Goal: Task Accomplishment & Management: Use online tool/utility

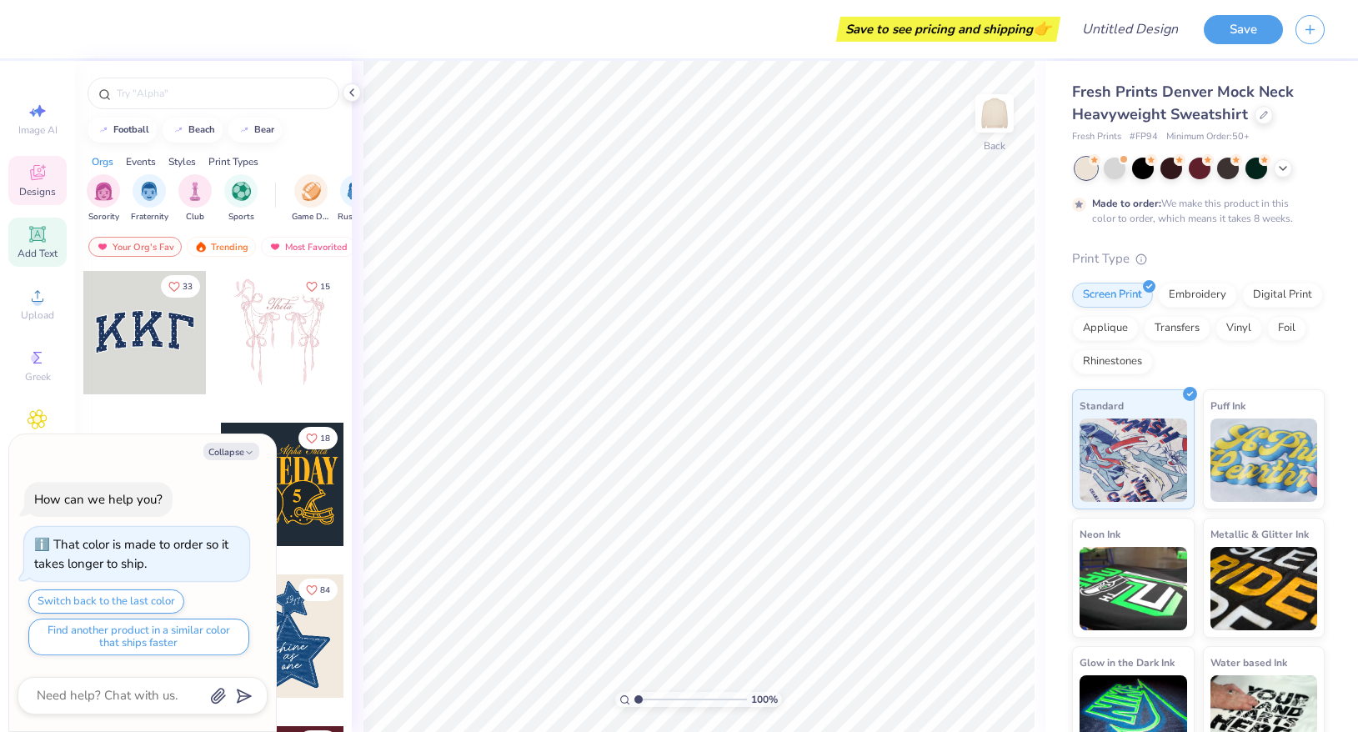
click at [44, 238] on icon at bounding box center [37, 234] width 16 height 16
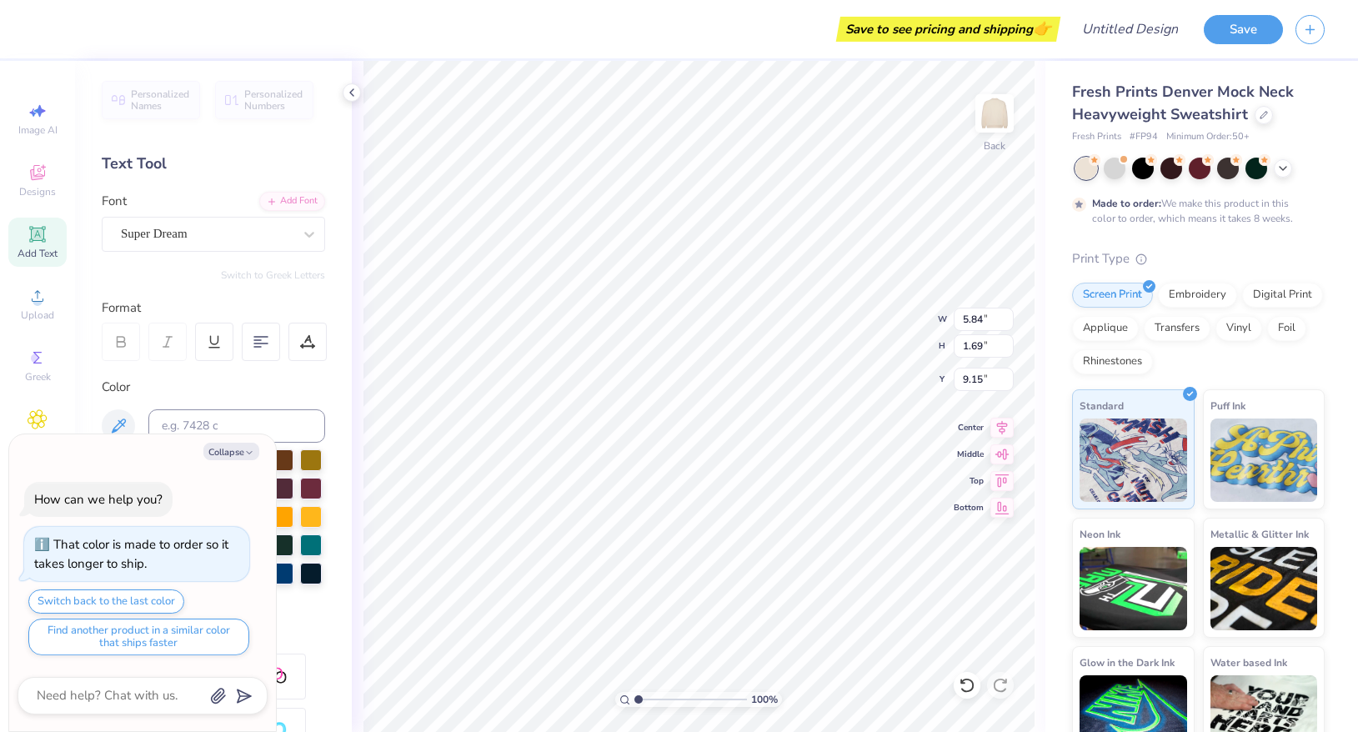
click at [151, 161] on div "Text Tool" at bounding box center [213, 164] width 223 height 23
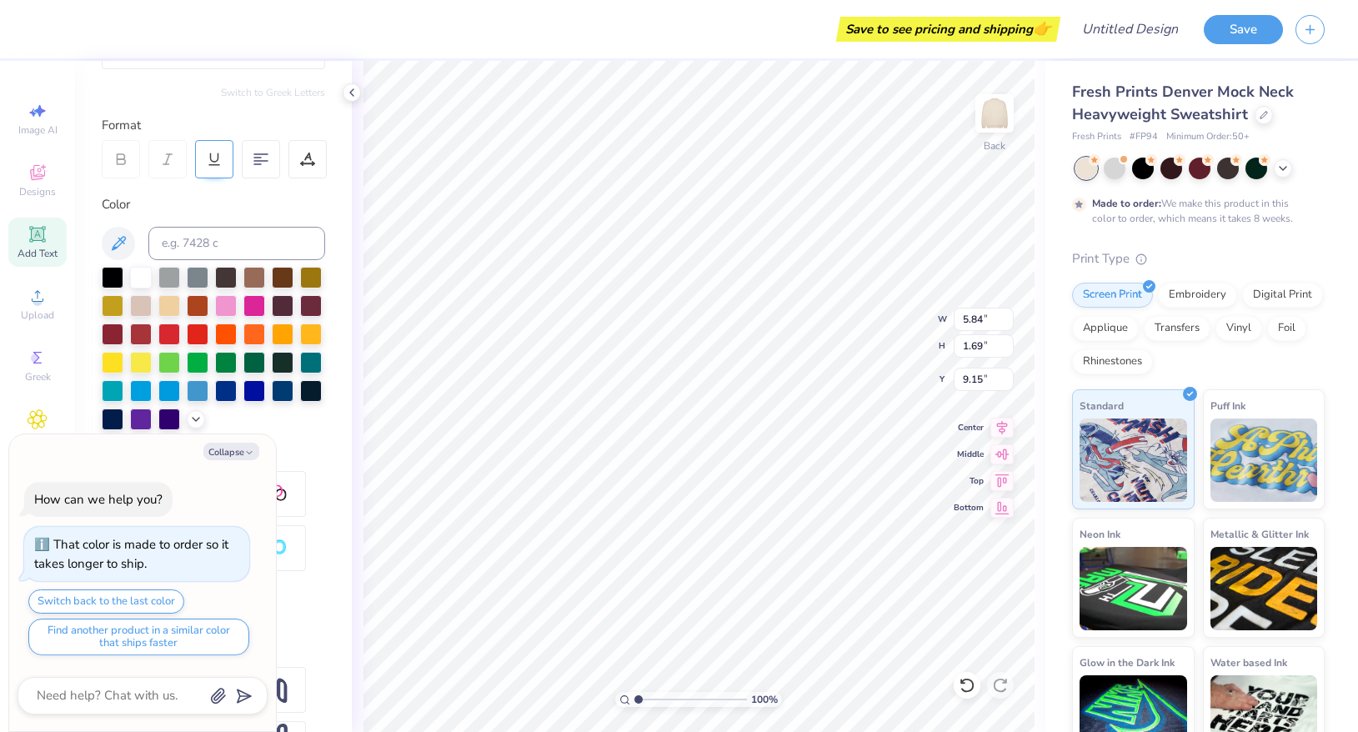
scroll to position [182, 0]
click at [227, 394] on div at bounding box center [226, 390] width 22 height 22
click at [248, 454] on polyline "button" at bounding box center [249, 452] width 5 height 3
type textarea "x"
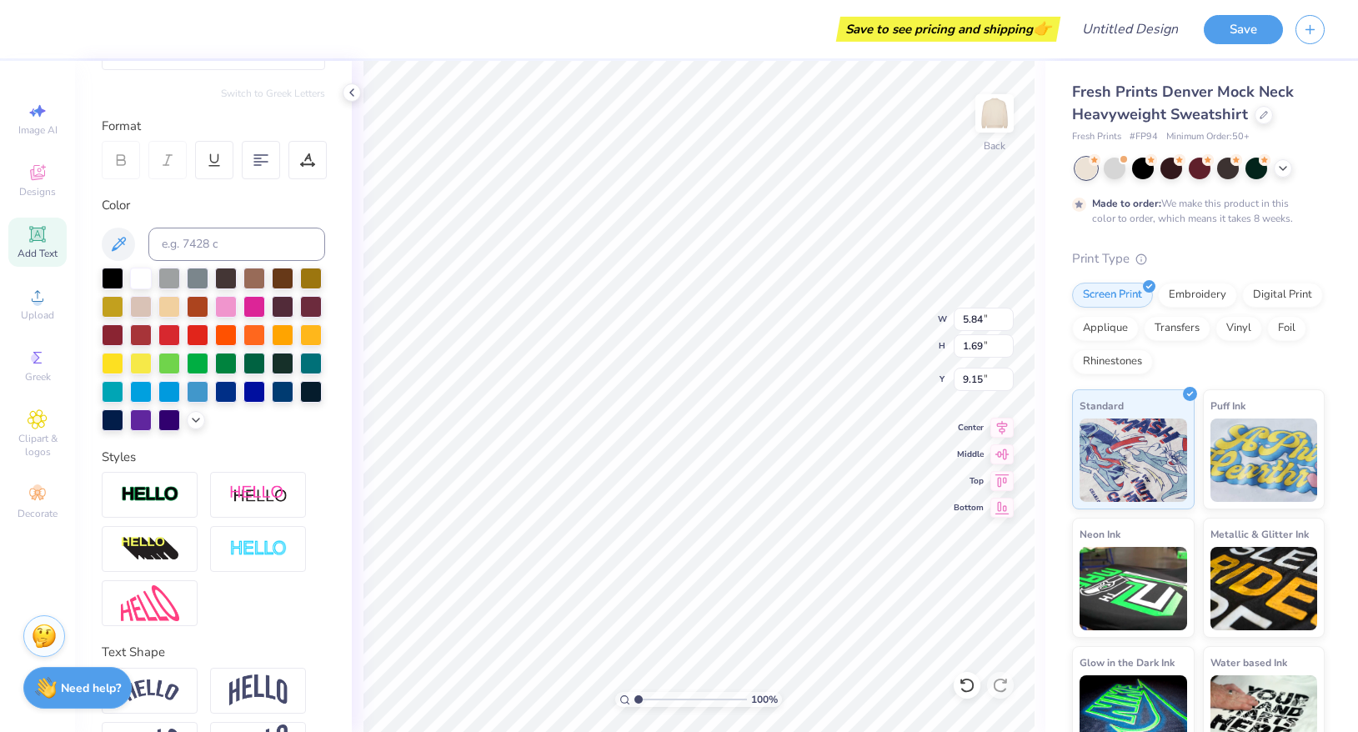
scroll to position [237, 0]
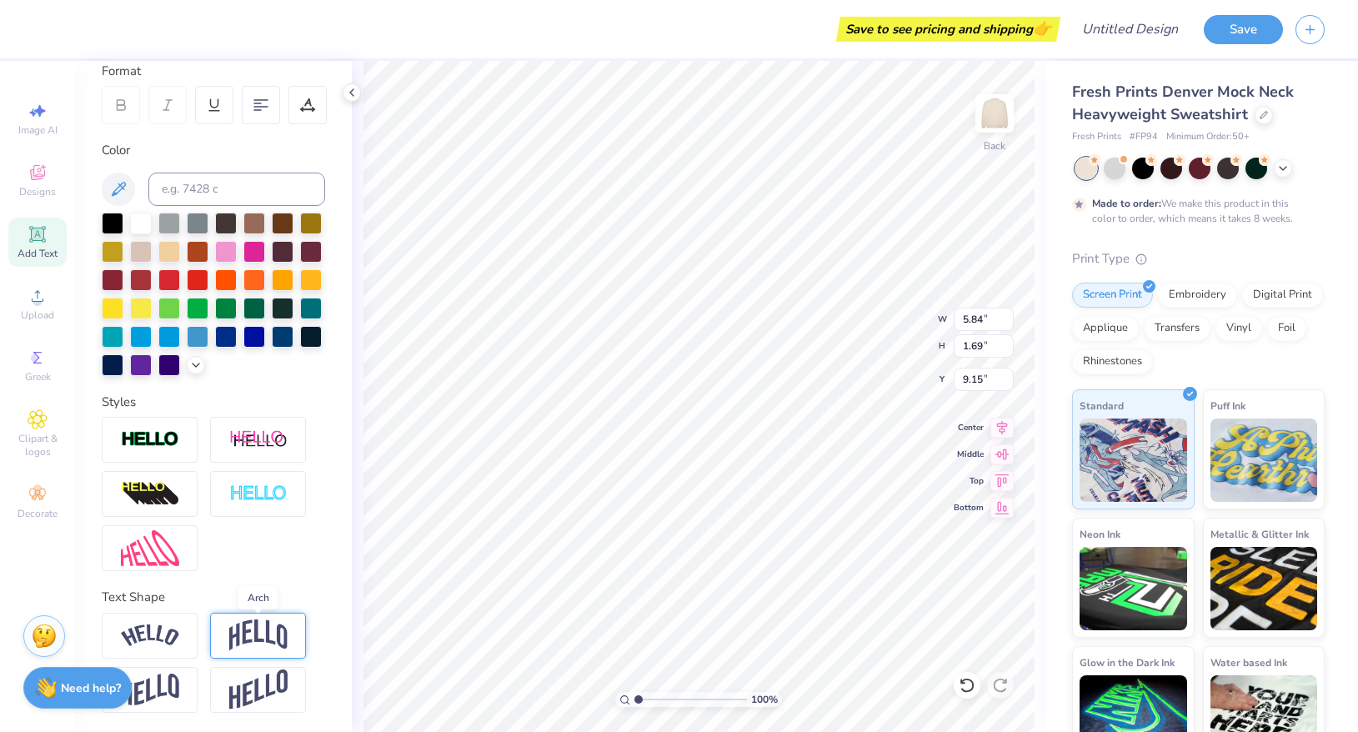
click at [267, 640] on img at bounding box center [258, 636] width 58 height 32
type input "2.41"
type input "8.79"
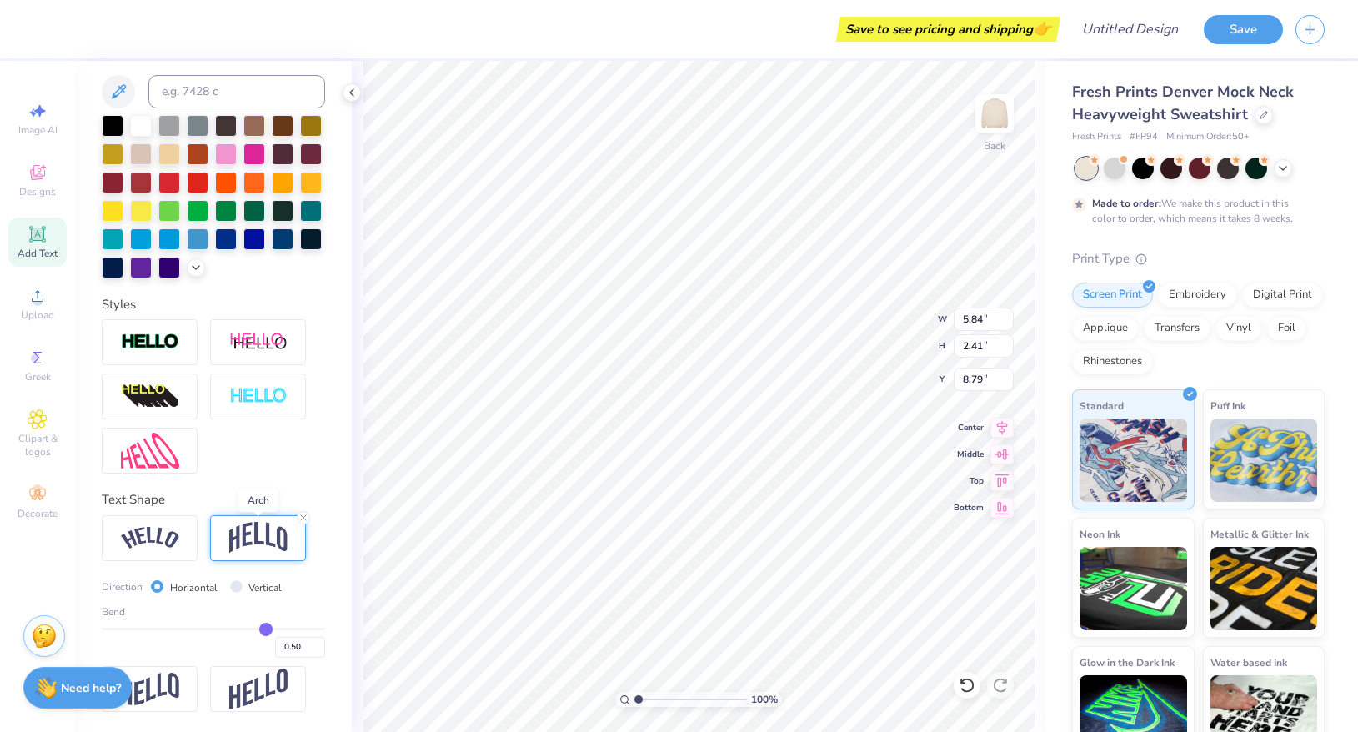
scroll to position [334, 0]
type input "0.51"
type input "0.52"
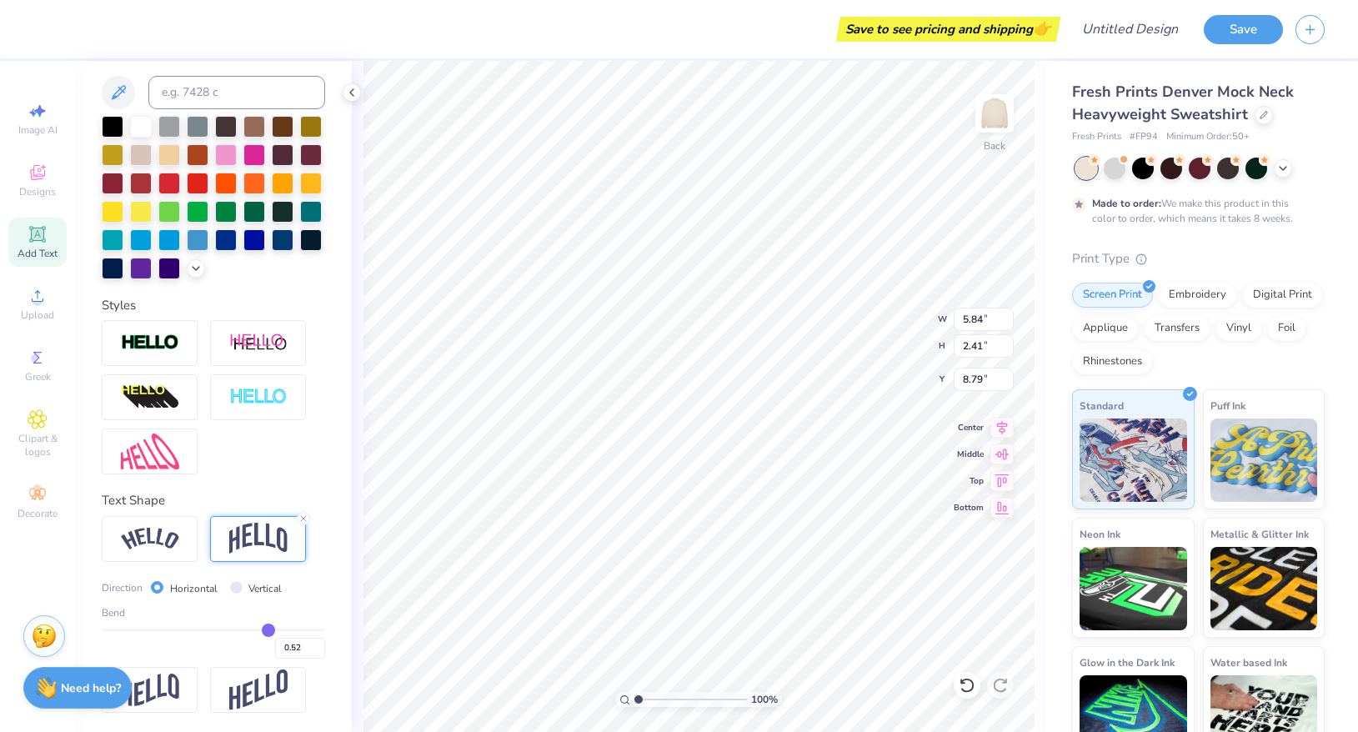
type input "0.53"
type input "0.54"
type input "0.55"
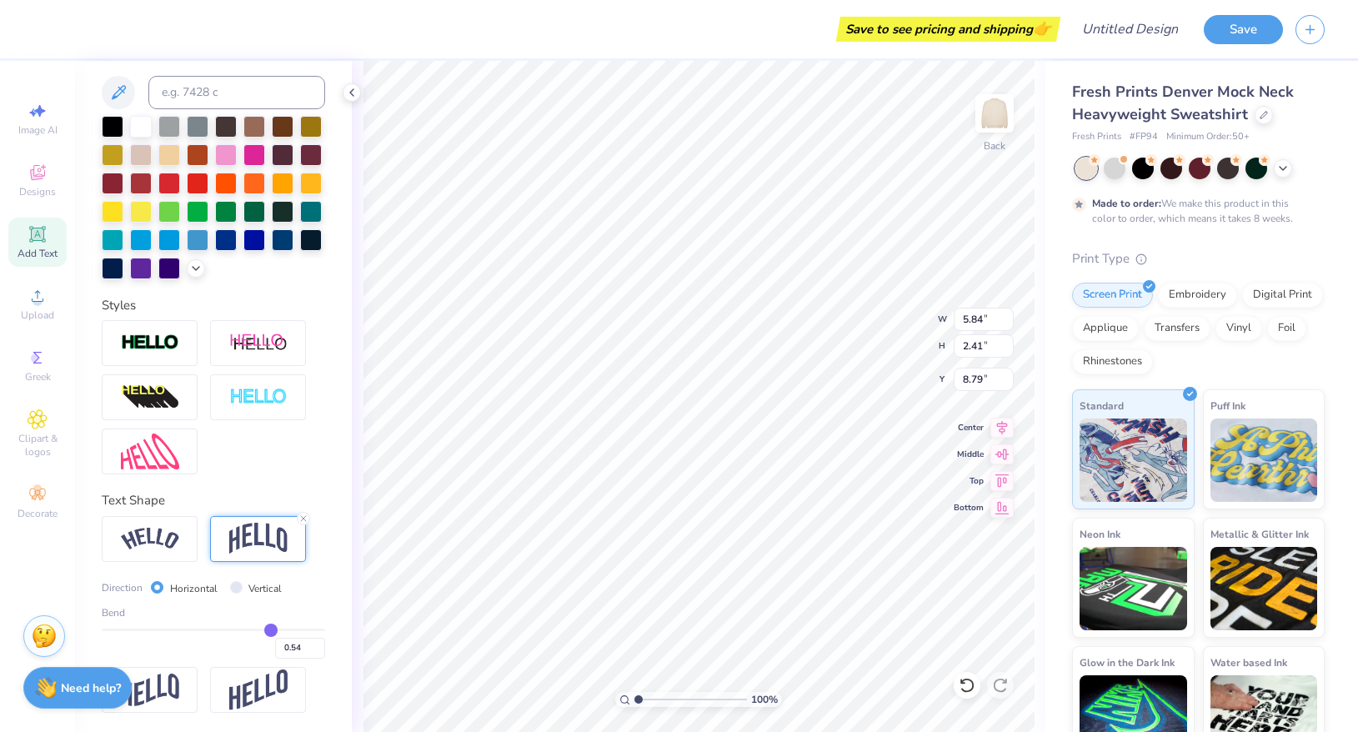
type input "0.55"
type input "0.56"
type input "0.57"
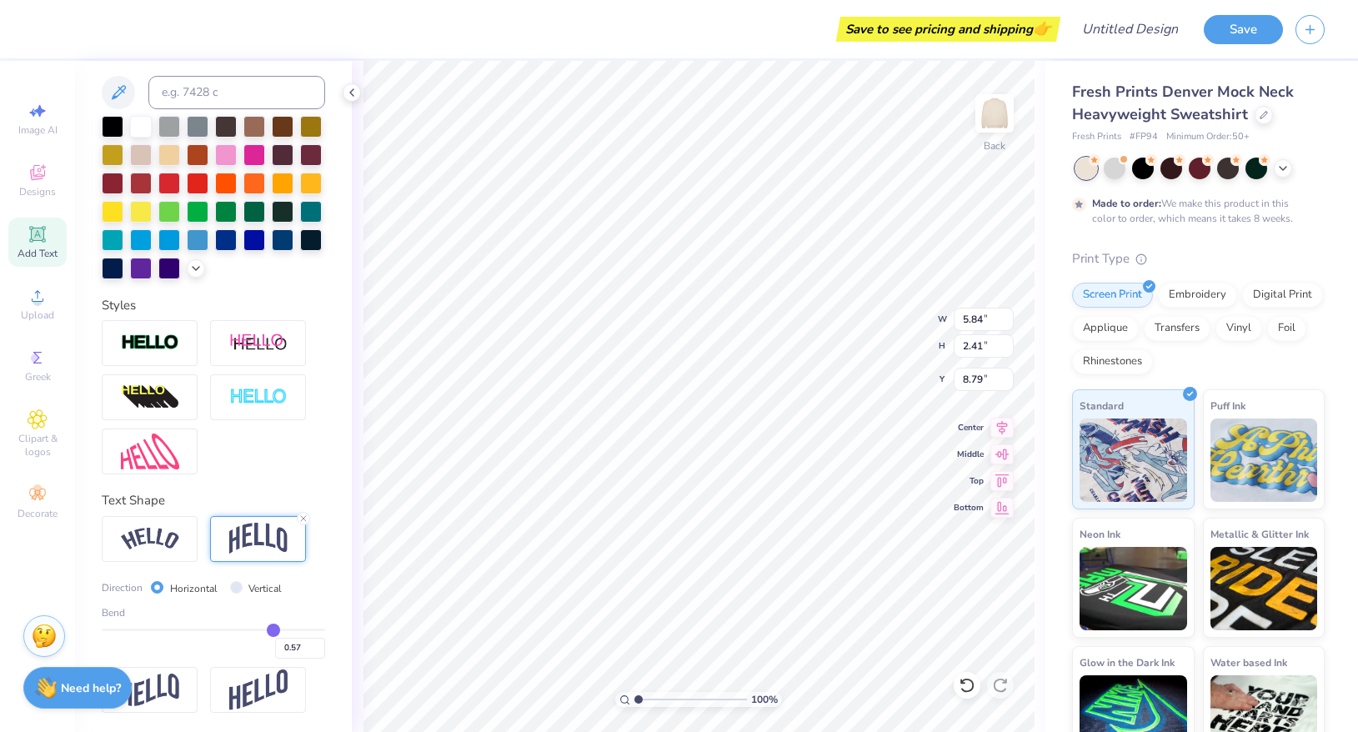
type input "0.58"
type input "0.59"
type input "0.6"
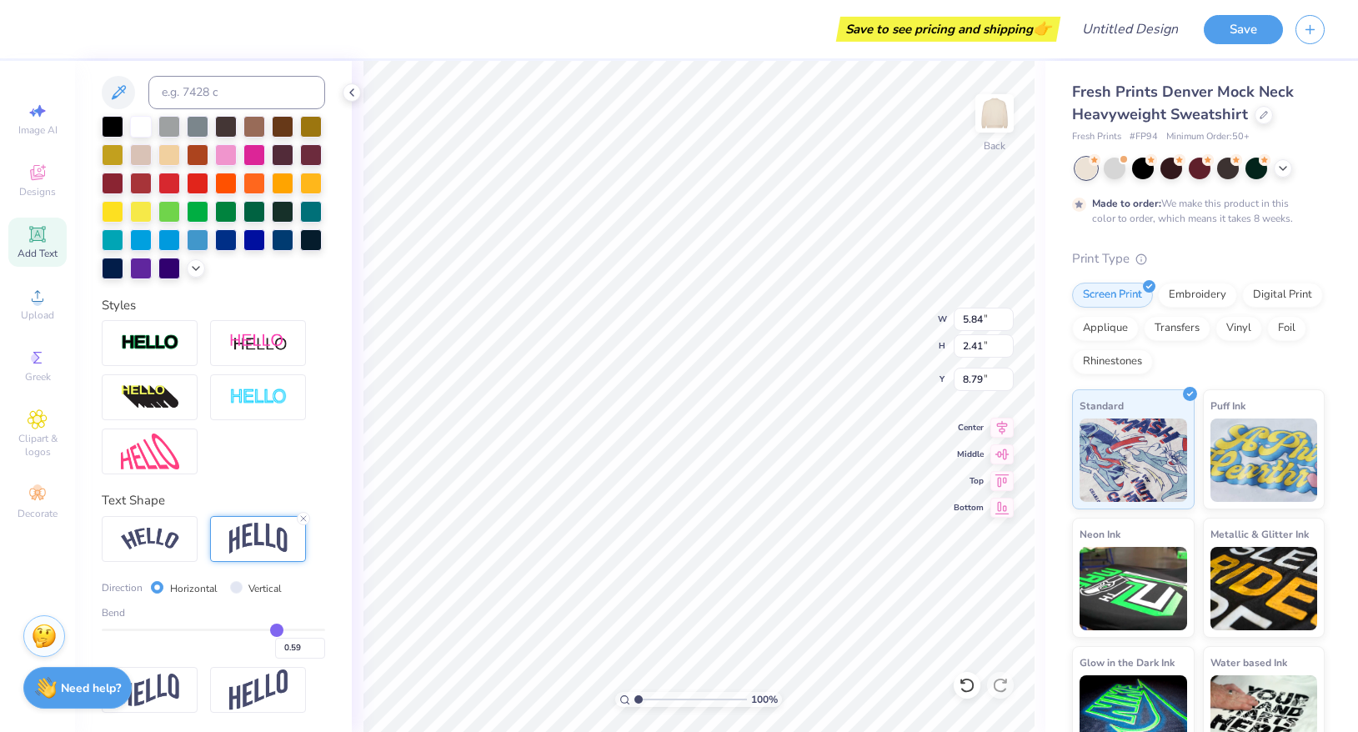
type input "0.60"
type input "0.61"
type input "0.62"
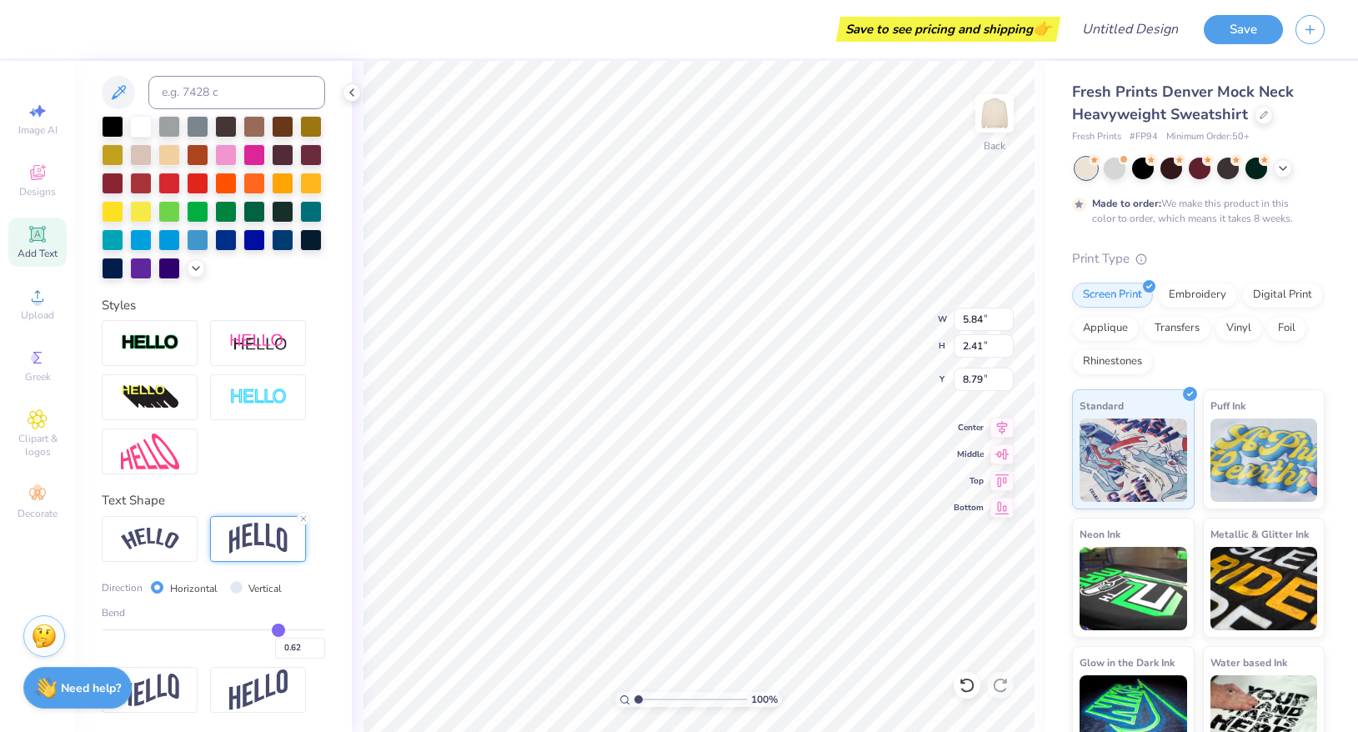
type input "0.63"
type input "0.64"
type input "0.65"
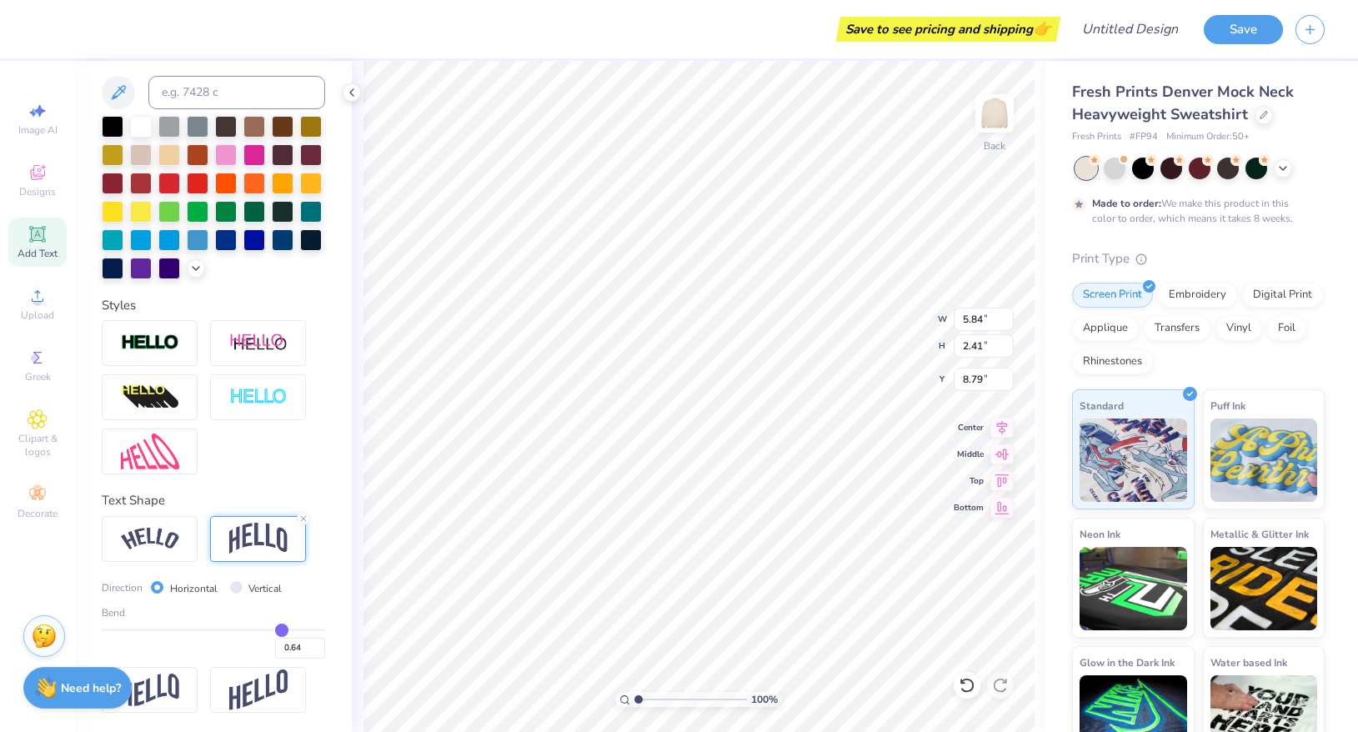
type input "0.65"
type input "0.66"
type input "0.67"
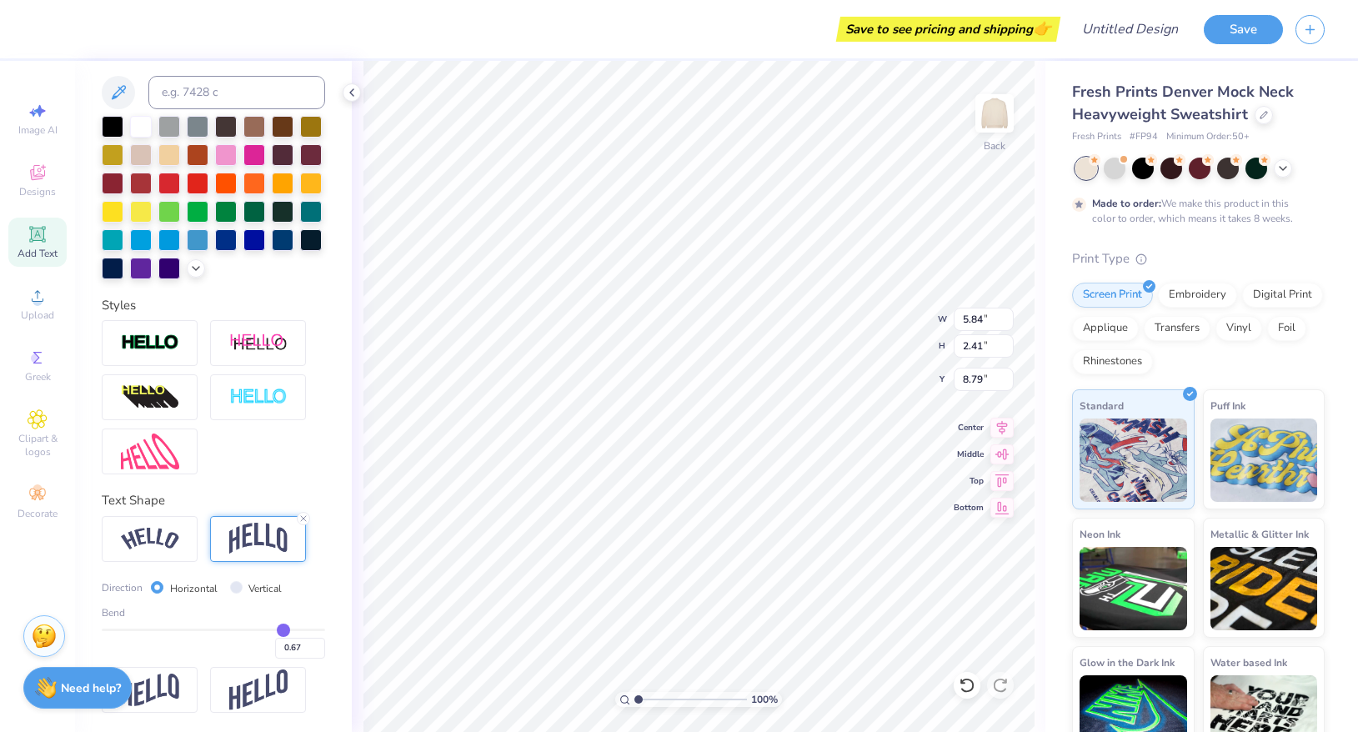
type input "0.68"
type input "0.69"
type input "0.7"
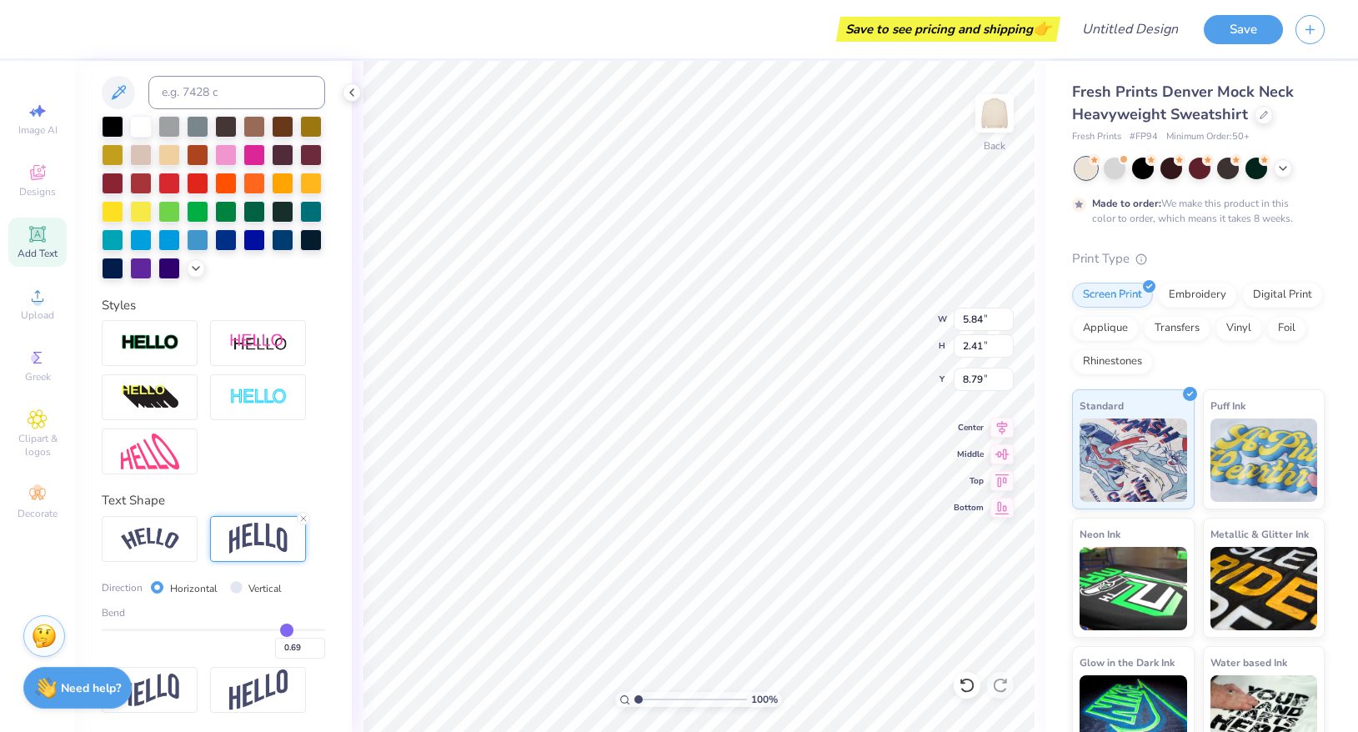
type input "0.70"
type input "0.71"
type input "0.72"
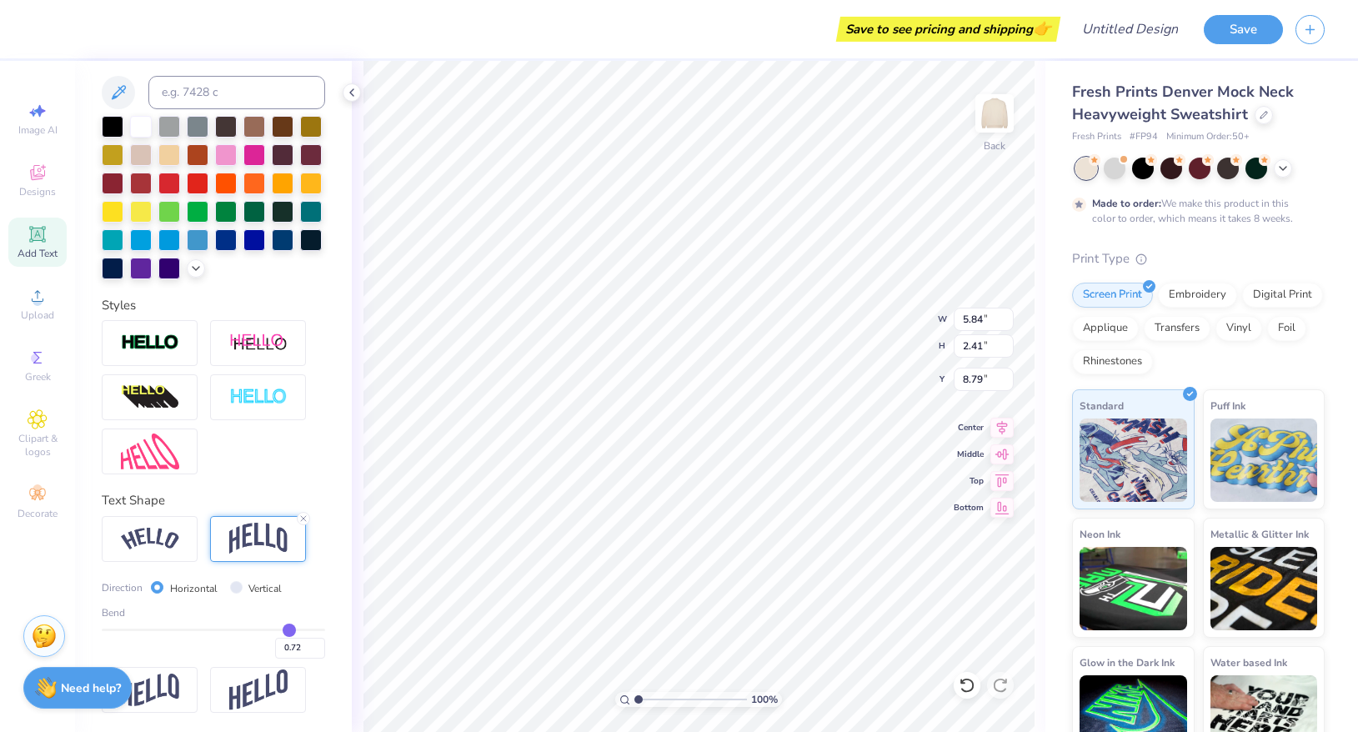
type input "0.73"
type input "0.74"
type input "0.76"
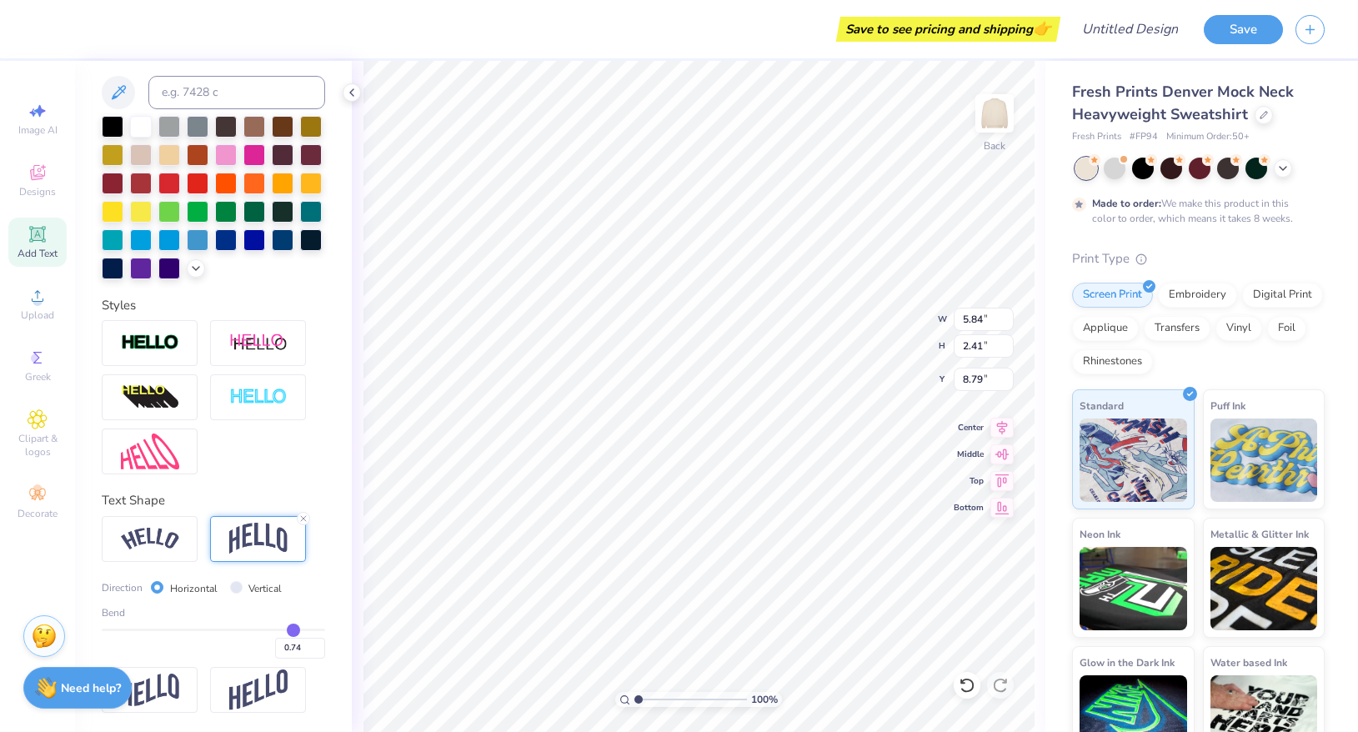
type input "0.76"
type input "0.8"
type input "0.80"
type input "0.85"
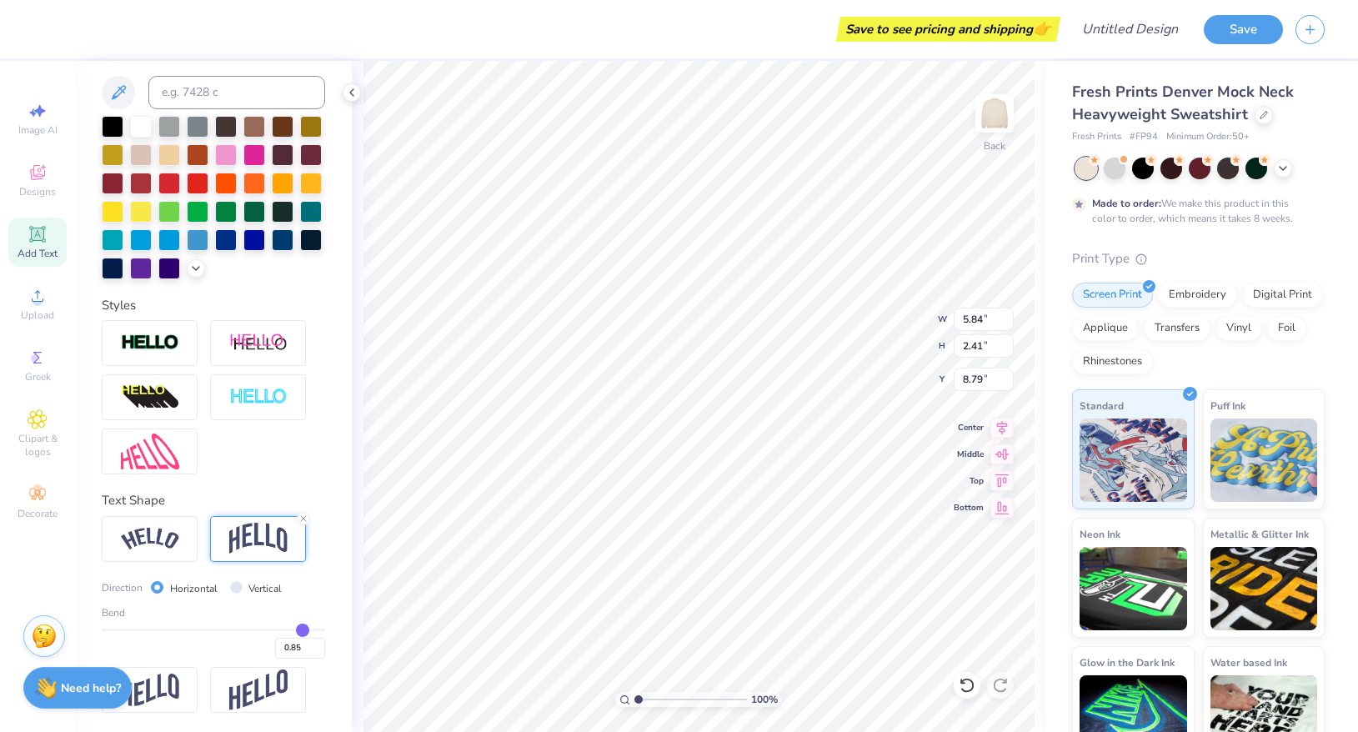
type input "0.9"
type input "0.90"
type input "0.94"
type input "0.97"
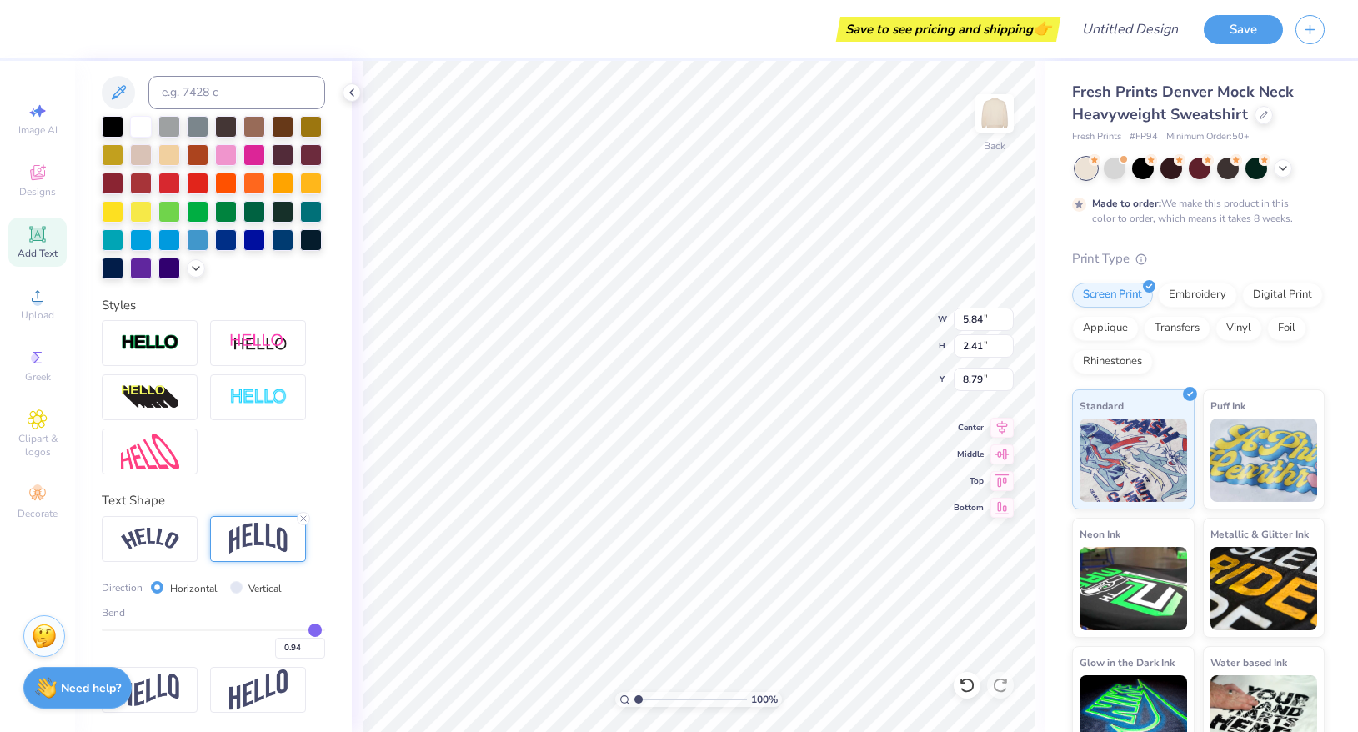
type input "0.97"
type input "0.99"
type input "1"
type input "1.00"
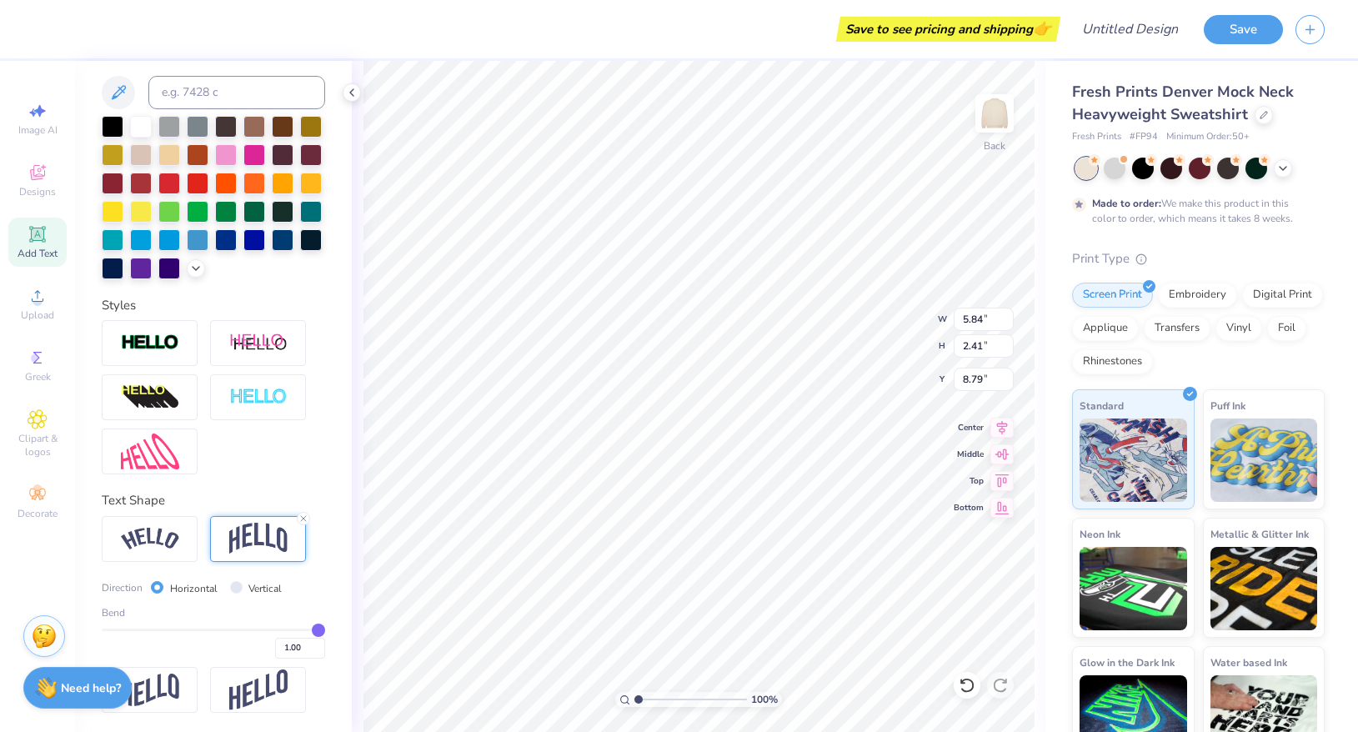
type input "0.99"
type input "3.20"
type input "8.40"
type input "0.98"
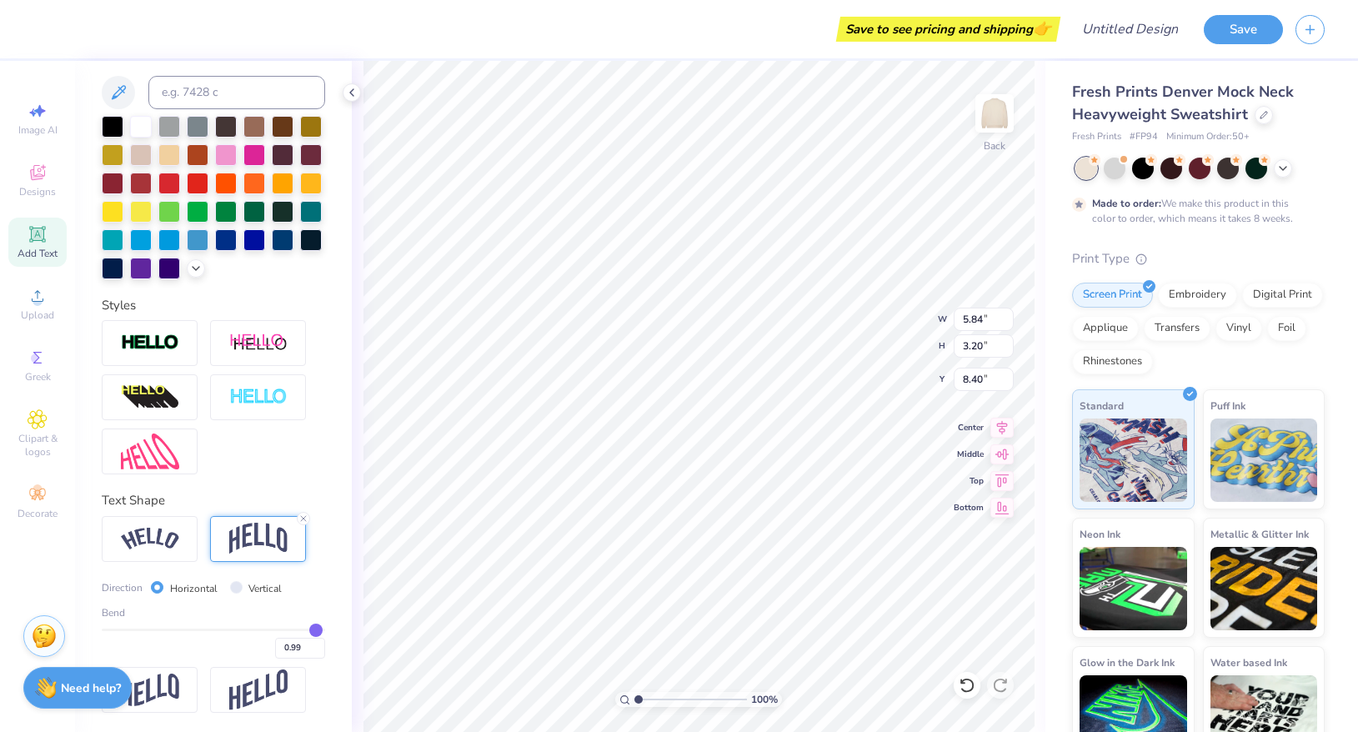
type input "0.98"
type input "0.97"
type input "0.96"
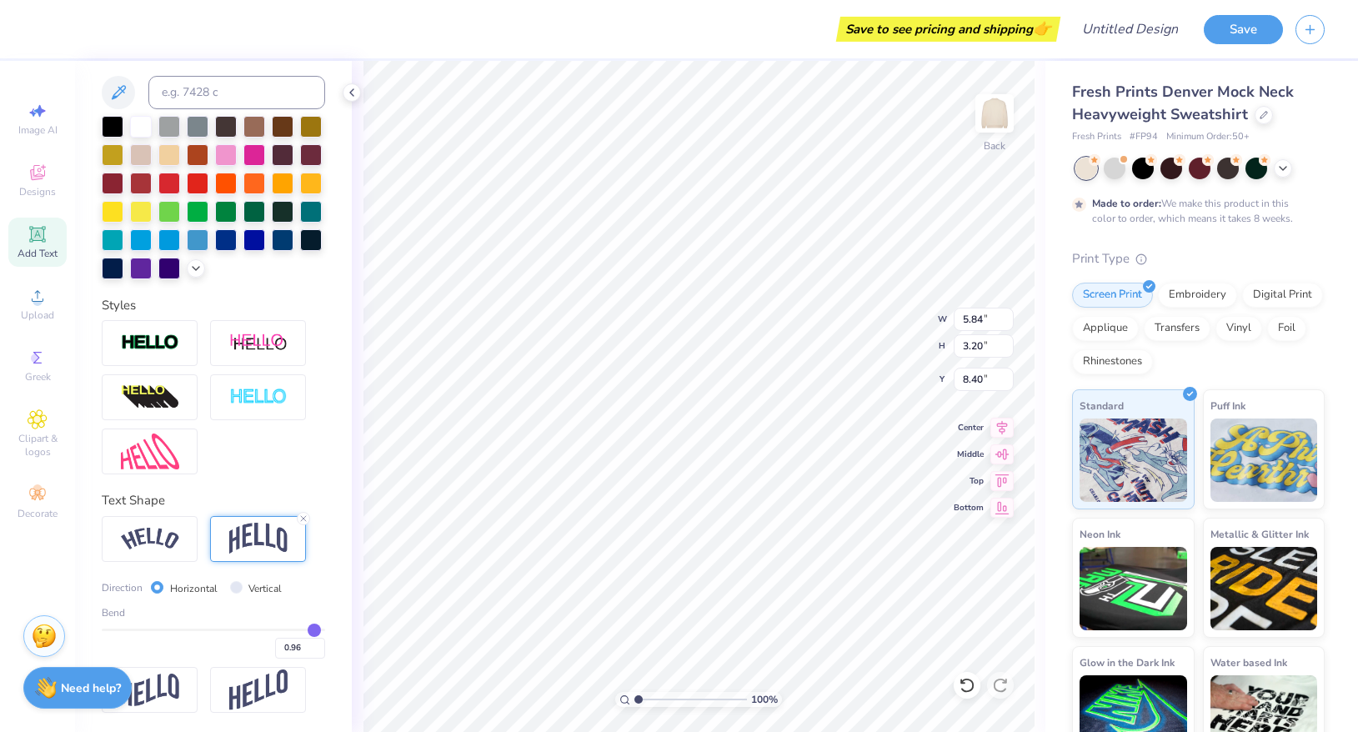
type input "0.95"
type input "0.94"
type input "0.93"
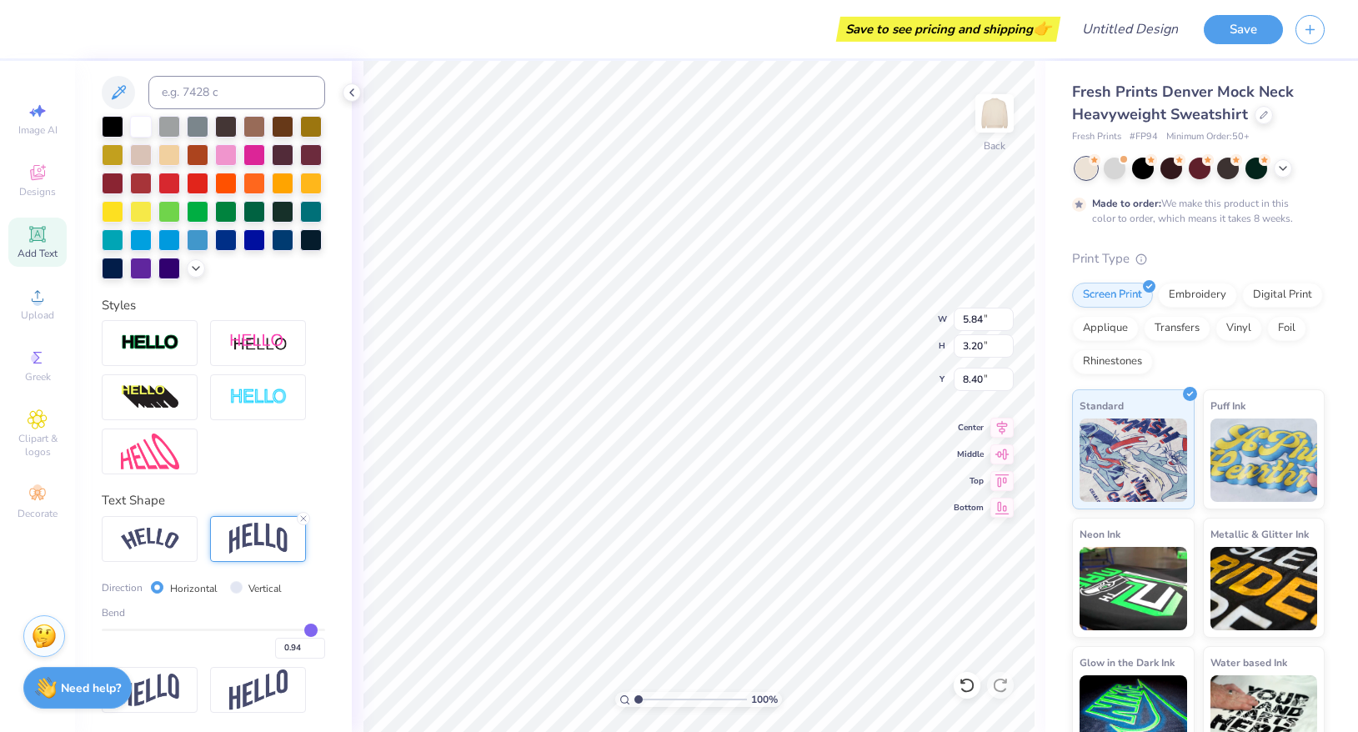
type input "0.93"
type input "0.92"
type input "0.91"
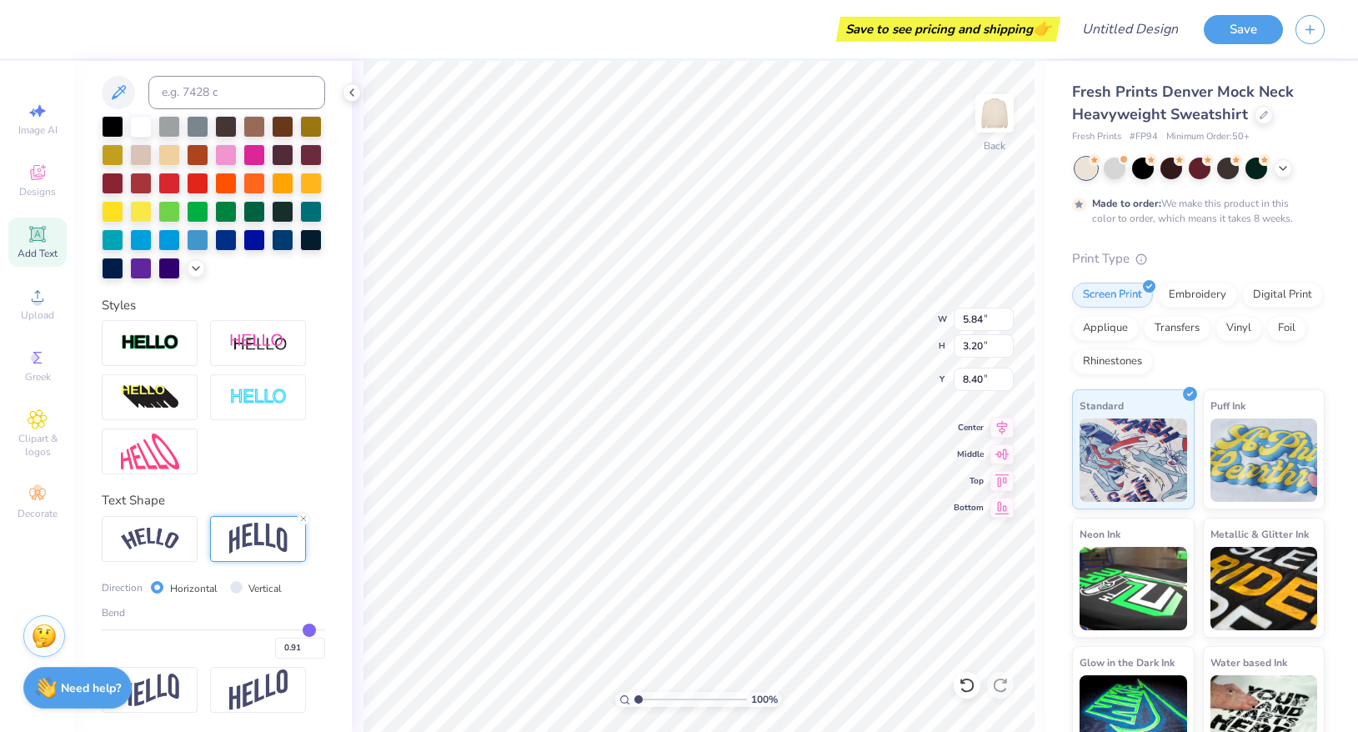
type input "0.9"
type input "0.90"
type input "0.89"
type input "0.88"
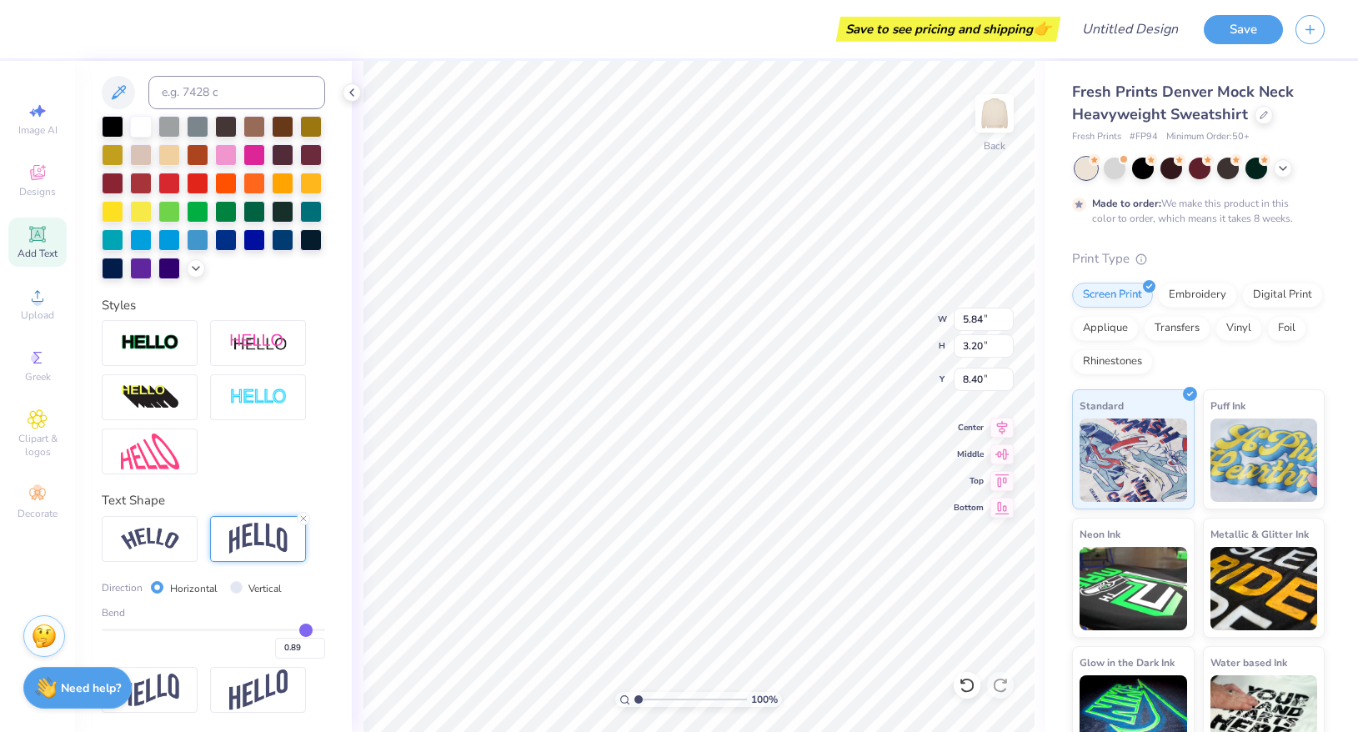
type input "0.88"
type input "0.87"
type input "0.85"
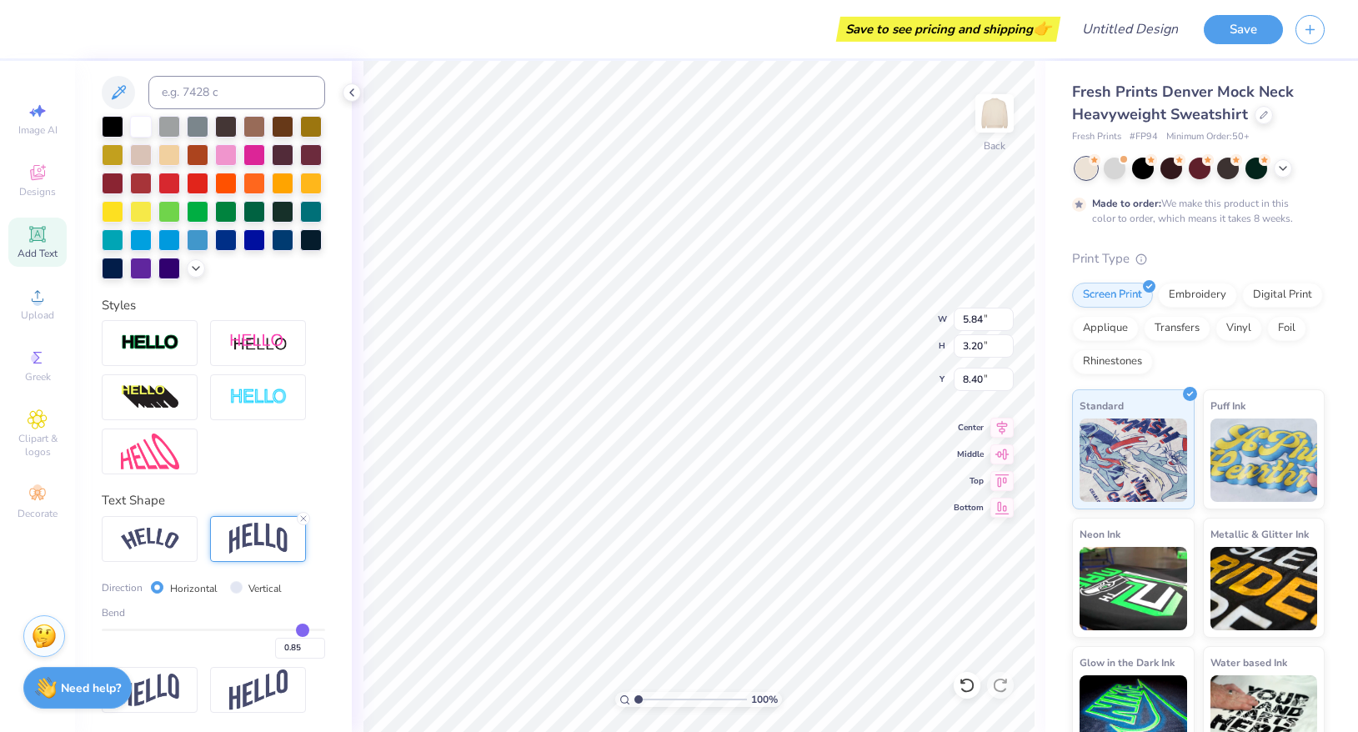
type input "0.84"
type input "0.83"
type input "0.81"
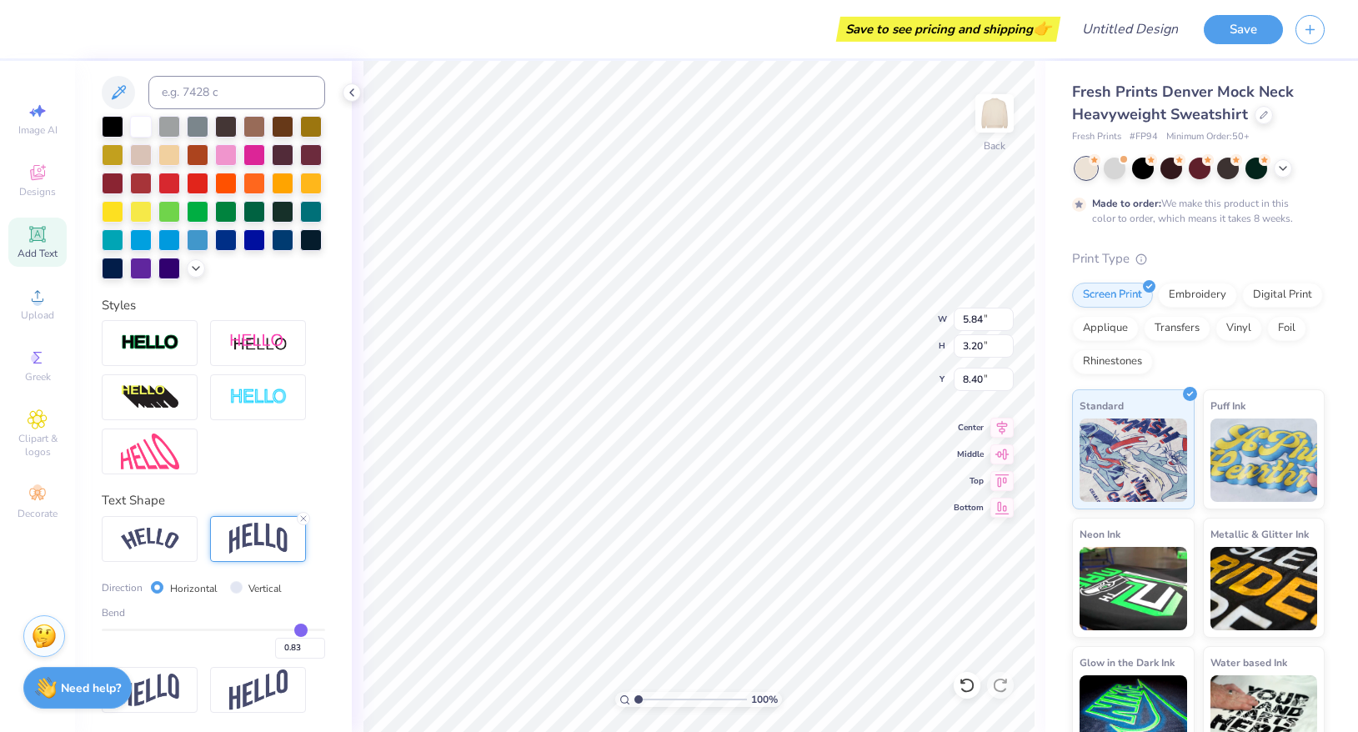
type input "0.81"
type input "0.8"
type input "0.80"
type input "0.79"
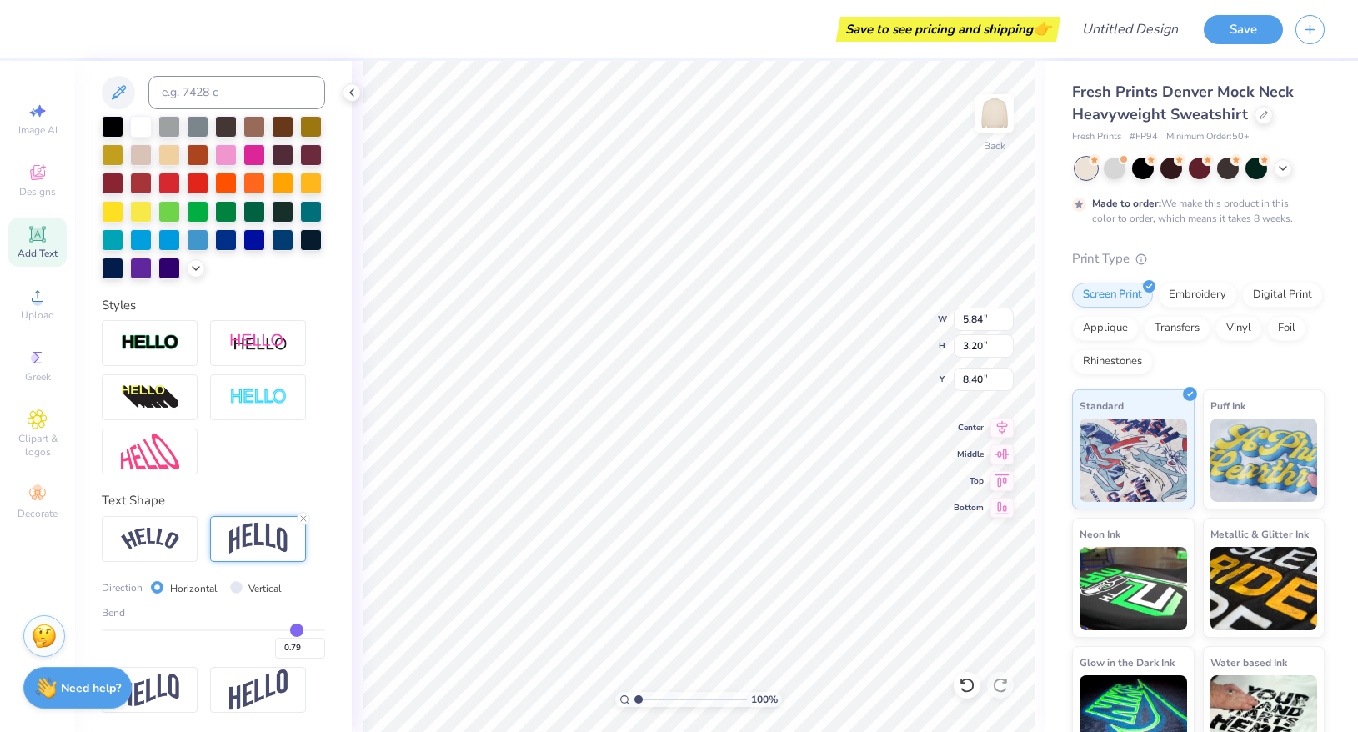
type input "0.77"
type input "0.76"
type input "0.75"
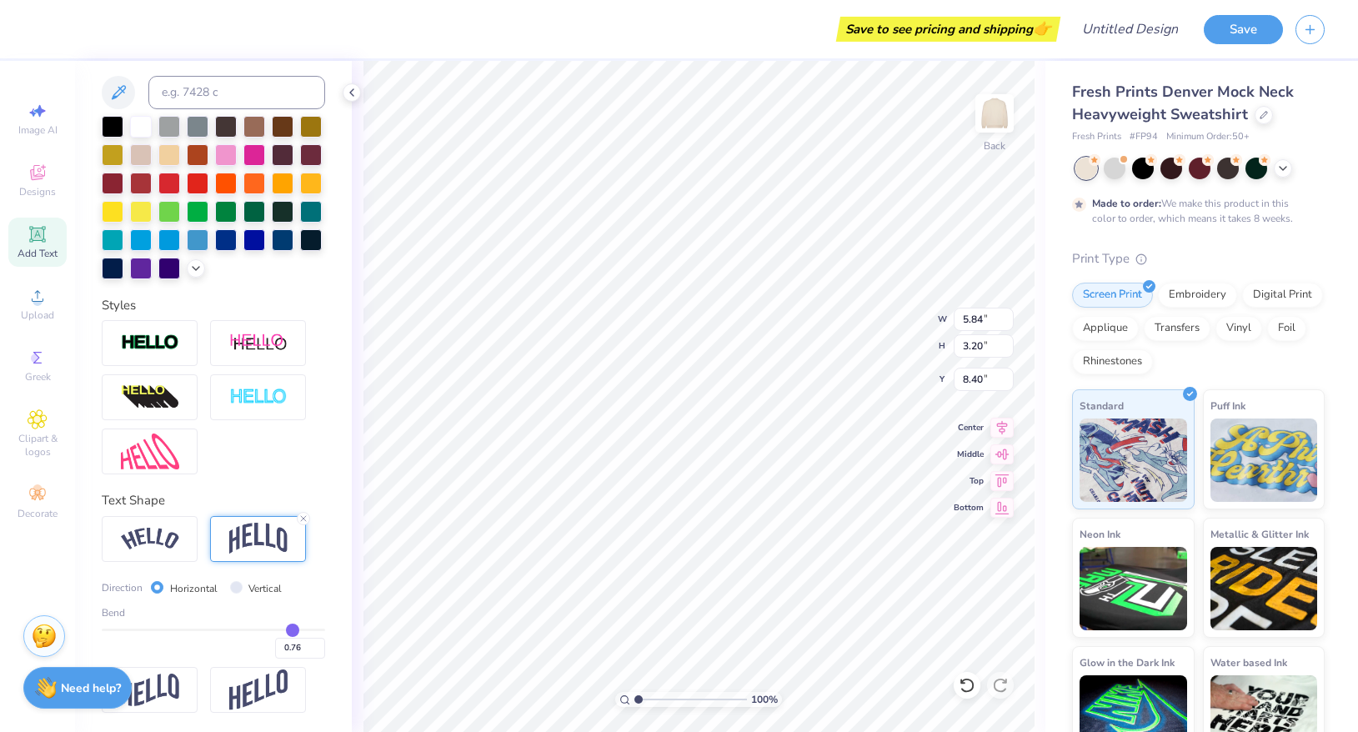
type input "0.75"
type input "0.73"
type input "0.72"
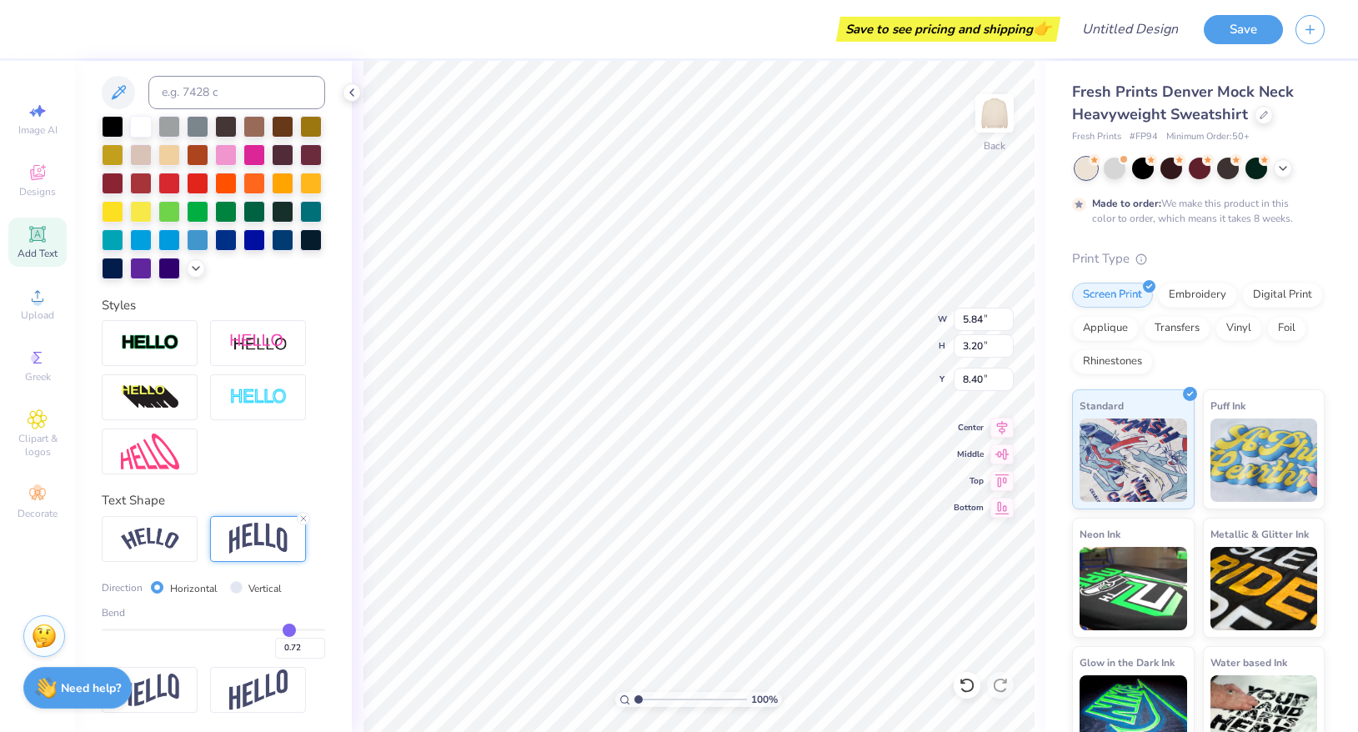
type input "0.7"
type input "0.70"
type input "0.68"
type input "0.66"
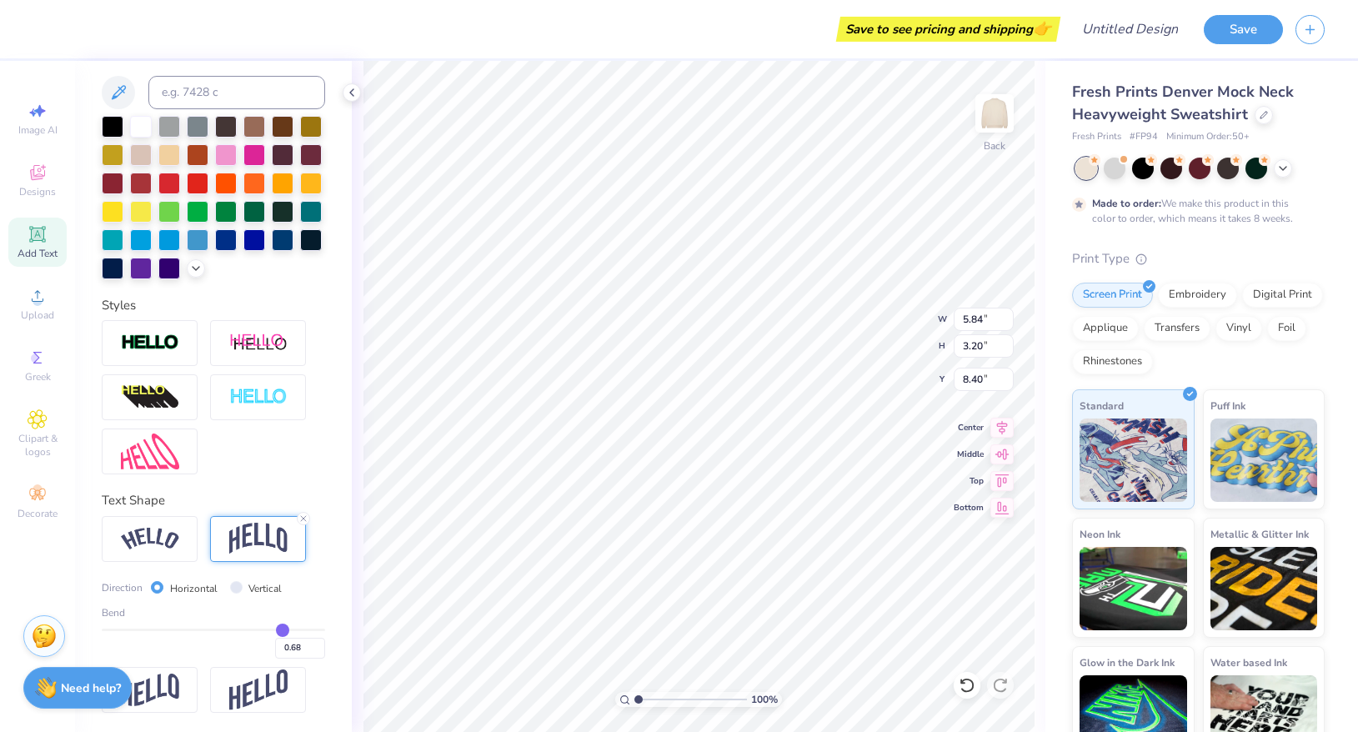
type input "0.66"
type input "0.63"
type input "0.6"
type input "0.60"
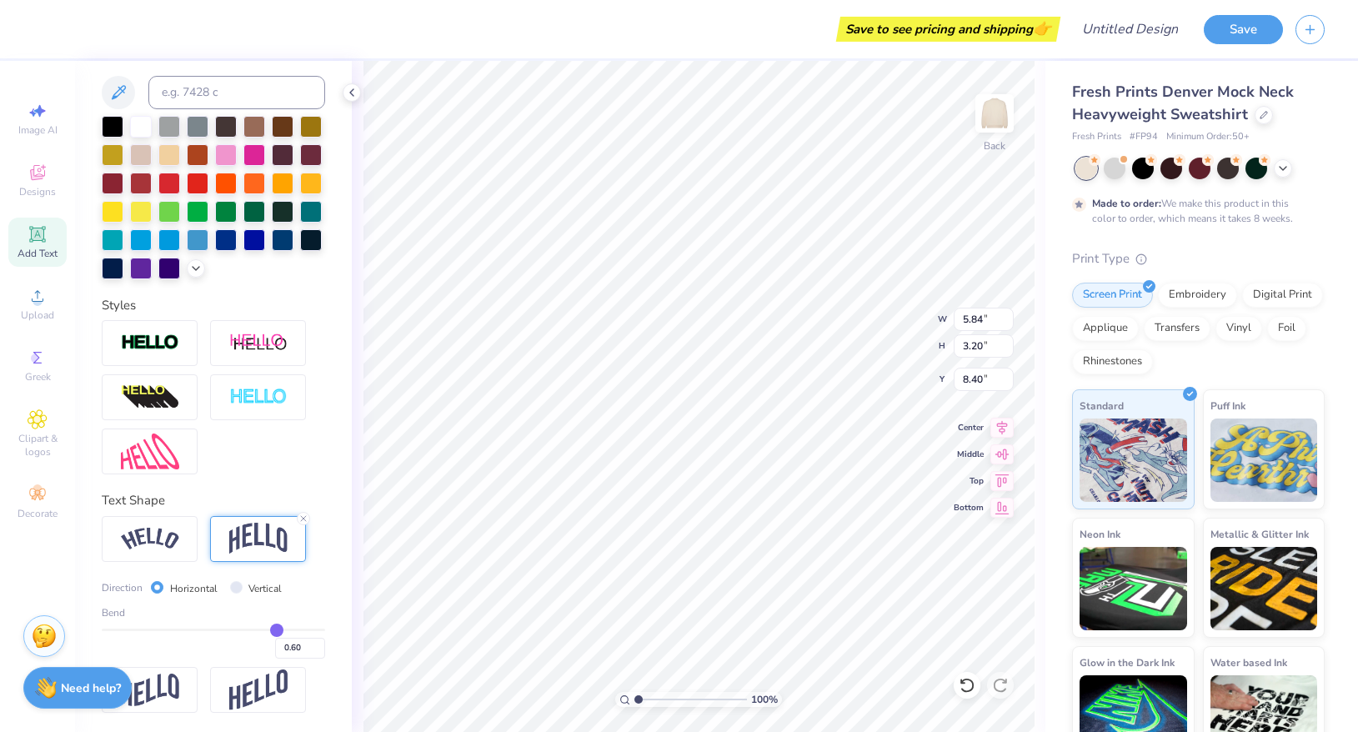
type input "0.57"
type input "0.54"
type input "0.52"
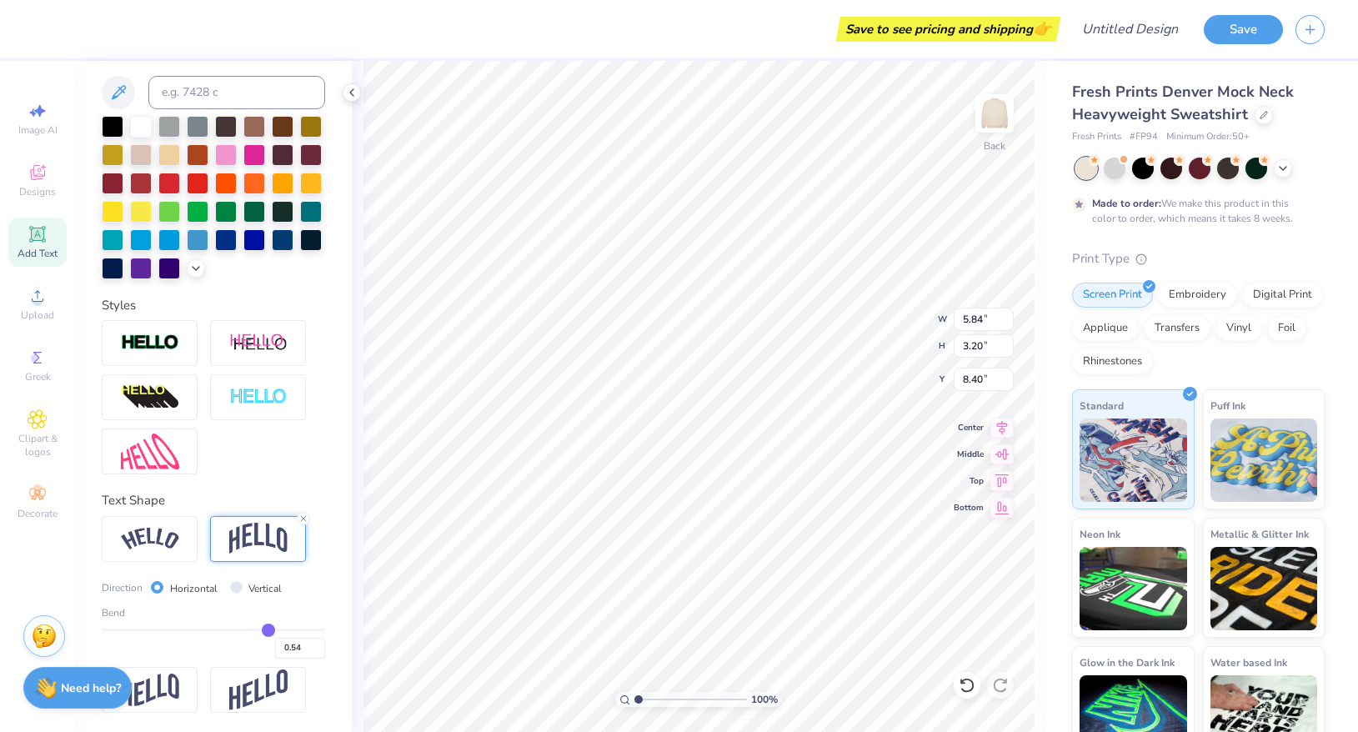
type input "0.52"
type input "0.5"
type input "0.50"
type input "0.49"
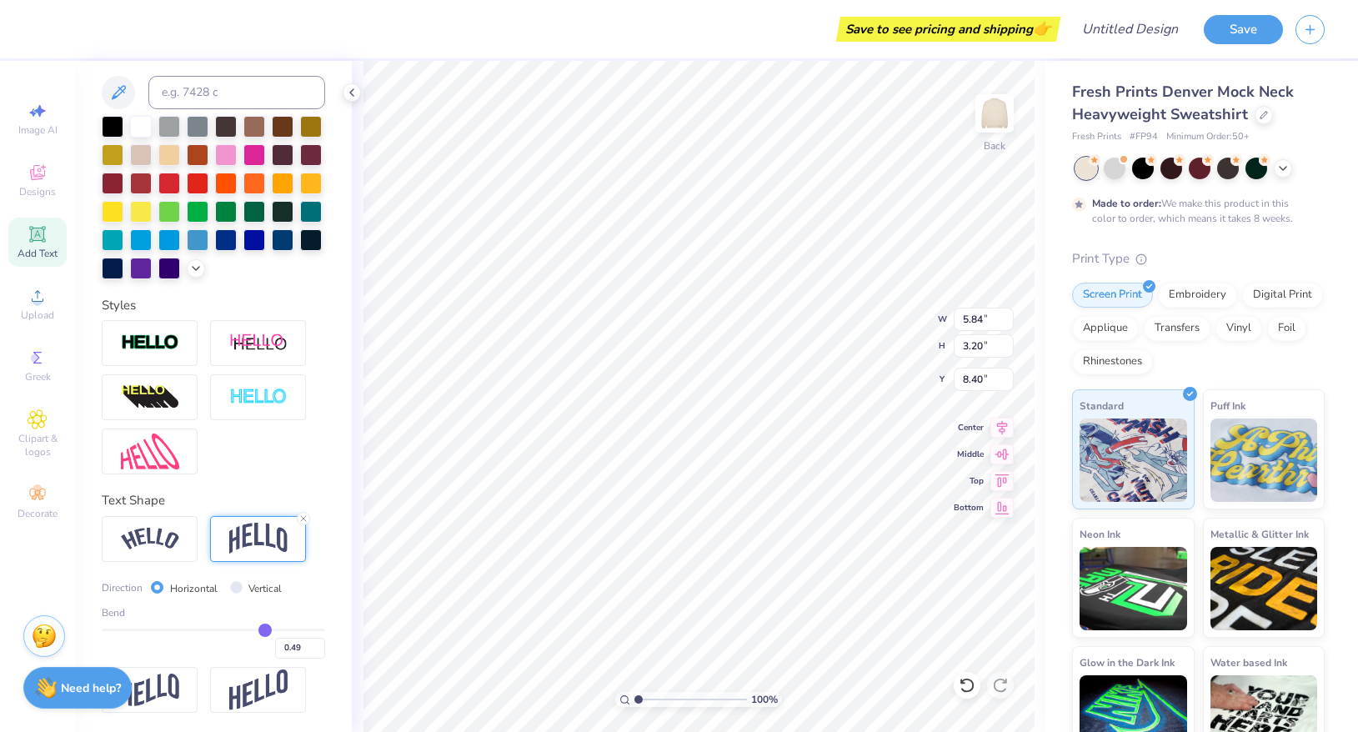
type input "0.48"
type input "0.47"
type input "0.46"
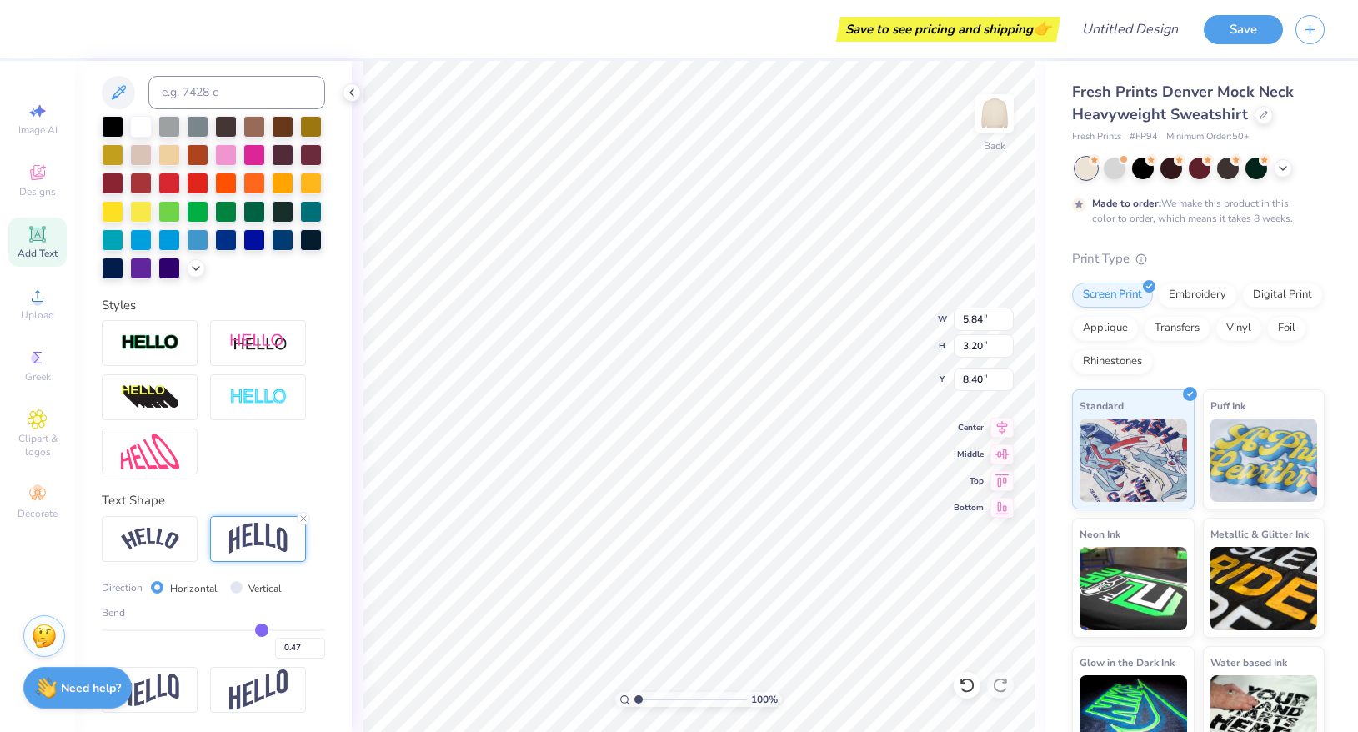
type input "0.46"
type input "0.45"
type input "0.44"
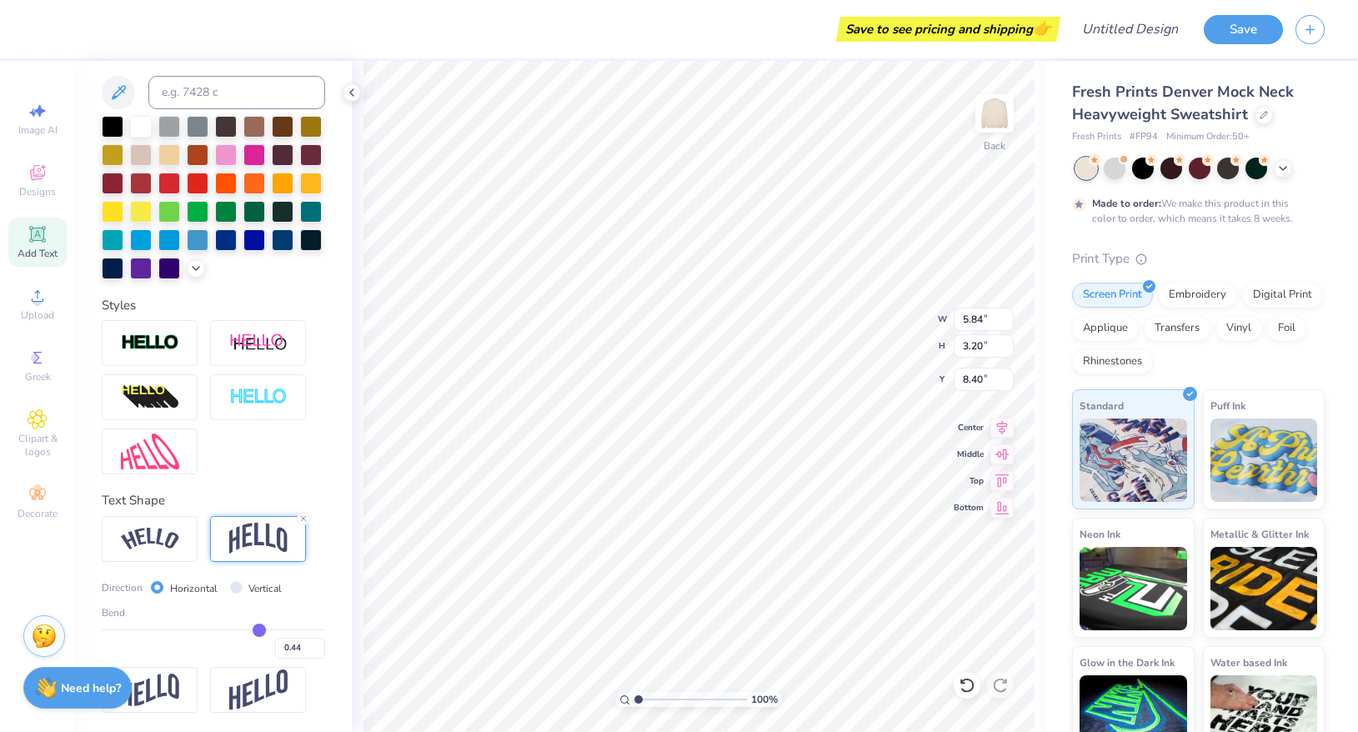
type input "0.43"
type input "0.42"
type input "0.41"
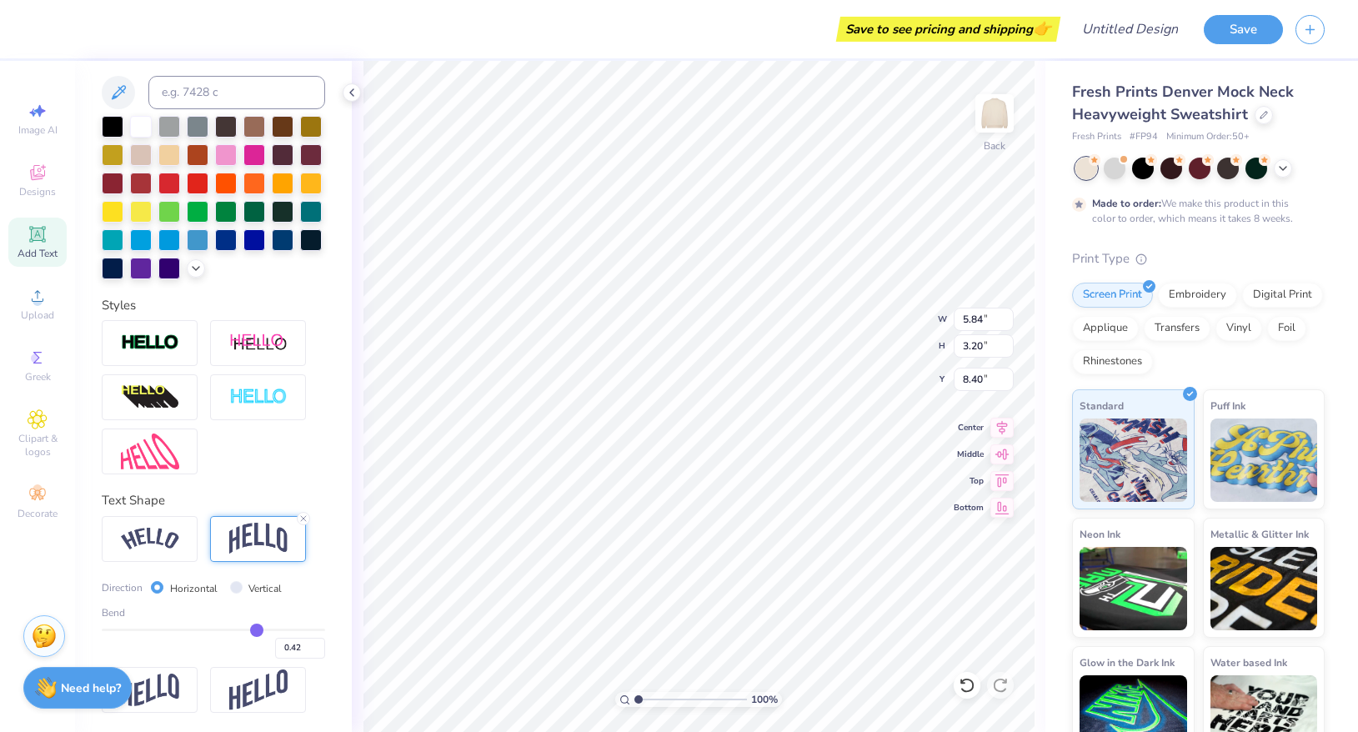
type input "0.41"
drag, startPoint x: 266, startPoint y: 630, endPoint x: 257, endPoint y: 624, distance: 10.9
type input "0.41"
click at [257, 629] on input "range" at bounding box center [213, 630] width 223 height 3
type input "2.27"
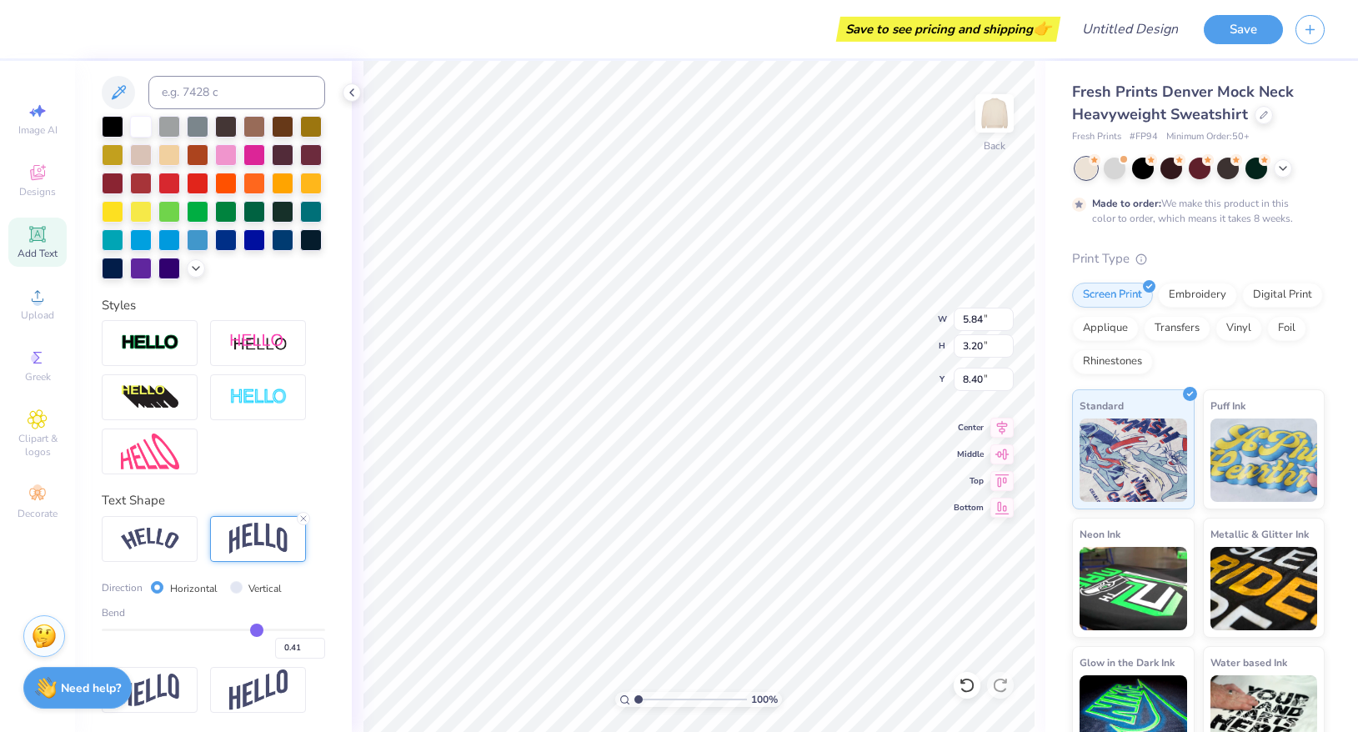
type input "8.87"
type input "0.4"
type input "0.40"
type input "0.39"
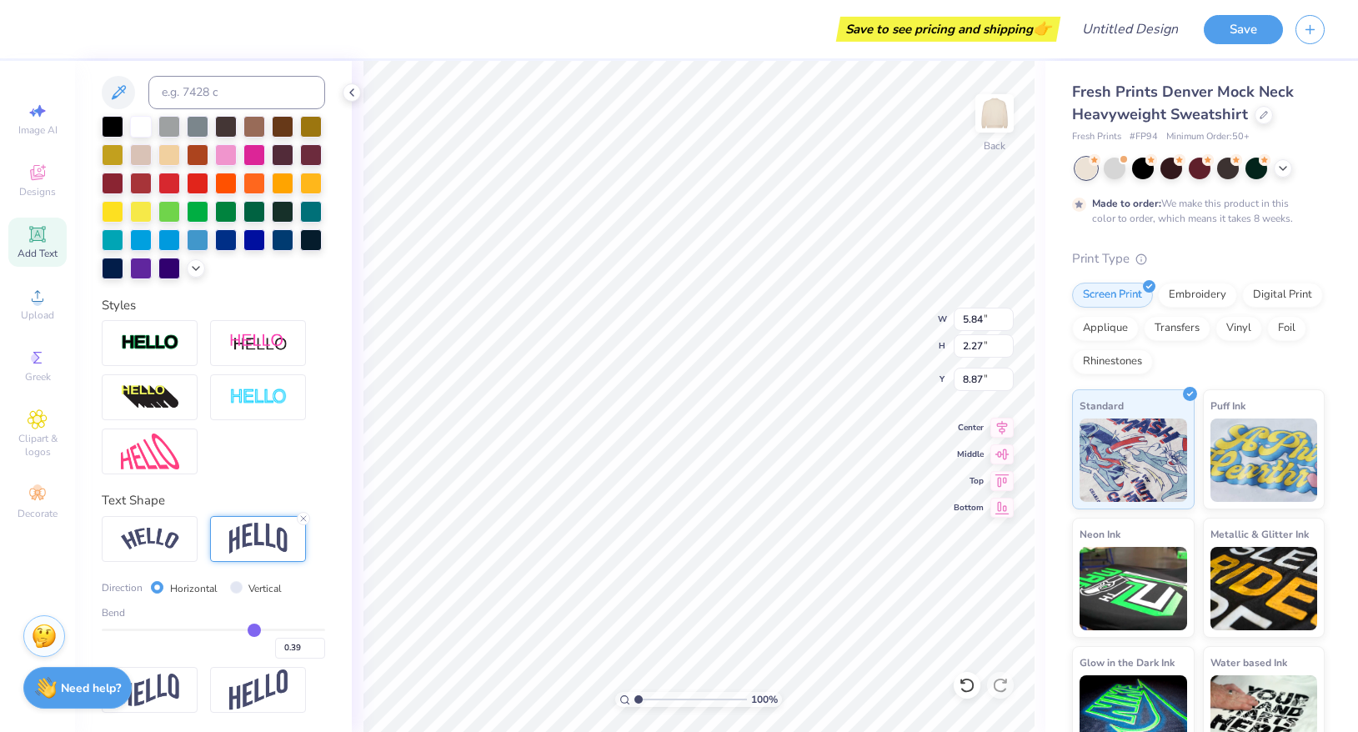
type input "0.37"
type input "0.36"
type input "0.33"
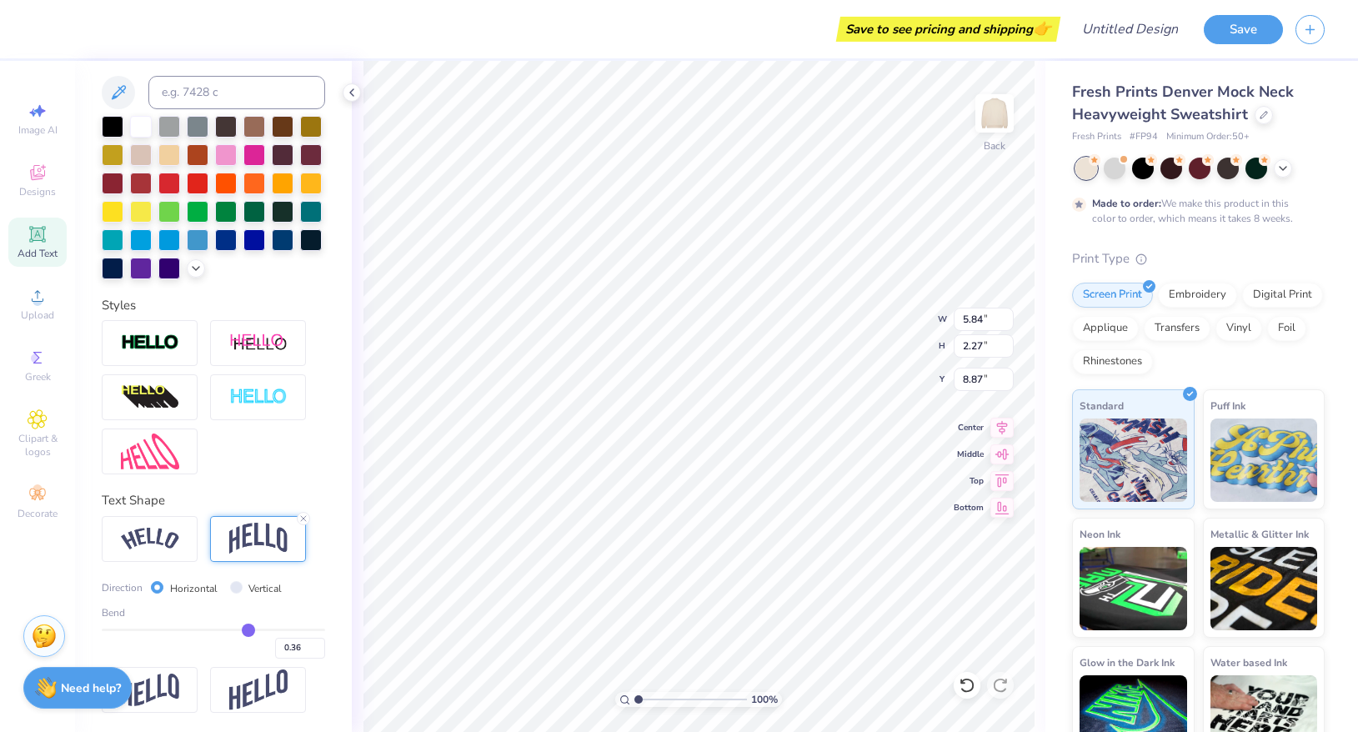
type input "0.33"
type input "0.32"
type input "0.3"
type input "0.30"
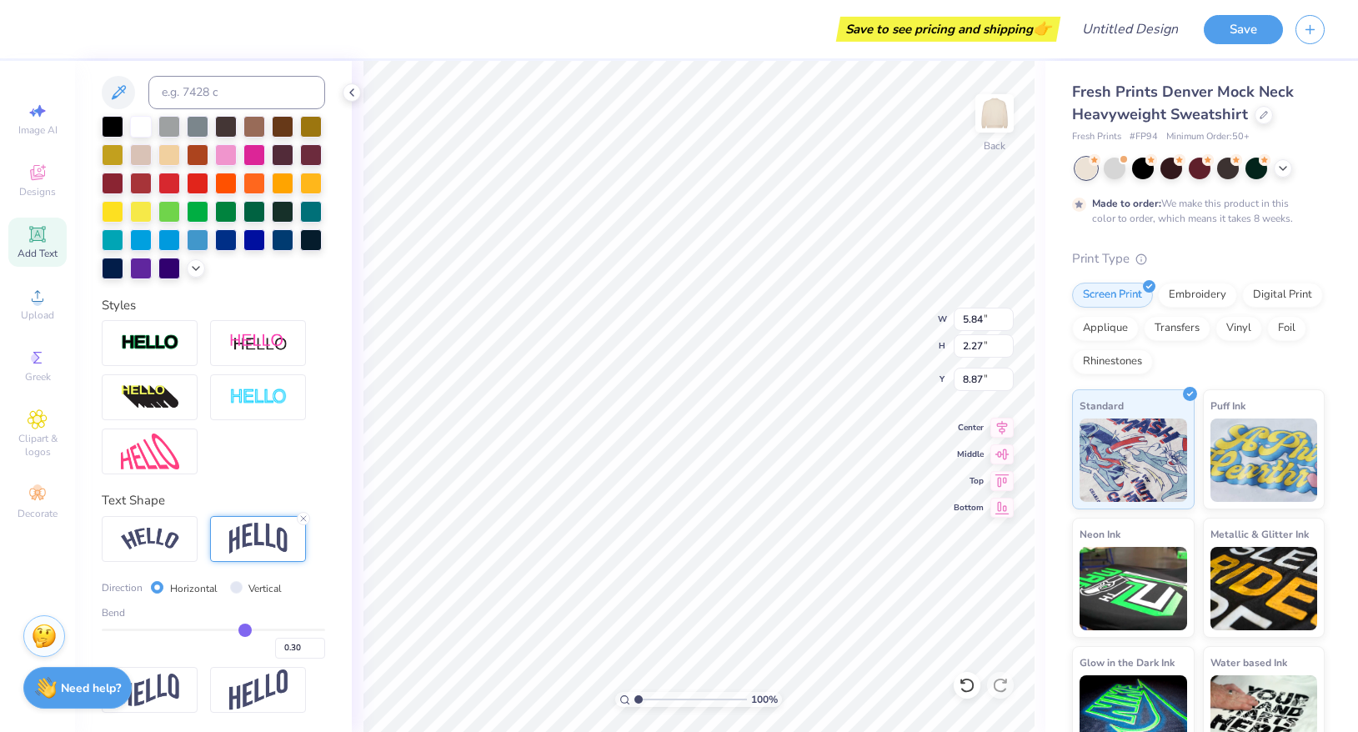
type input "0.28"
type input "0.27"
type input "0.26"
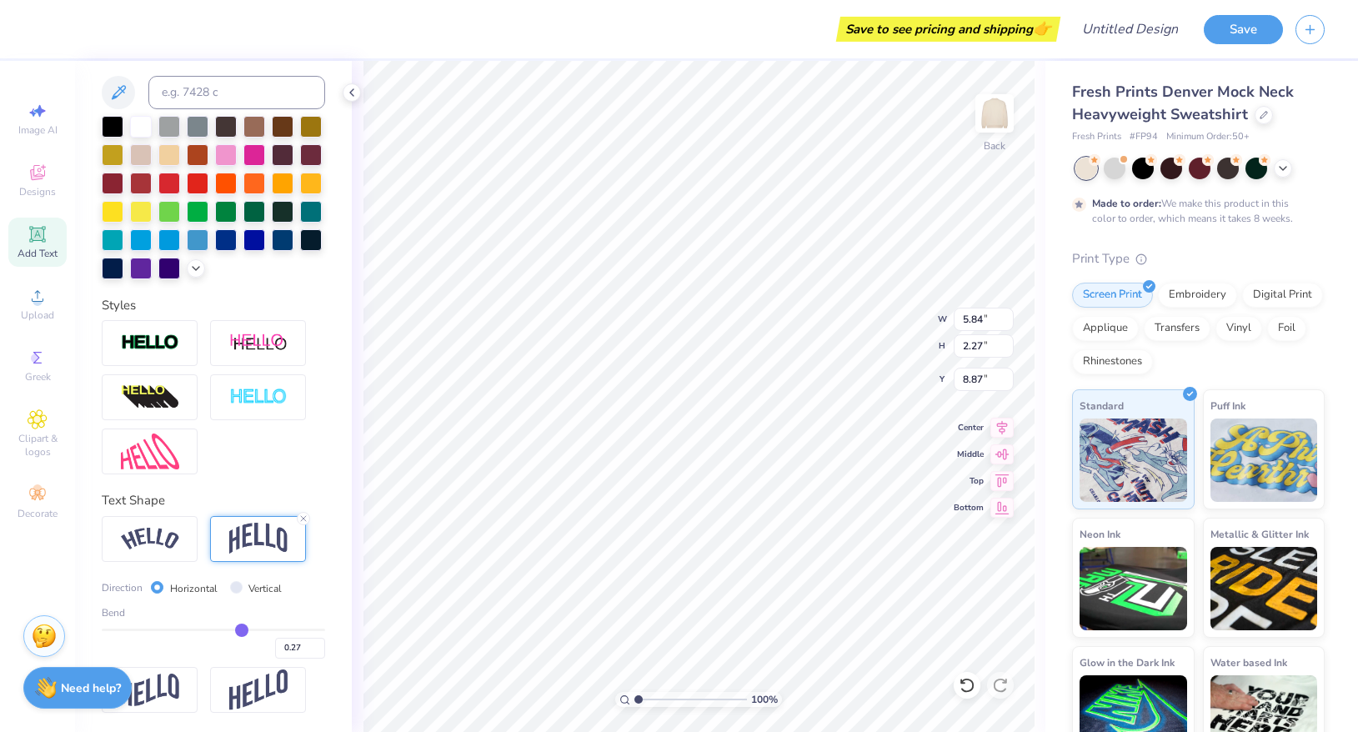
type input "0.26"
type input "0.25"
type input "0.24"
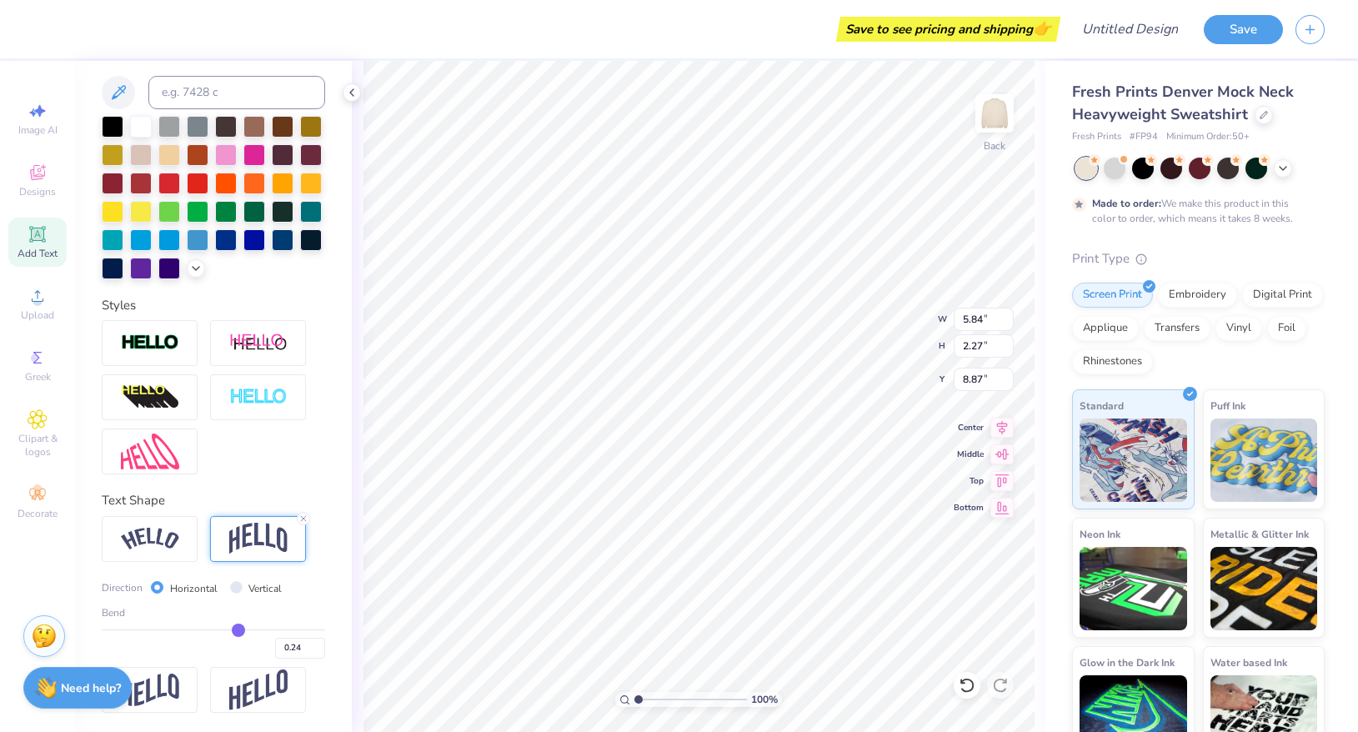
type input "0.23"
type input "0.22"
type input "0.21"
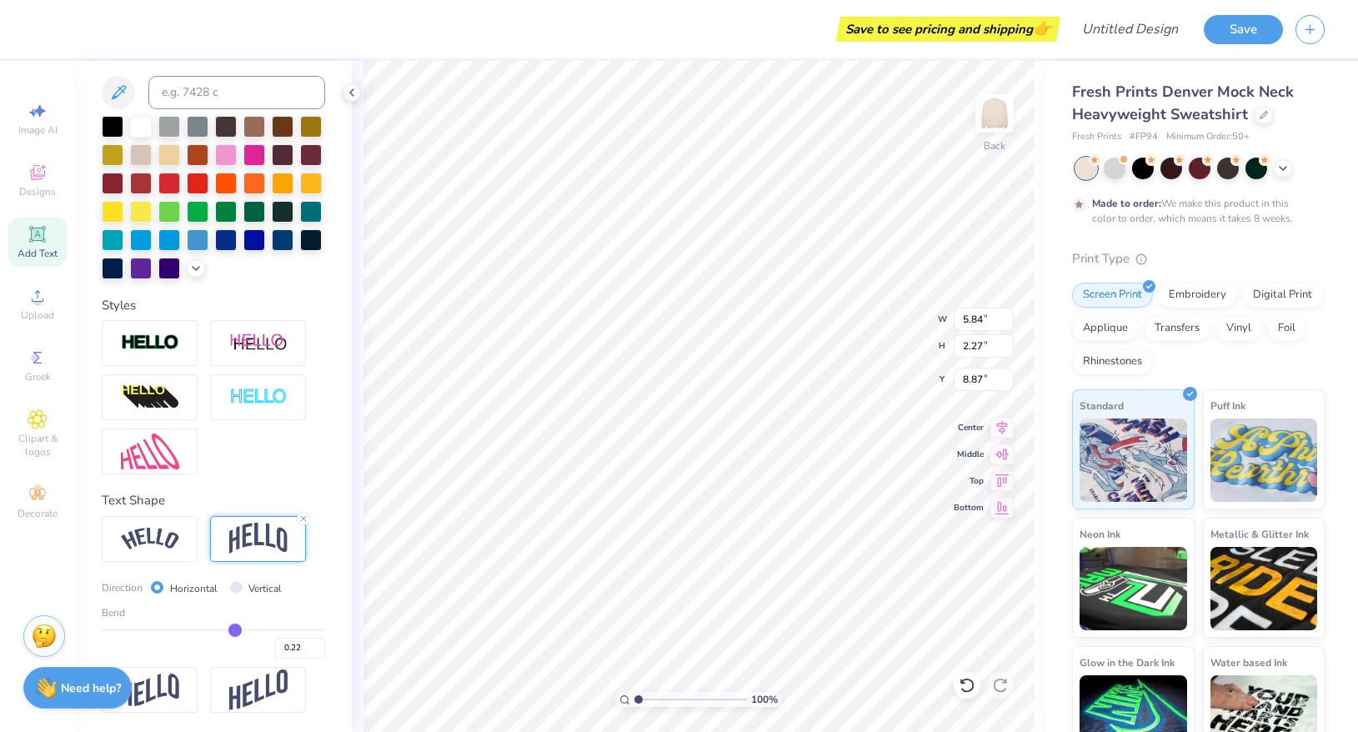
type input "0.21"
type input "0.19"
type input "0.17"
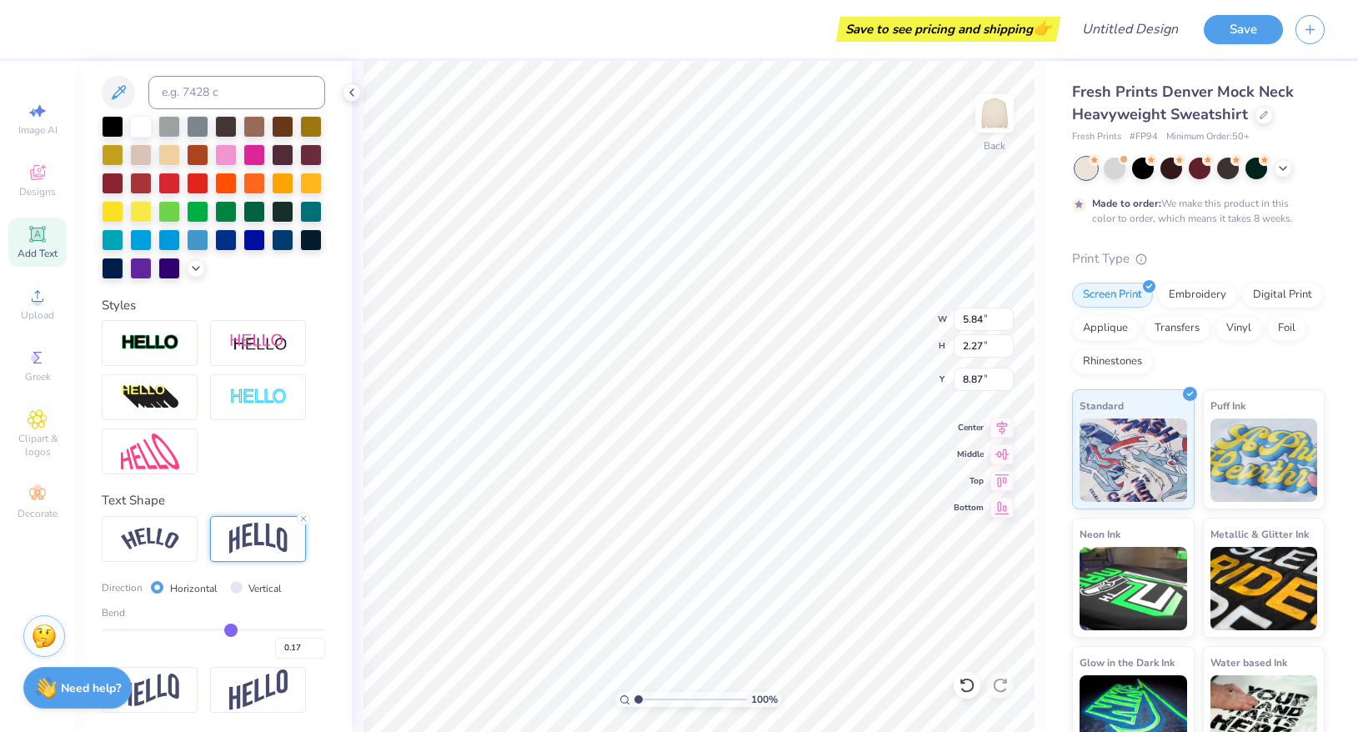
type input "0.15"
type input "0.13"
type input "0.11"
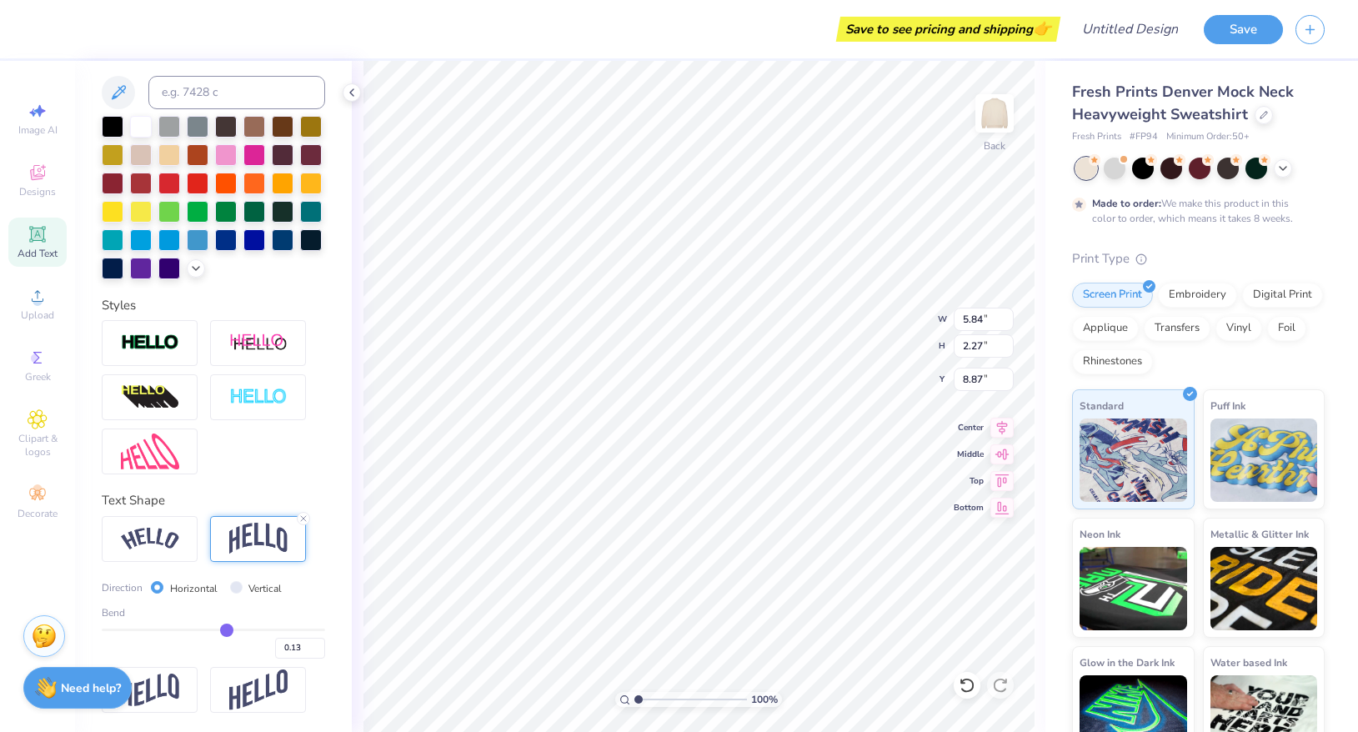
type input "0.11"
type input "0.1"
type input "0.10"
type input "0.09"
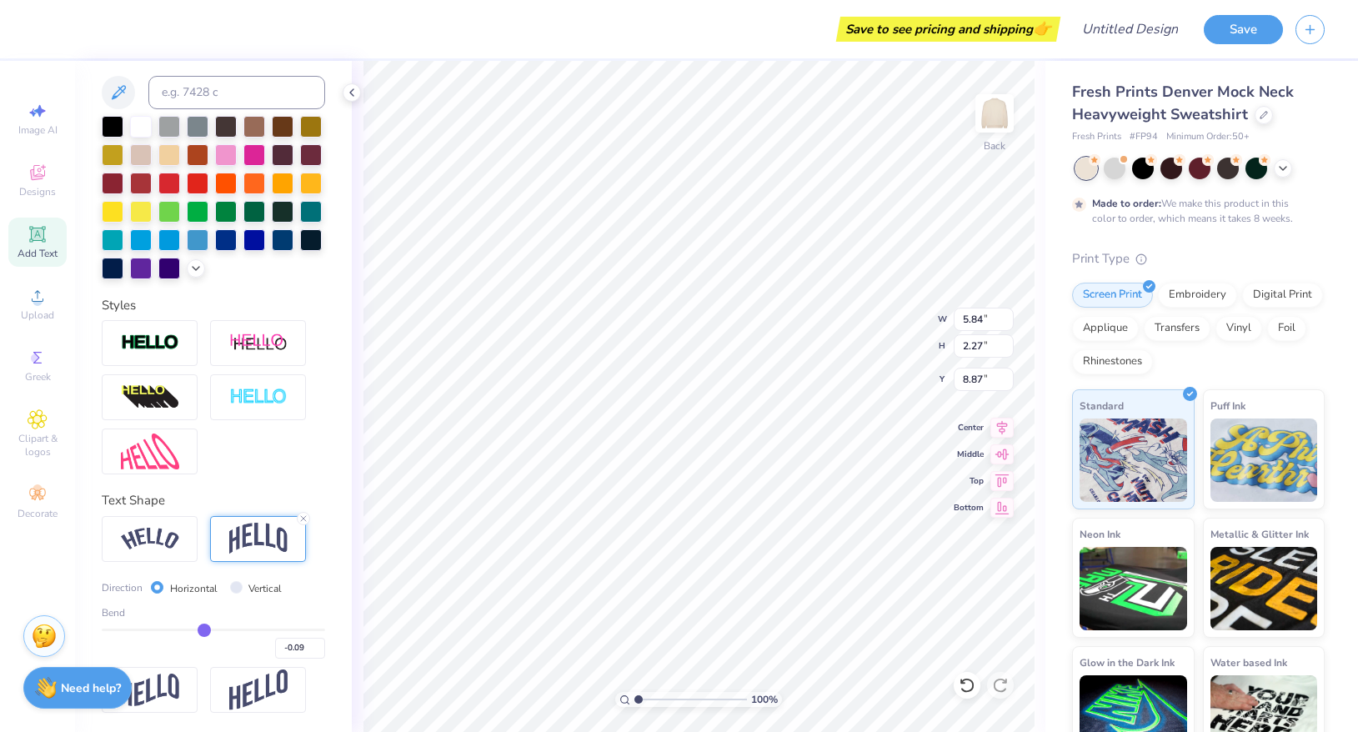
drag, startPoint x: 257, startPoint y: 624, endPoint x: 203, endPoint y: 619, distance: 53.6
click at [203, 629] on input "range" at bounding box center [213, 630] width 223 height 3
drag, startPoint x: 203, startPoint y: 619, endPoint x: 216, endPoint y: 618, distance: 12.5
click at [218, 620] on div "Bend" at bounding box center [213, 612] width 223 height 15
drag, startPoint x: 204, startPoint y: 625, endPoint x: 216, endPoint y: 625, distance: 11.7
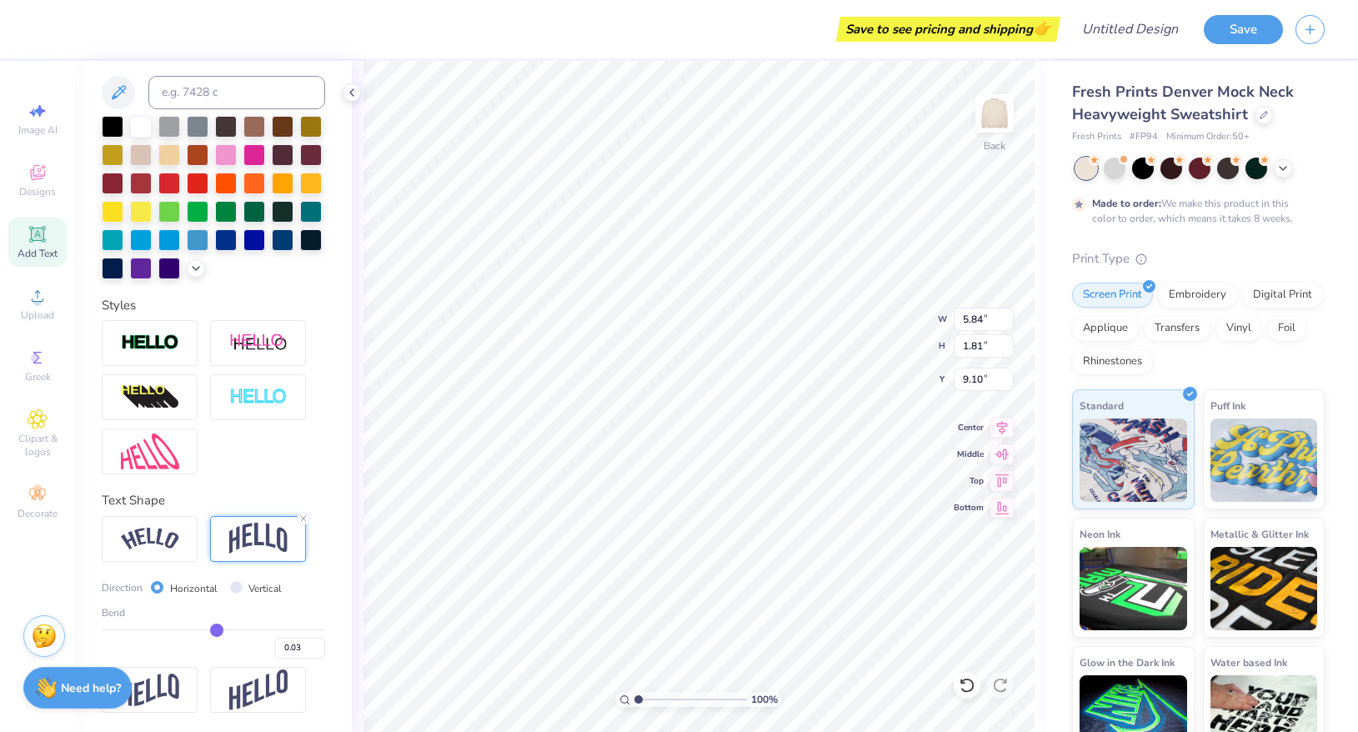
click at [216, 629] on input "range" at bounding box center [213, 630] width 223 height 3
drag, startPoint x: 215, startPoint y: 625, endPoint x: 238, endPoint y: 624, distance: 23.4
click at [240, 629] on input "range" at bounding box center [213, 630] width 223 height 3
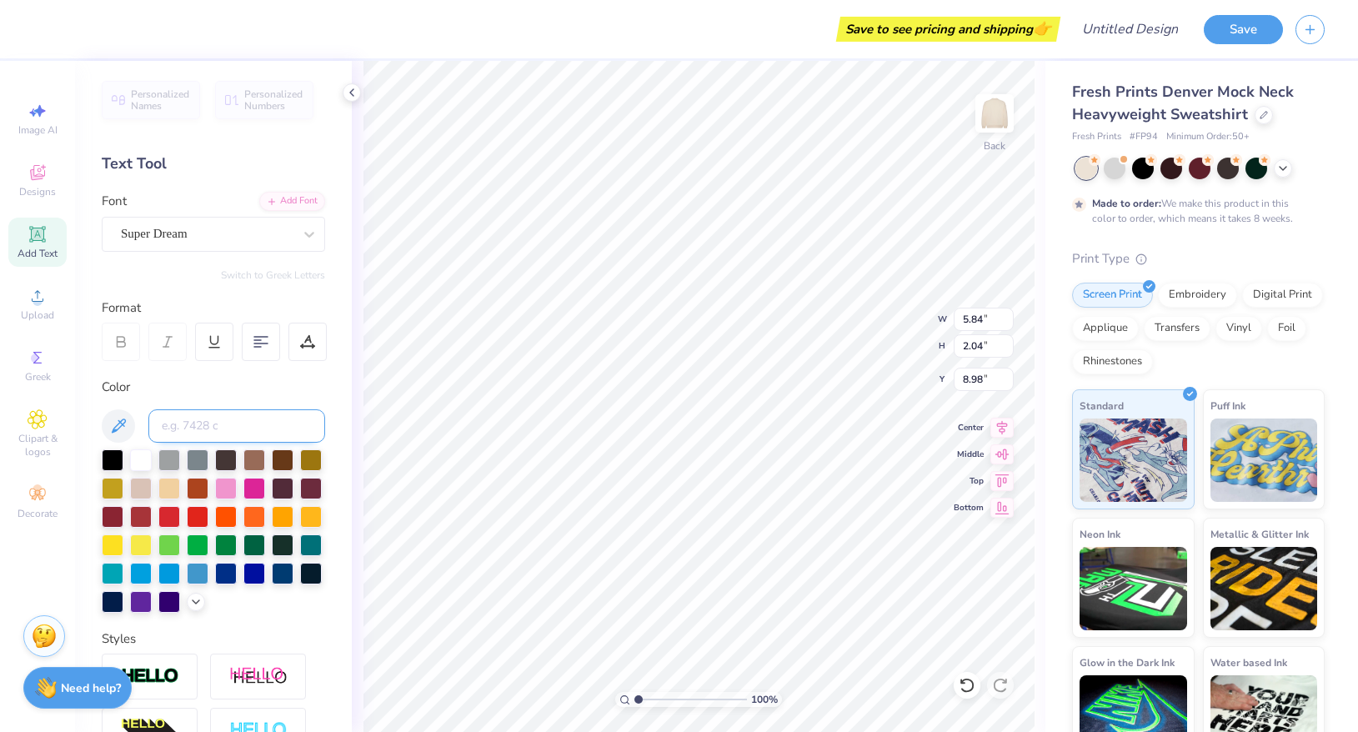
click at [189, 434] on input at bounding box center [236, 425] width 177 height 33
click at [158, 230] on div "Super Dream" at bounding box center [206, 234] width 175 height 26
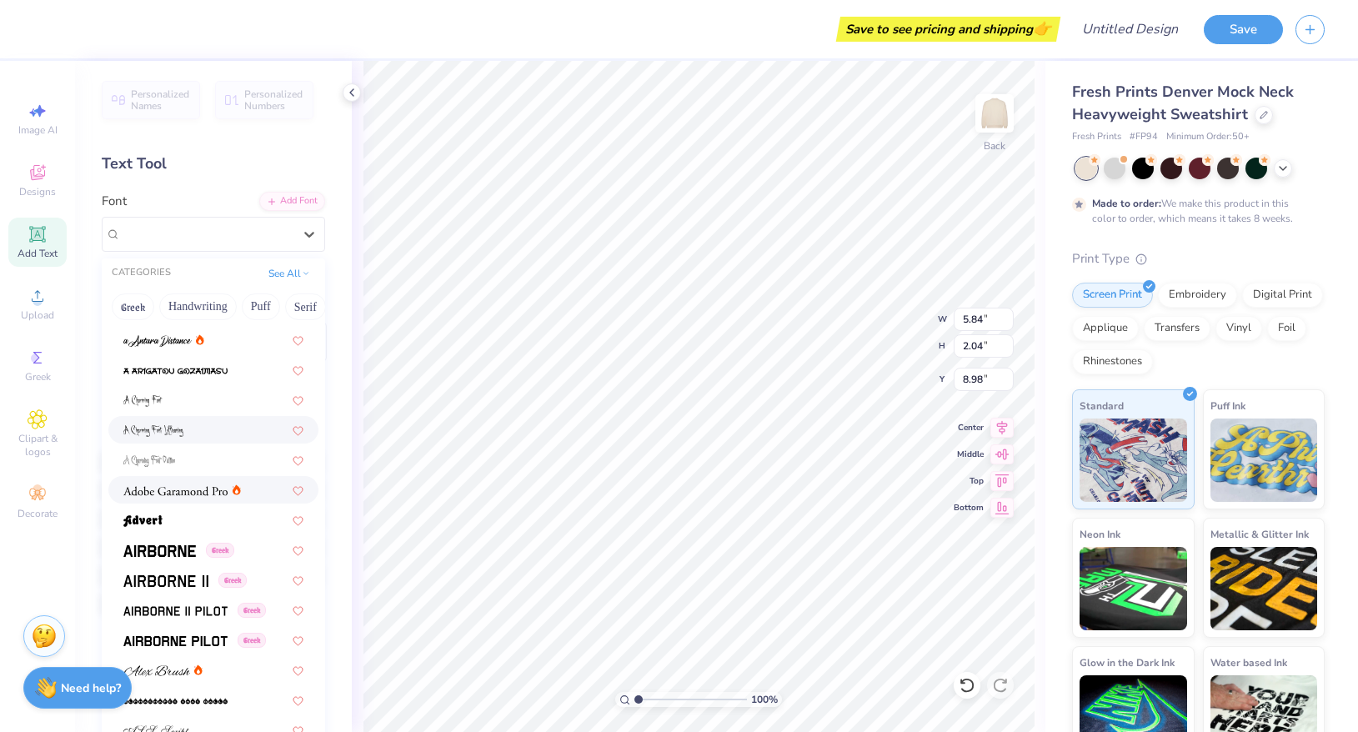
scroll to position [89, 0]
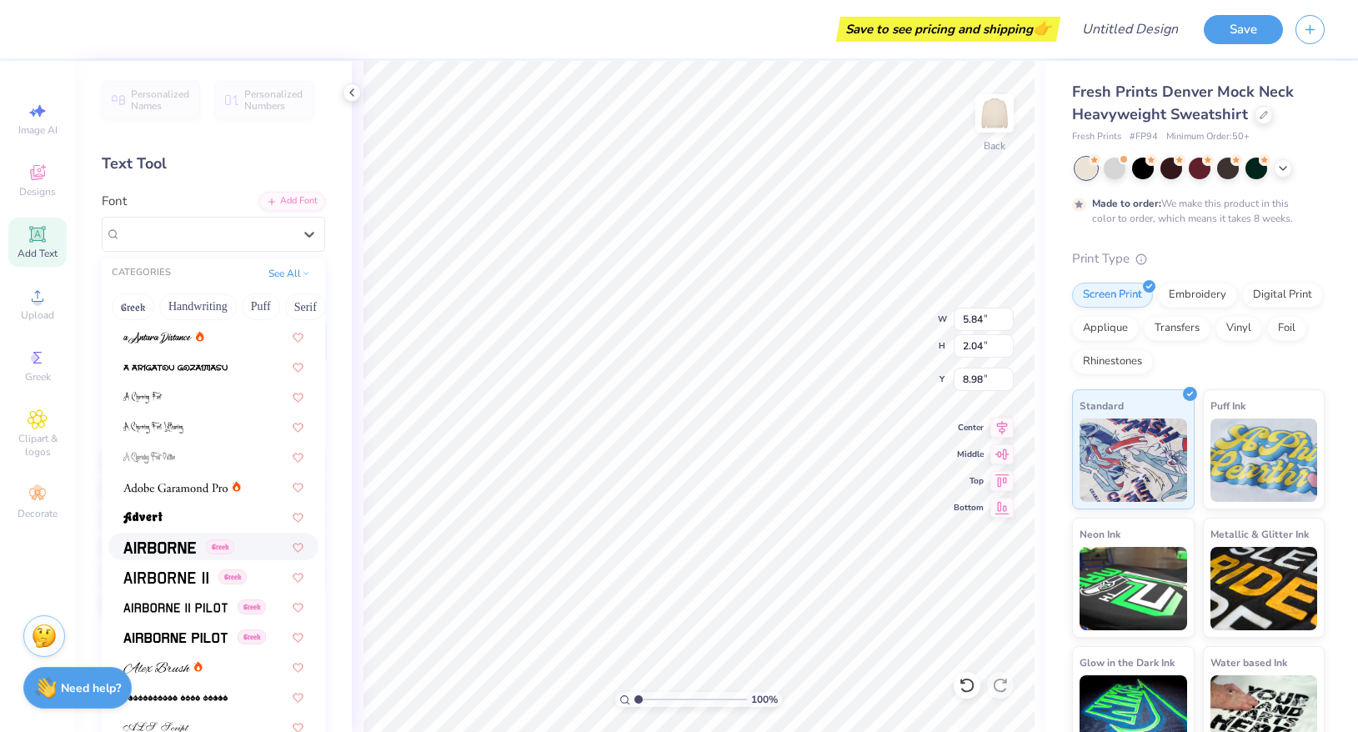
click at [170, 553] on img at bounding box center [159, 548] width 73 height 12
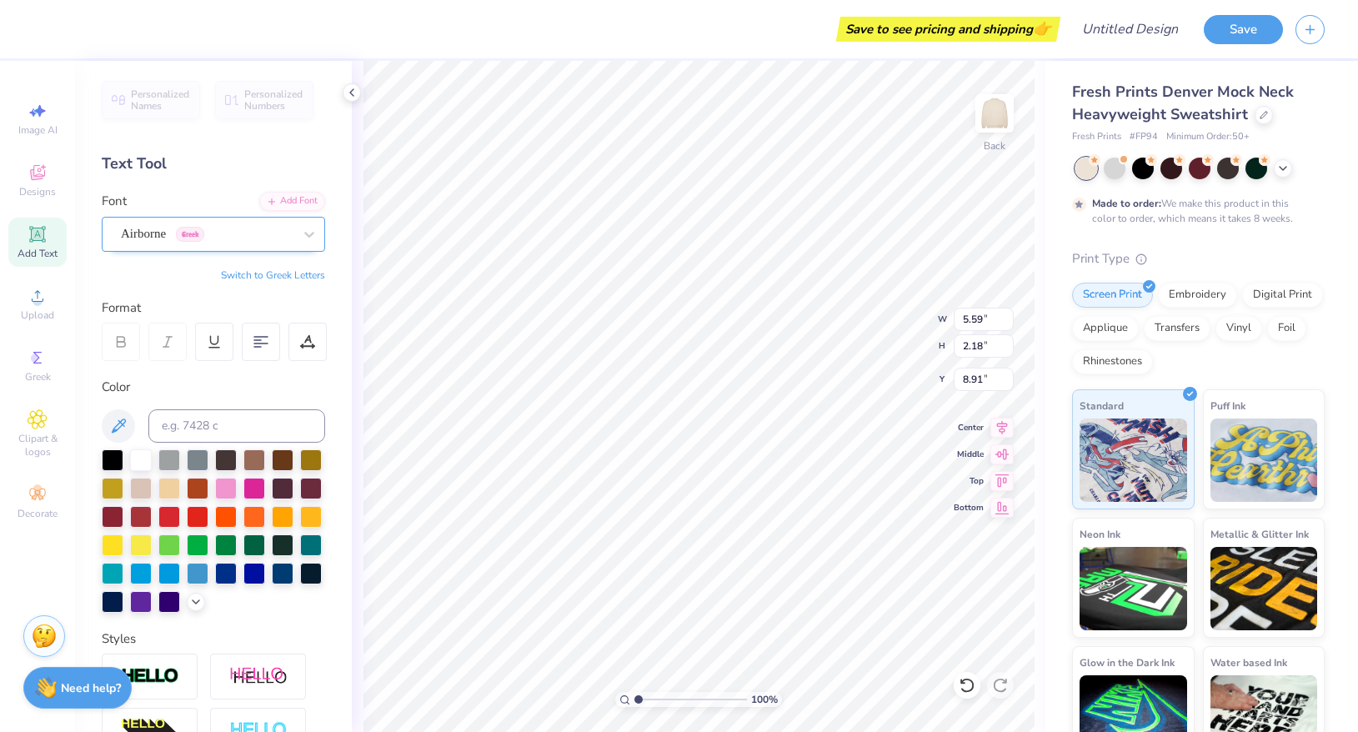
scroll to position [0, 0]
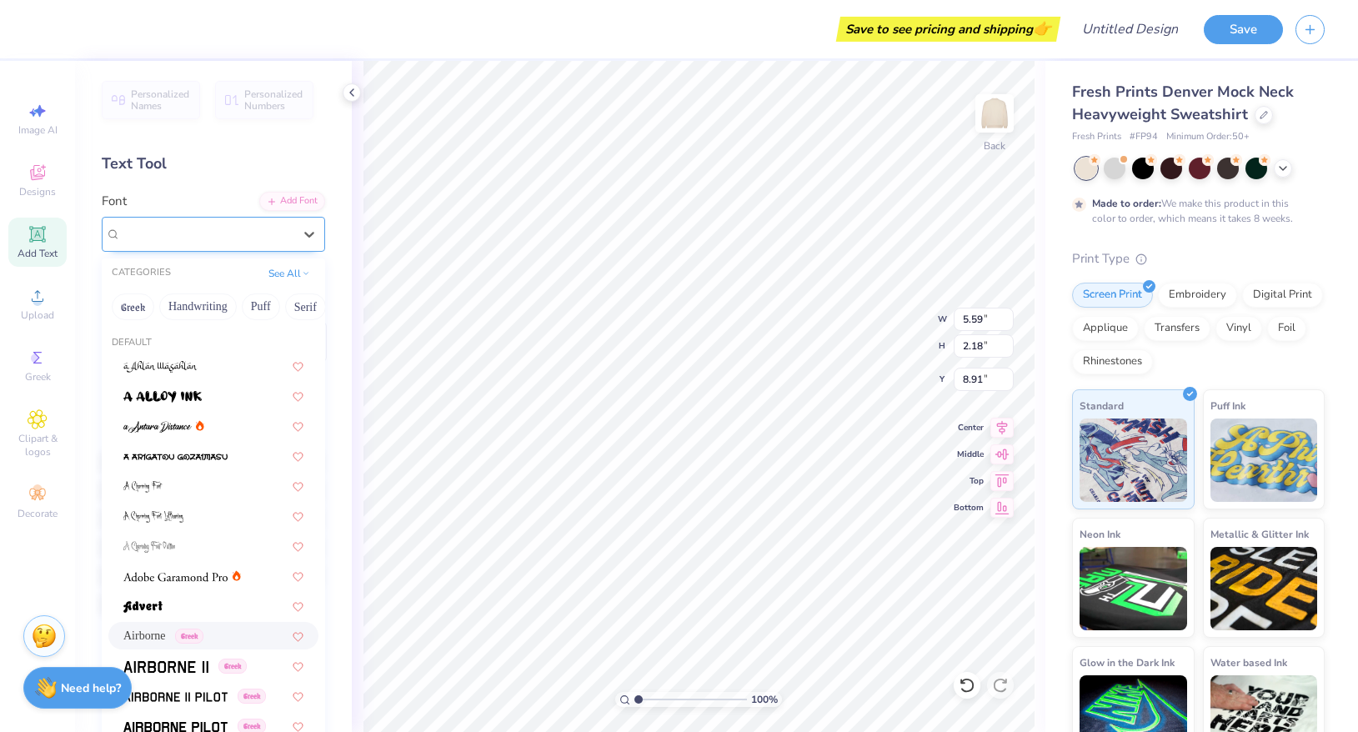
click at [152, 239] on div "Airborne Greek" at bounding box center [206, 234] width 175 height 26
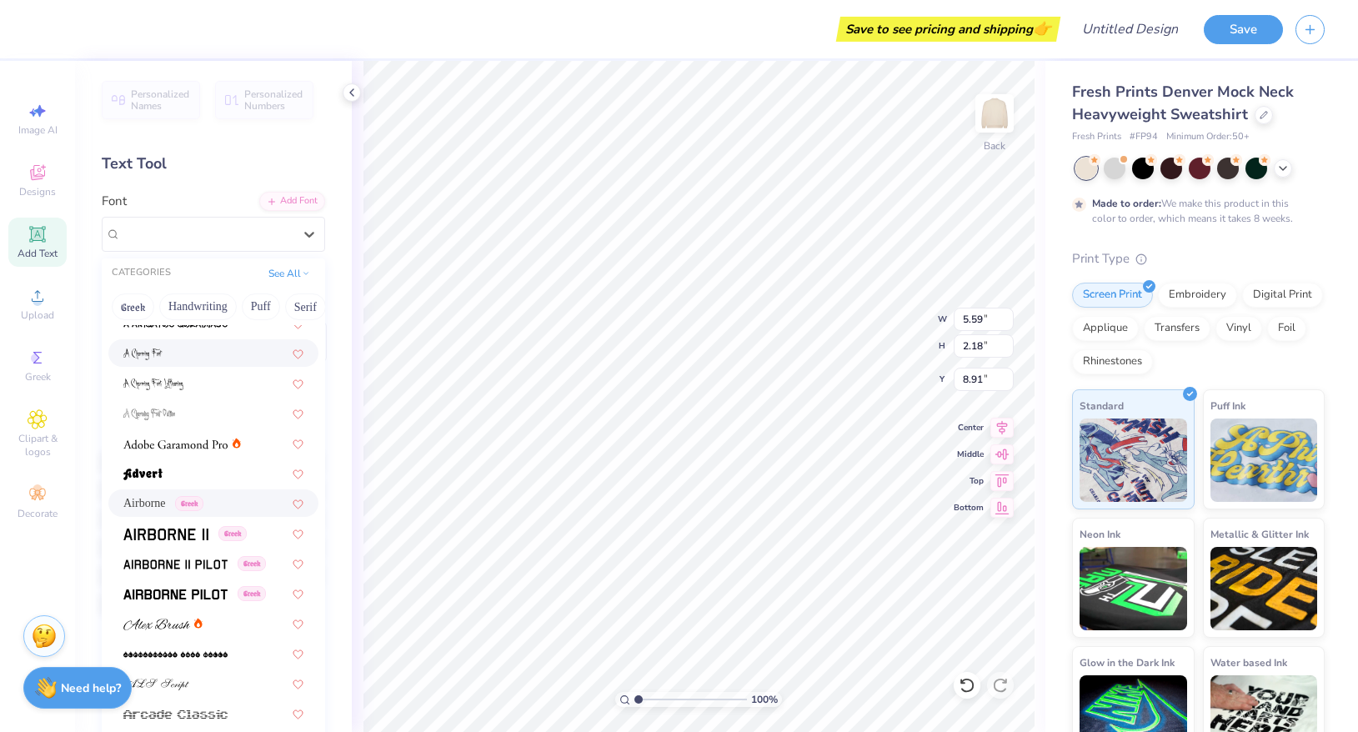
scroll to position [148, 0]
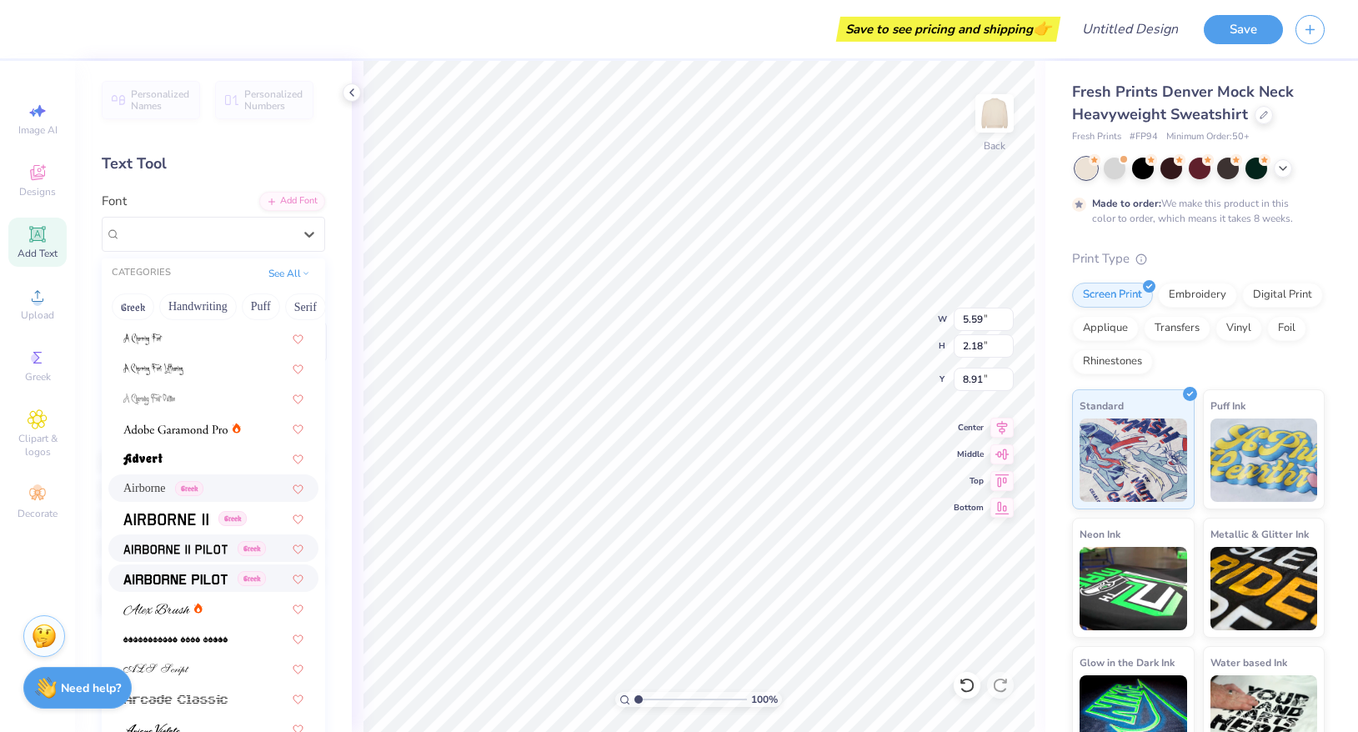
click at [180, 579] on img at bounding box center [175, 580] width 104 height 12
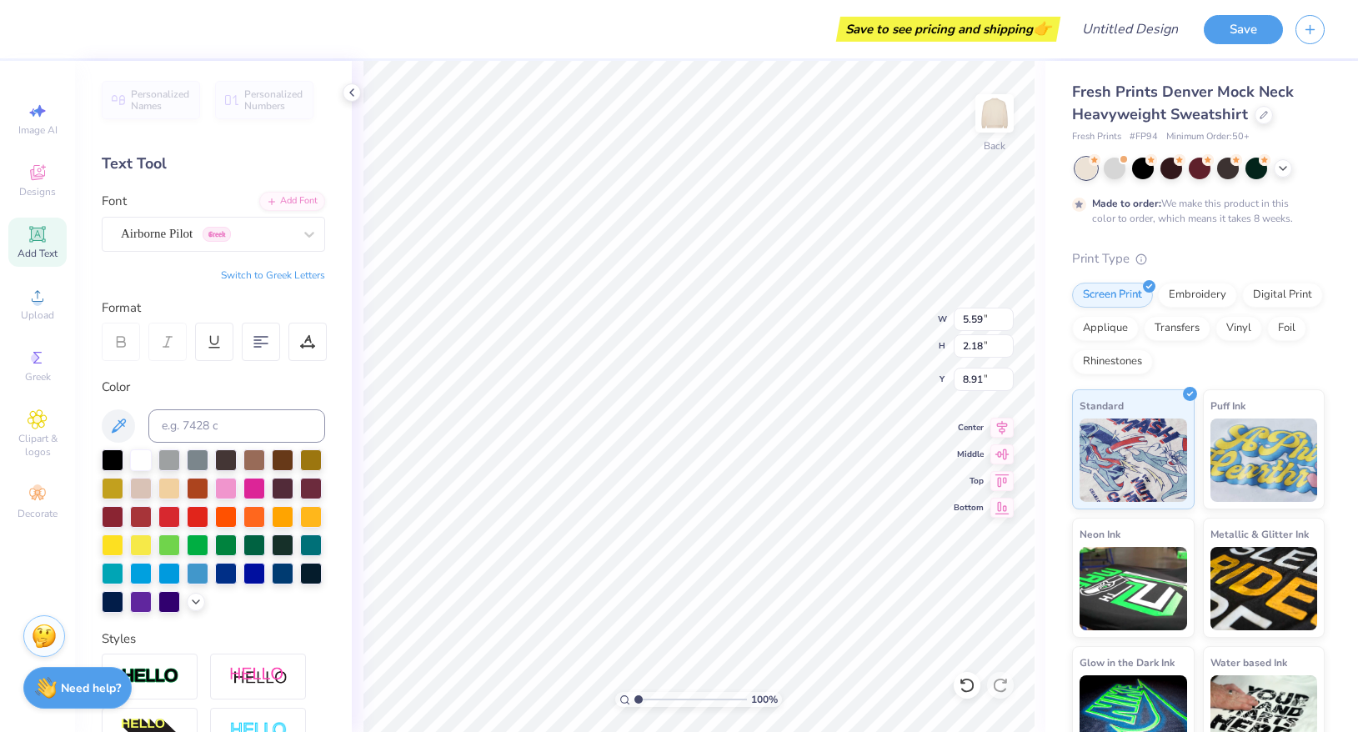
scroll to position [1, 0]
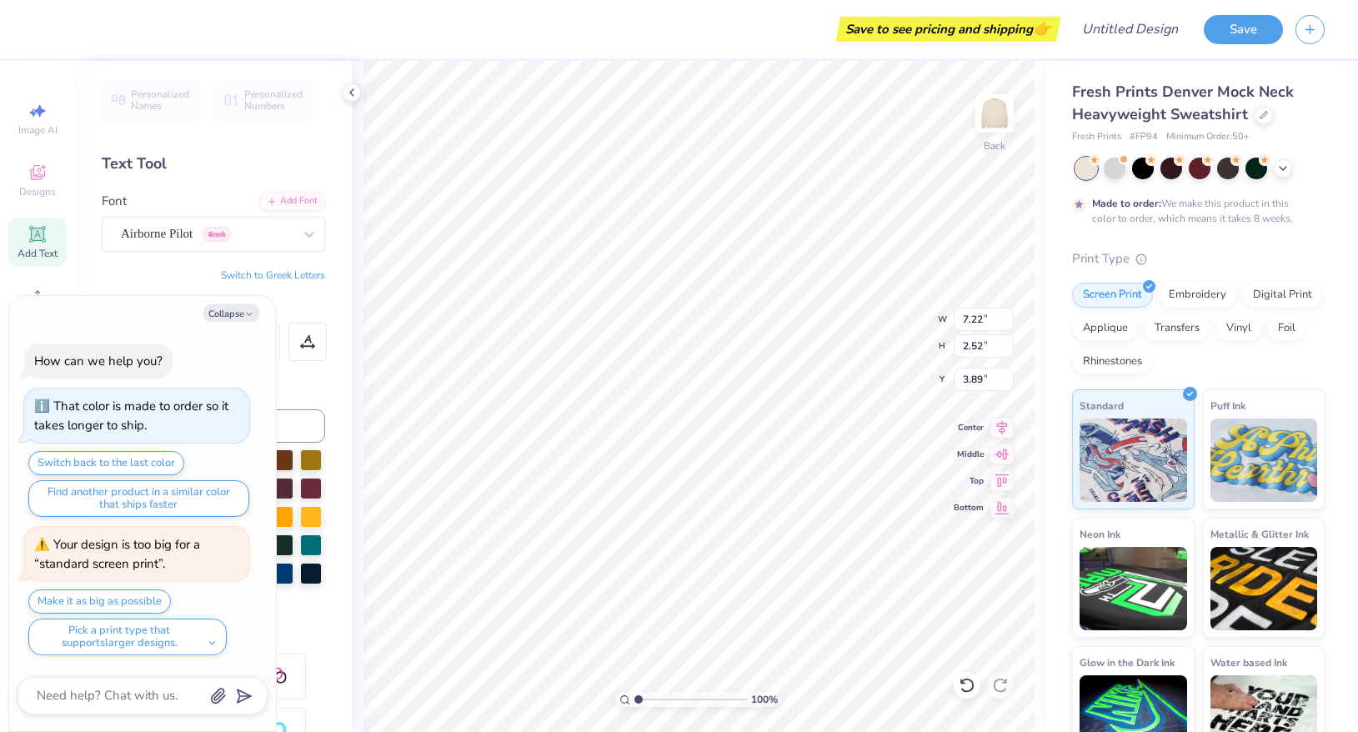
click at [226, 302] on div "Collapse How can we help you? That color is made to order so it takes longer to…" at bounding box center [142, 514] width 267 height 436
click at [231, 314] on button "Collapse" at bounding box center [231, 313] width 56 height 18
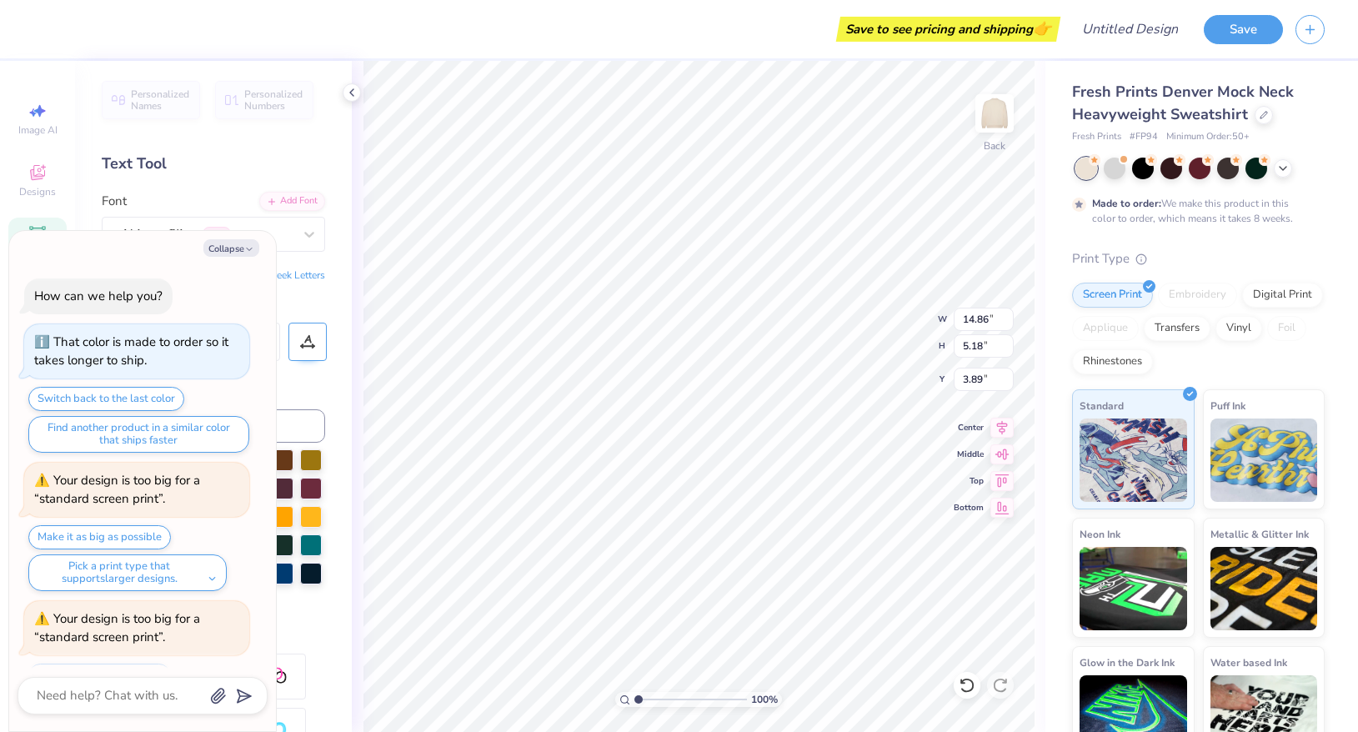
scroll to position [73, 0]
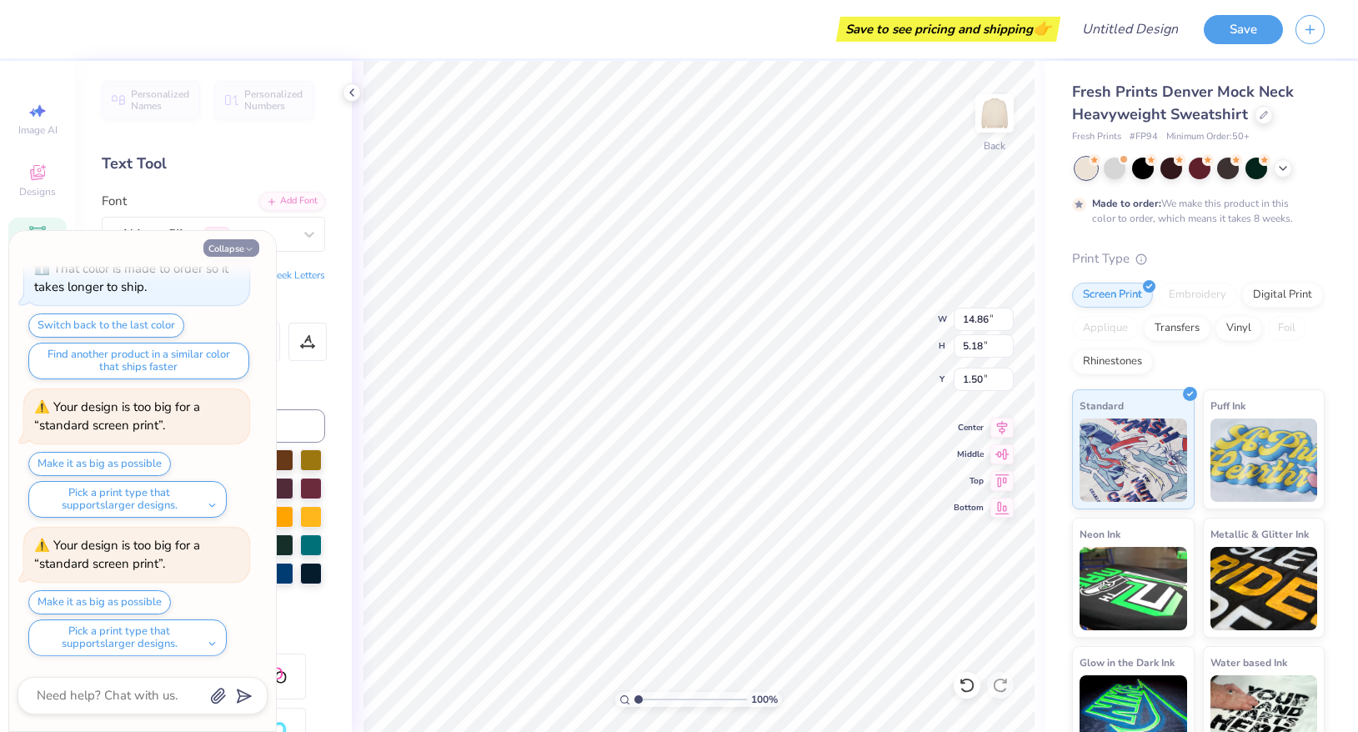
click at [244, 244] on icon "button" at bounding box center [249, 249] width 10 height 10
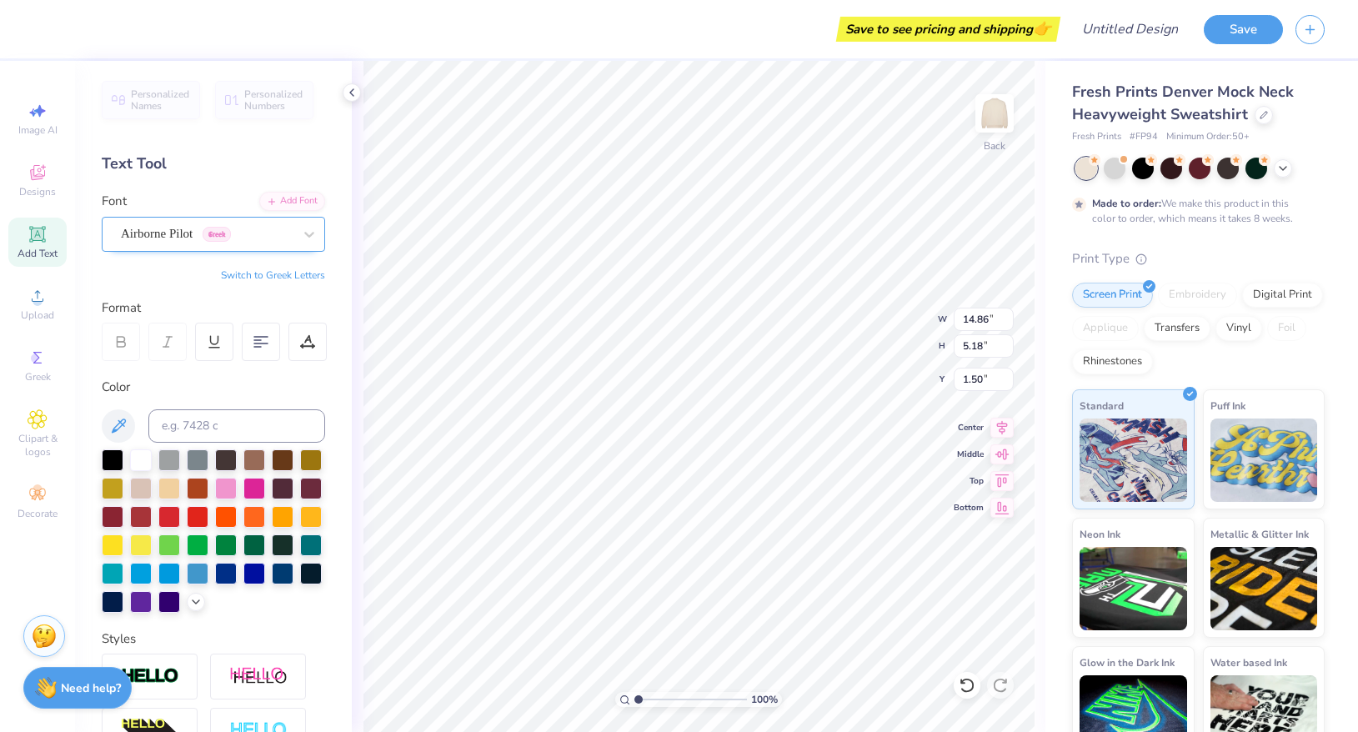
click at [191, 237] on div "Airborne Pilot Greek" at bounding box center [206, 234] width 175 height 26
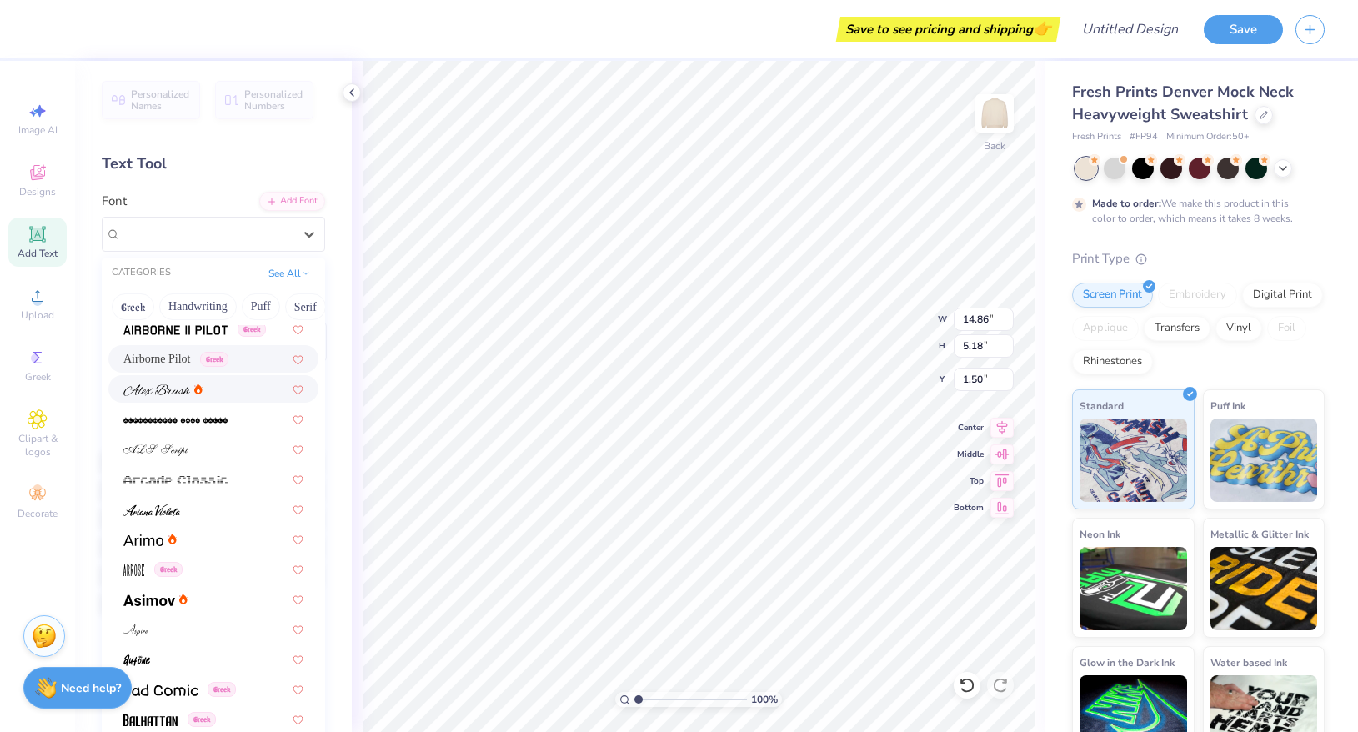
scroll to position [372, 0]
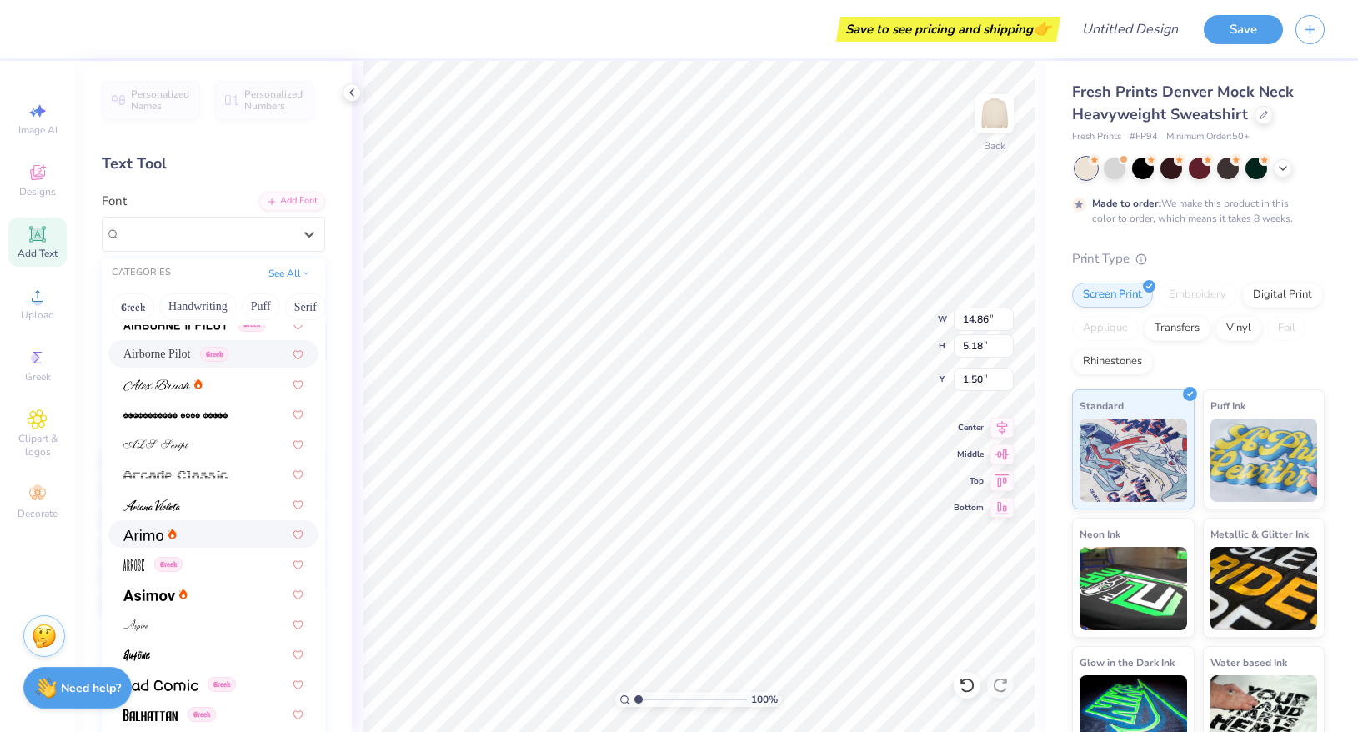
click at [194, 535] on div at bounding box center [213, 534] width 180 height 18
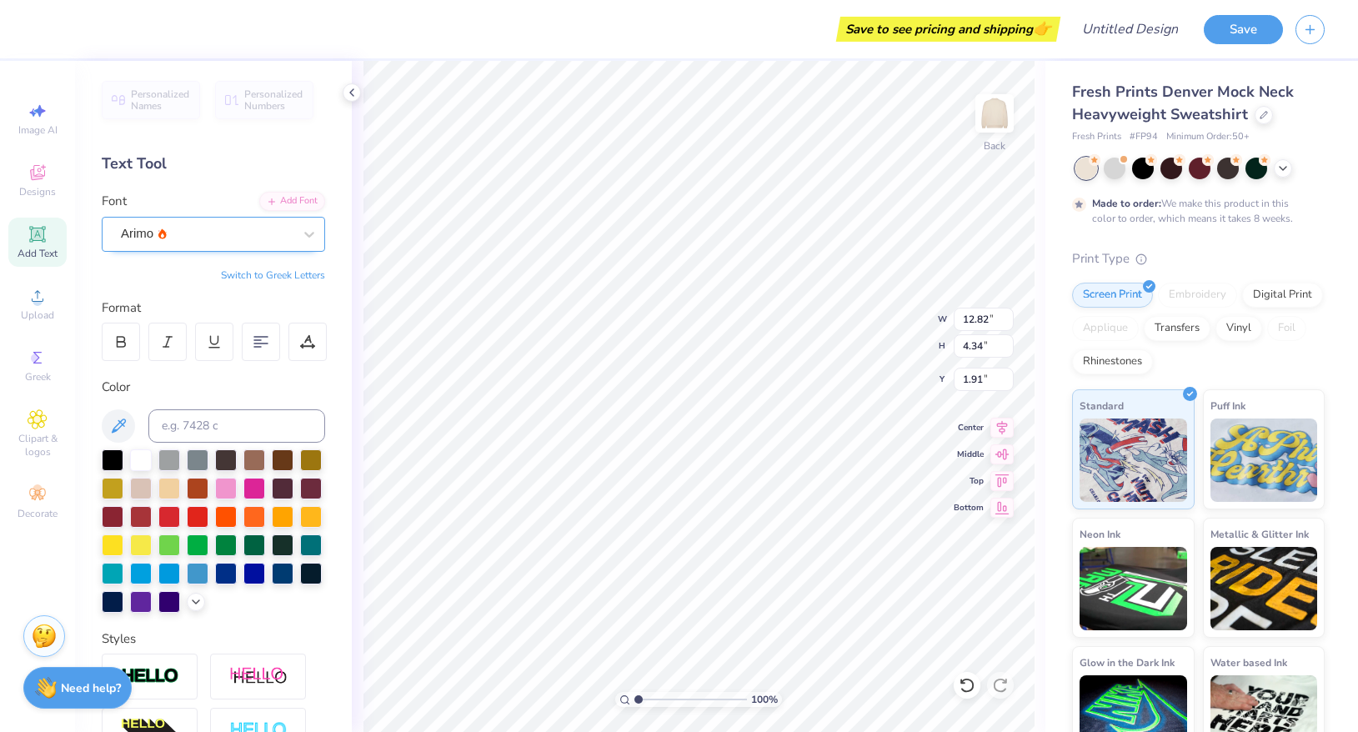
click at [181, 235] on div "Arimo" at bounding box center [206, 234] width 175 height 26
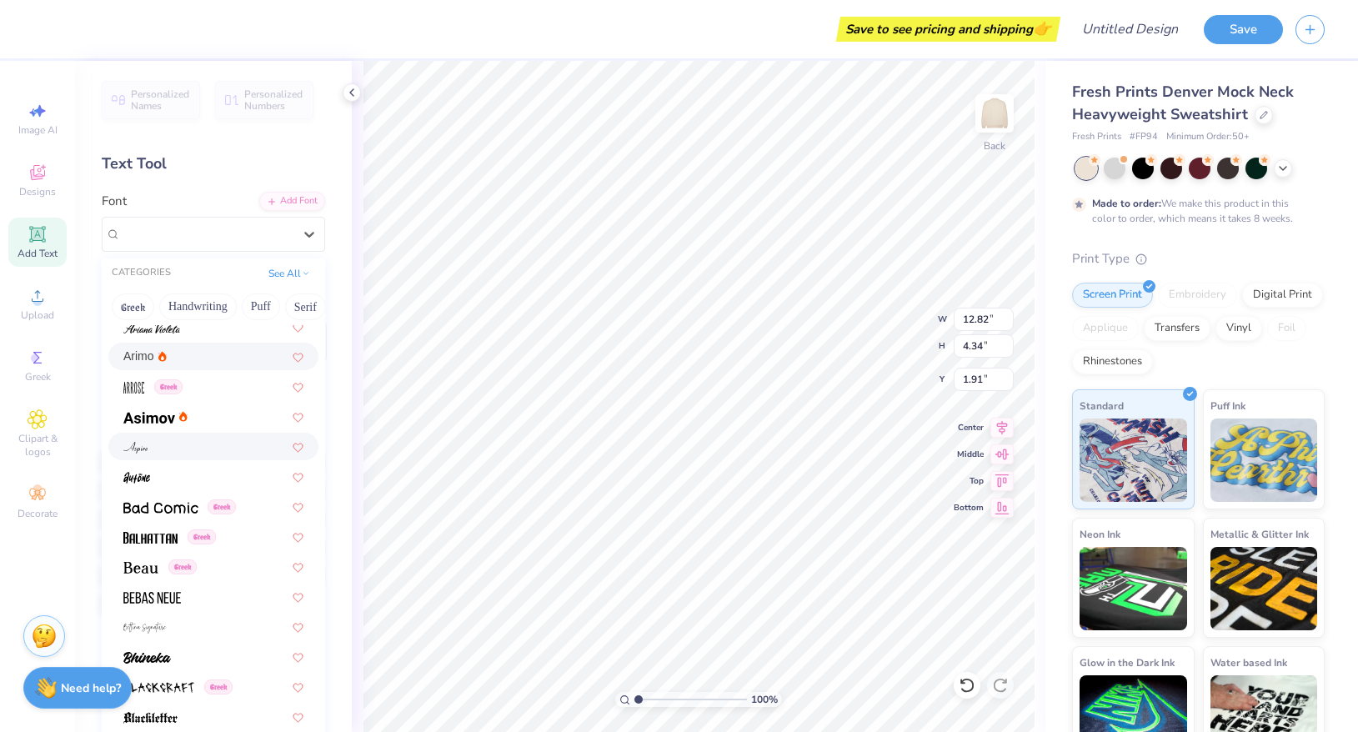
scroll to position [554, 0]
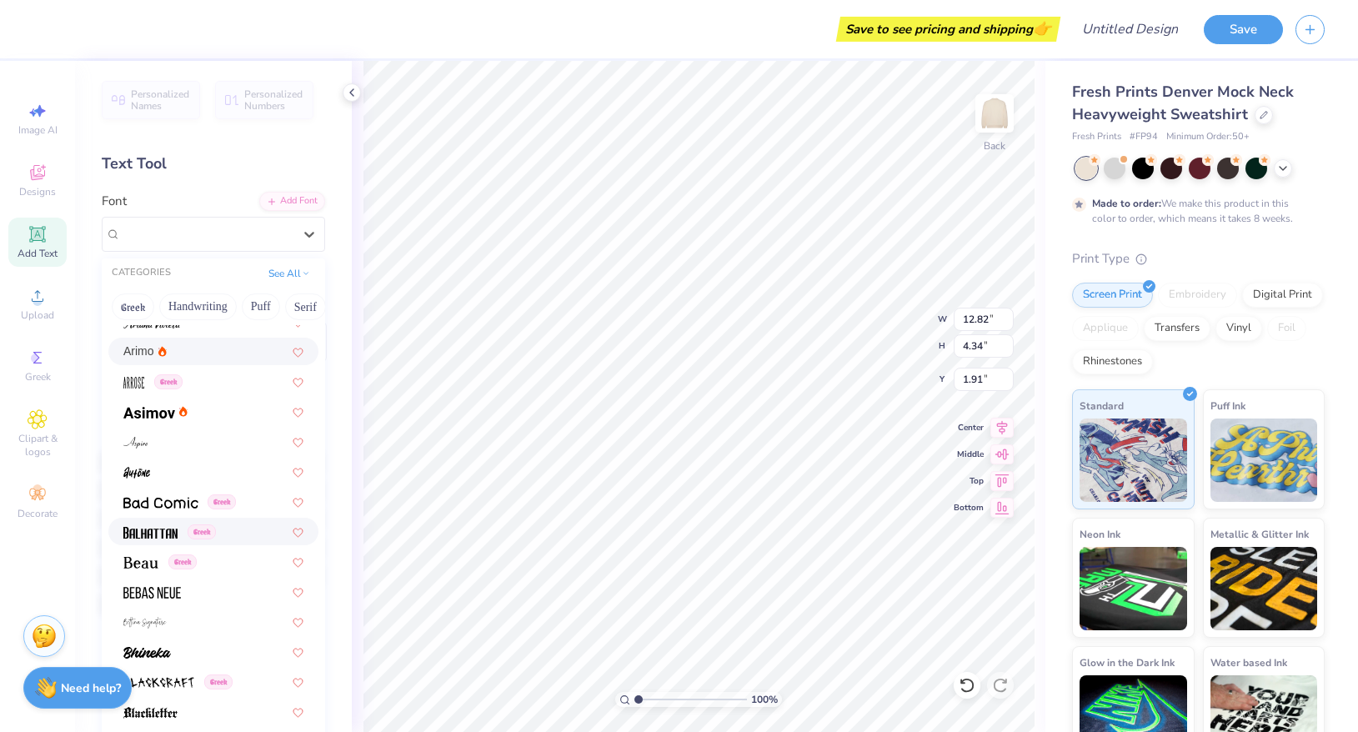
click at [169, 530] on img at bounding box center [150, 533] width 54 height 12
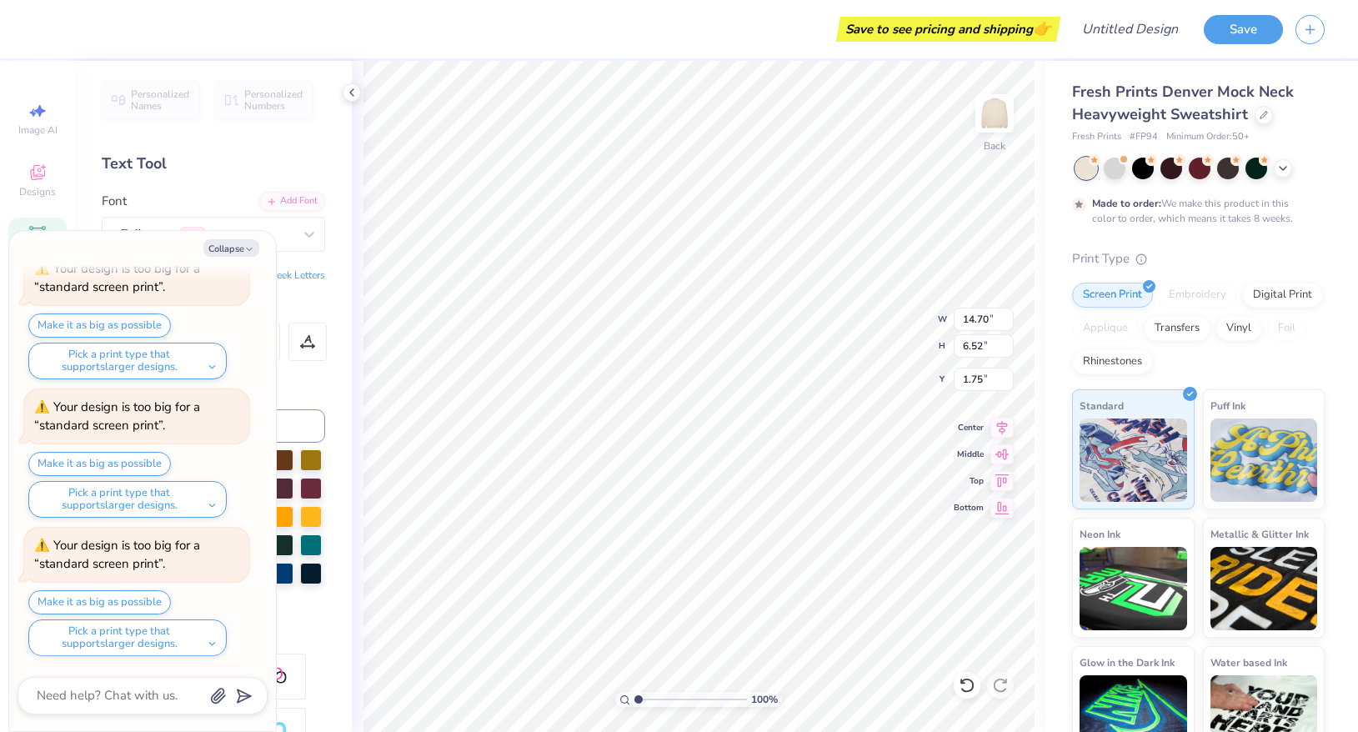
scroll to position [350, 0]
click at [239, 237] on div "Collapse How can we help you? That color is made to order so it takes longer to…" at bounding box center [142, 481] width 267 height 500
click at [242, 264] on div "Your design is too big for a “standard screen print”." at bounding box center [136, 278] width 225 height 54
click at [242, 252] on button "Collapse" at bounding box center [231, 248] width 56 height 18
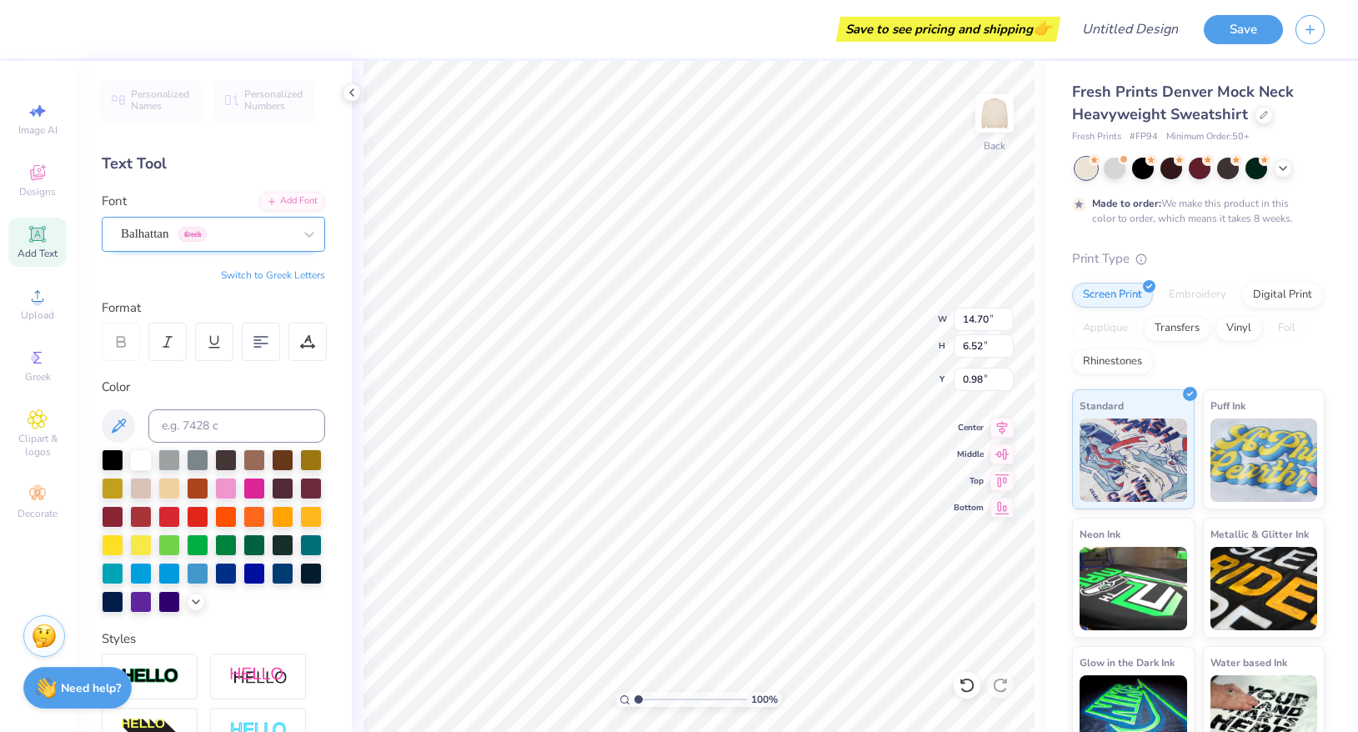
click at [227, 234] on div "Balhattan Greek" at bounding box center [206, 234] width 175 height 26
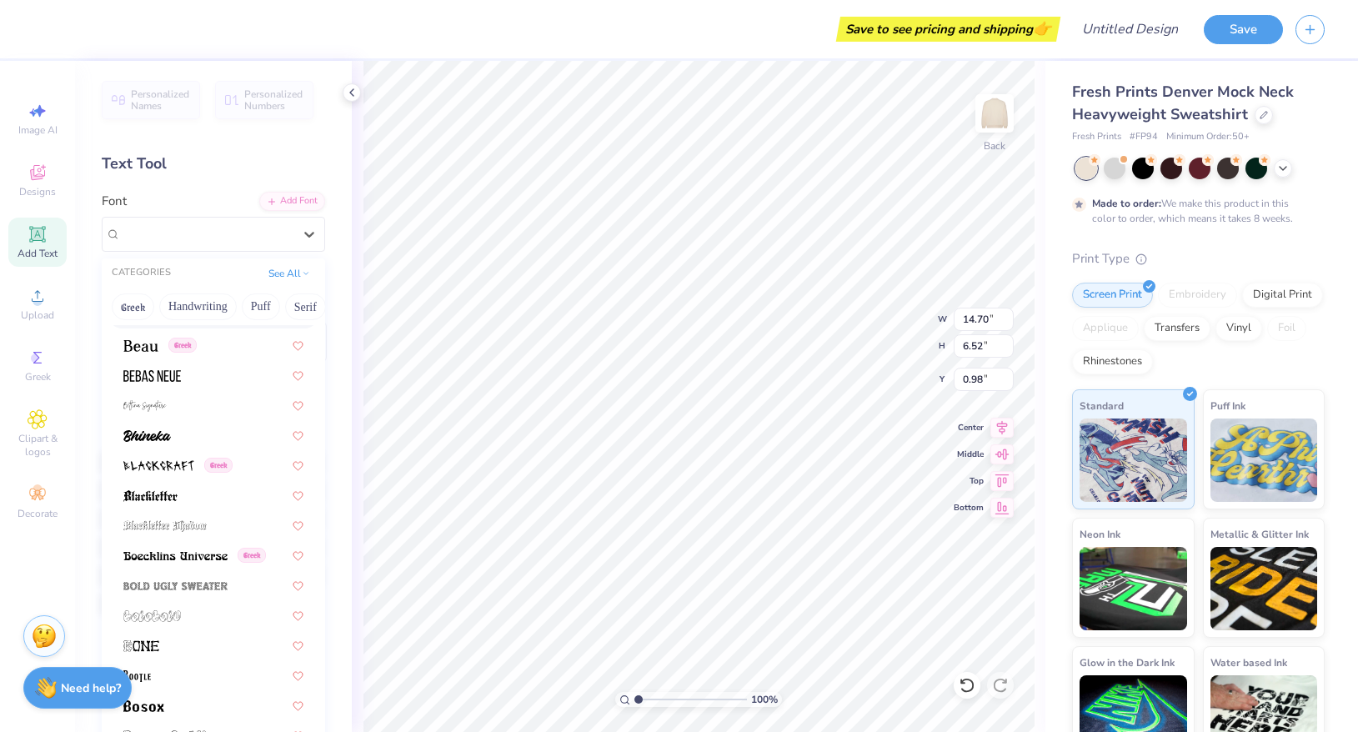
scroll to position [773, 0]
click at [143, 368] on span at bounding box center [152, 373] width 58 height 18
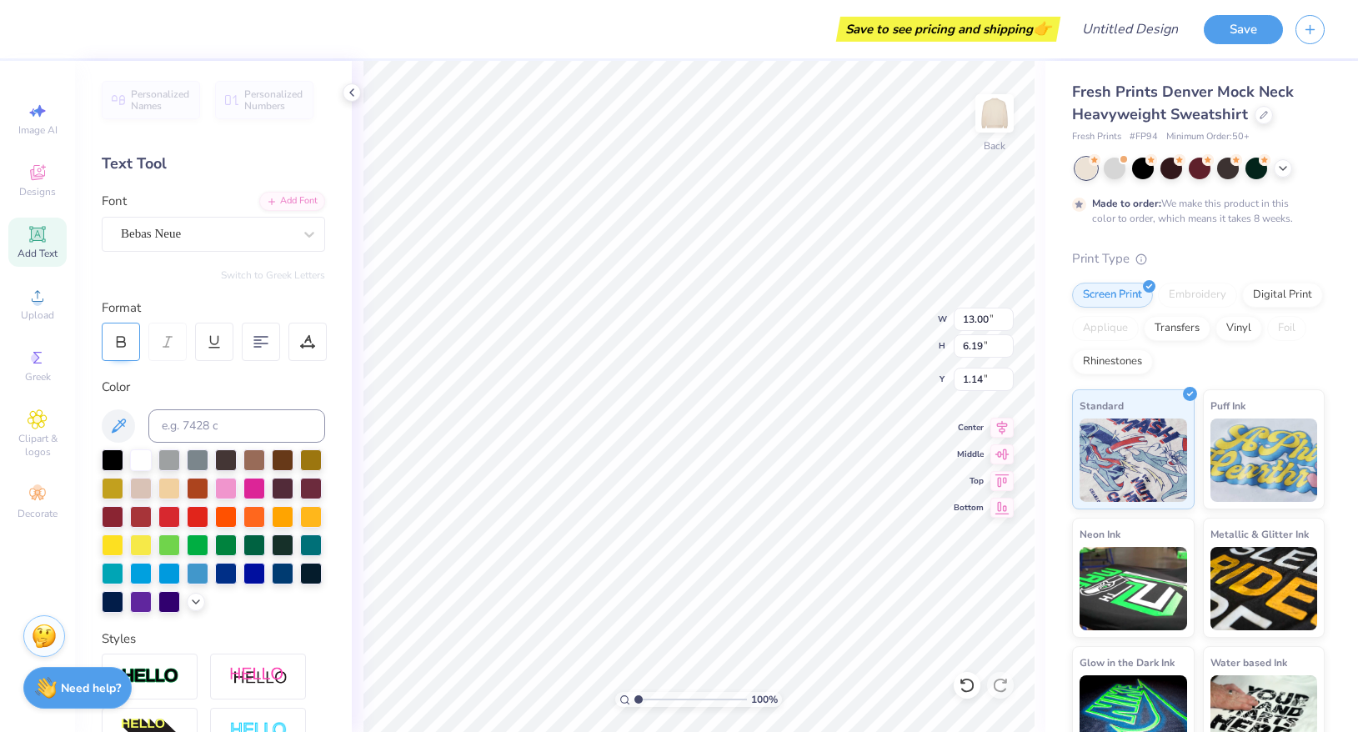
click at [130, 344] on div at bounding box center [121, 342] width 38 height 38
click at [173, 228] on div "Bebas Neue" at bounding box center [206, 234] width 175 height 26
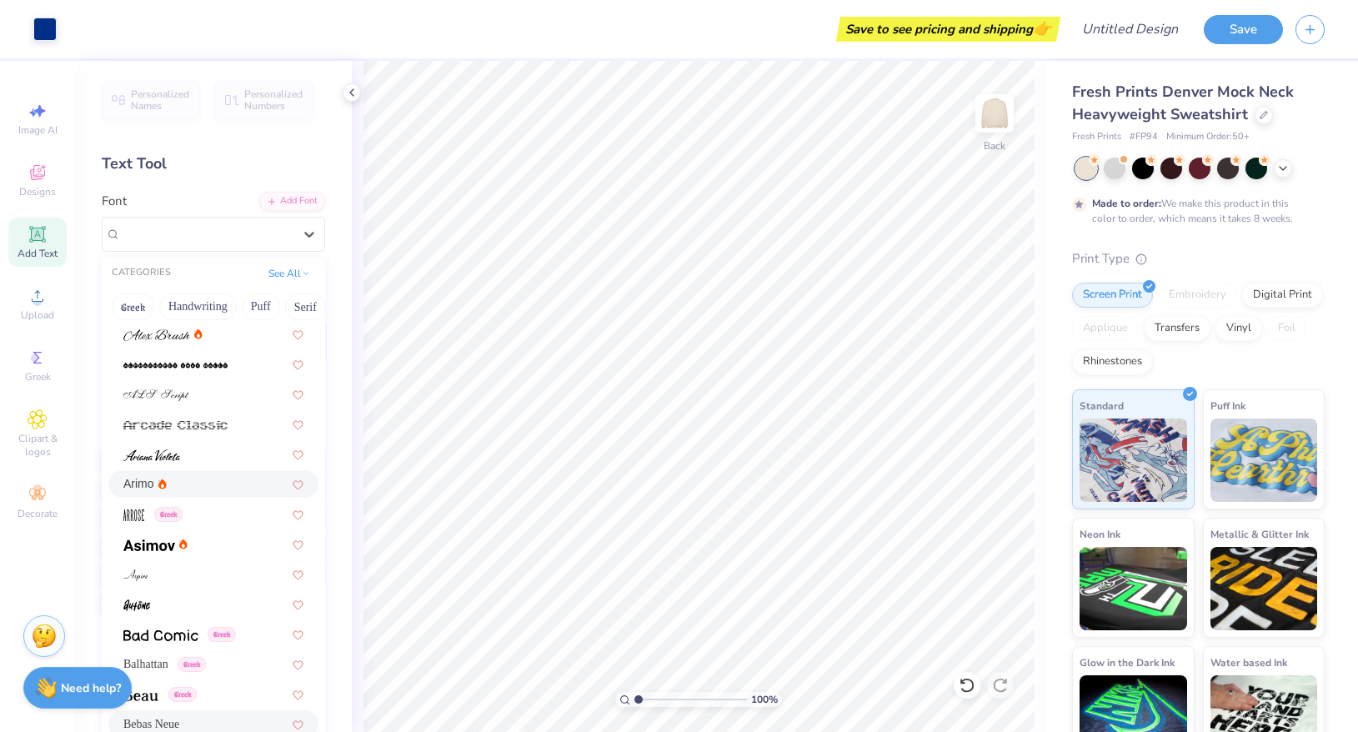
scroll to position [437, 0]
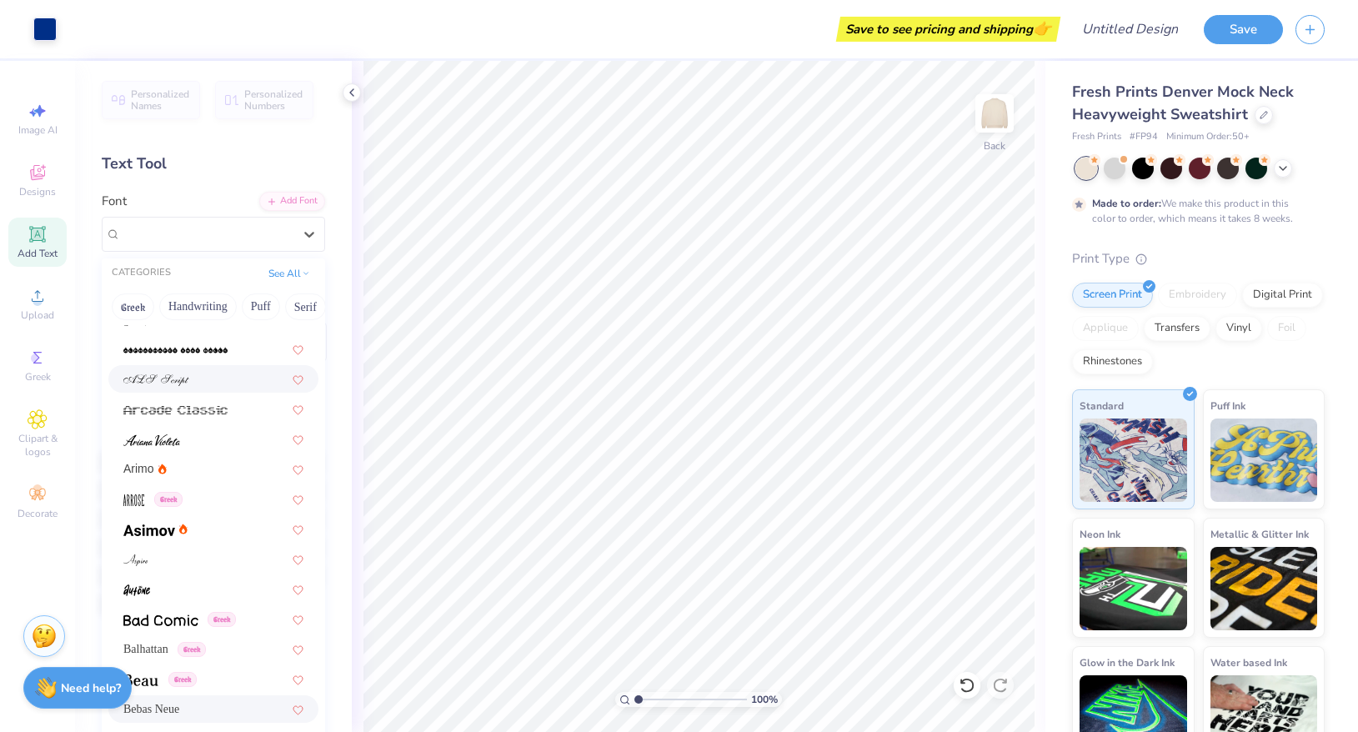
click at [233, 140] on div "Personalized Names Personalized Numbers Text Tool Add Font Font option ALS Scri…" at bounding box center [213, 396] width 277 height 671
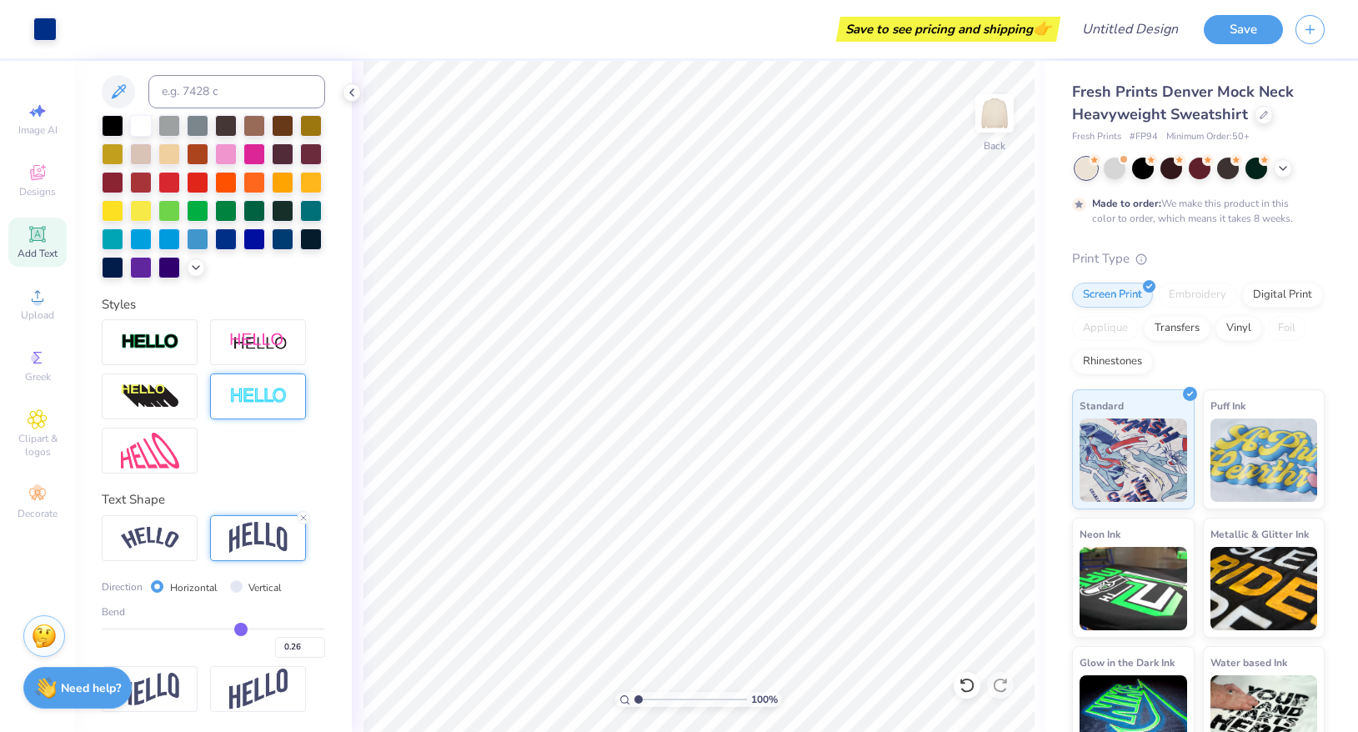
scroll to position [0, 0]
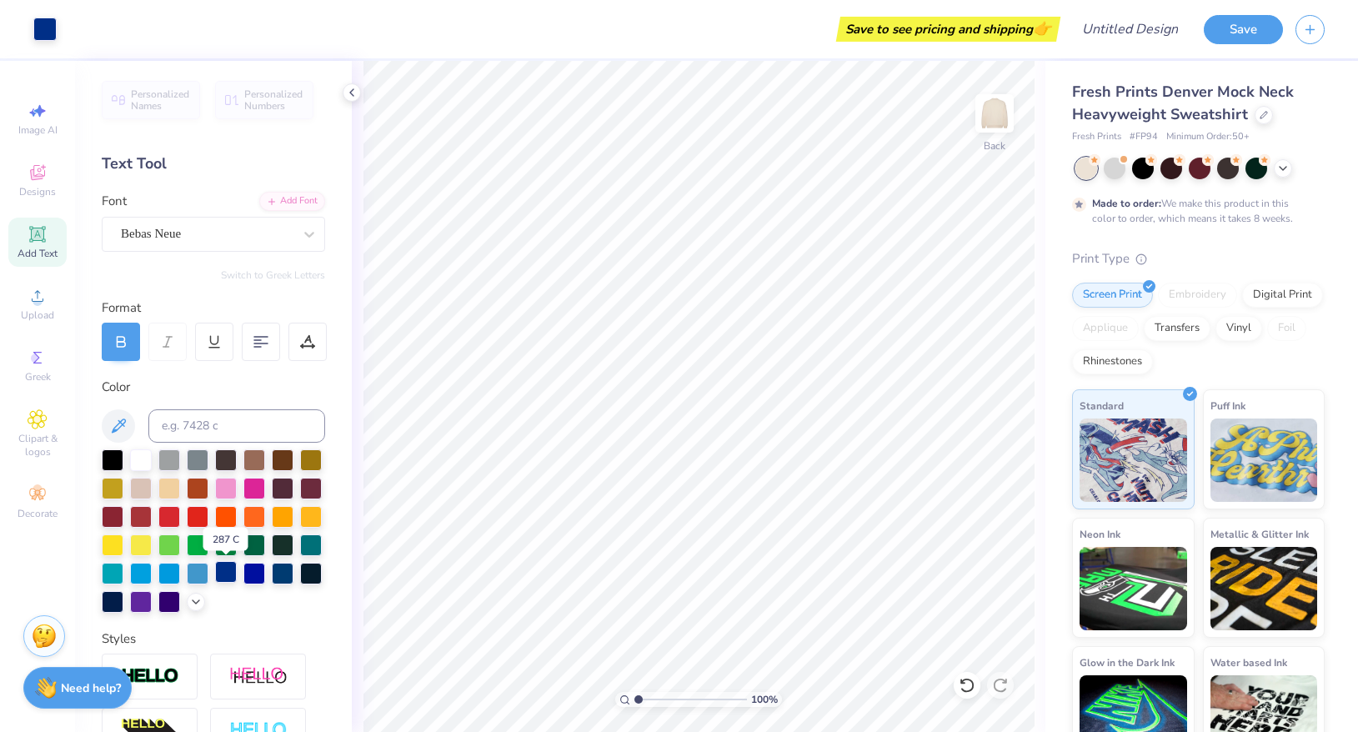
click at [226, 569] on div at bounding box center [226, 572] width 22 height 22
click at [247, 569] on div at bounding box center [254, 572] width 22 height 22
click at [274, 568] on div at bounding box center [283, 572] width 22 height 22
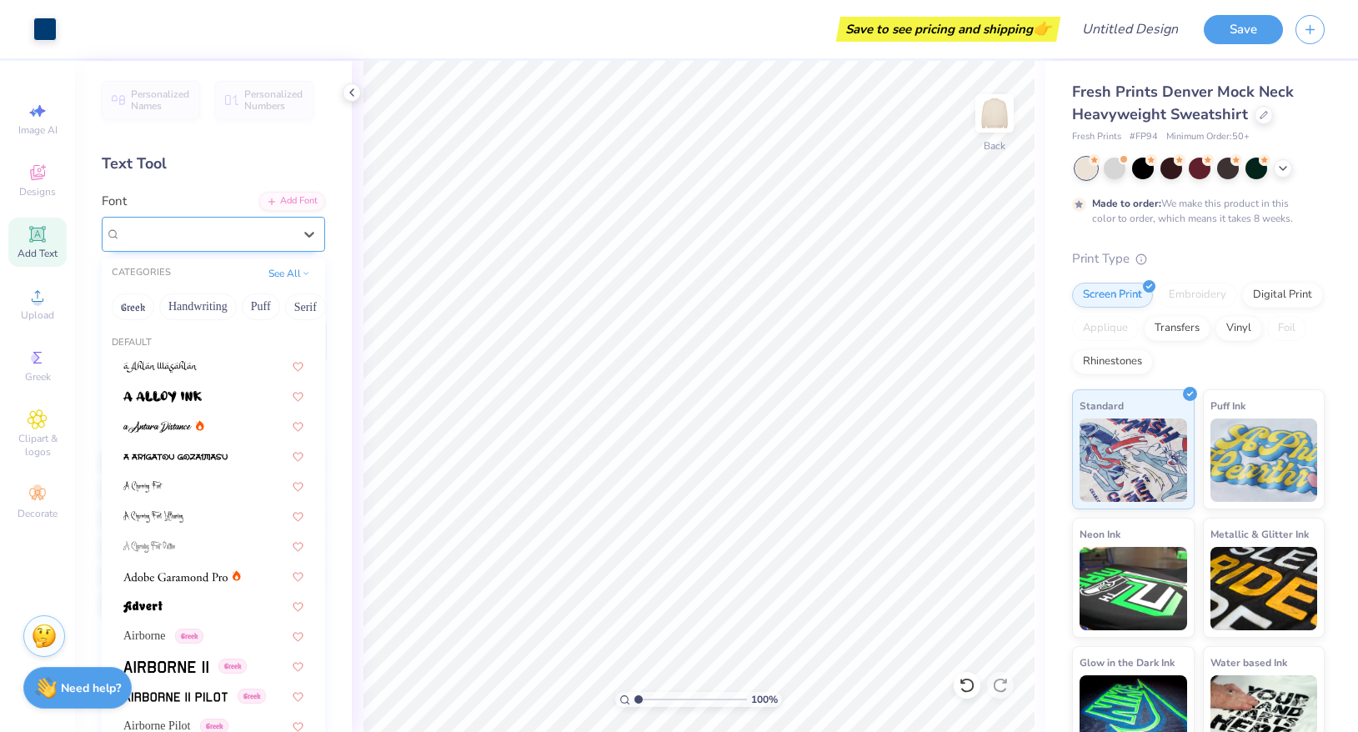
click at [166, 224] on div "Bebas Neue" at bounding box center [206, 234] width 175 height 26
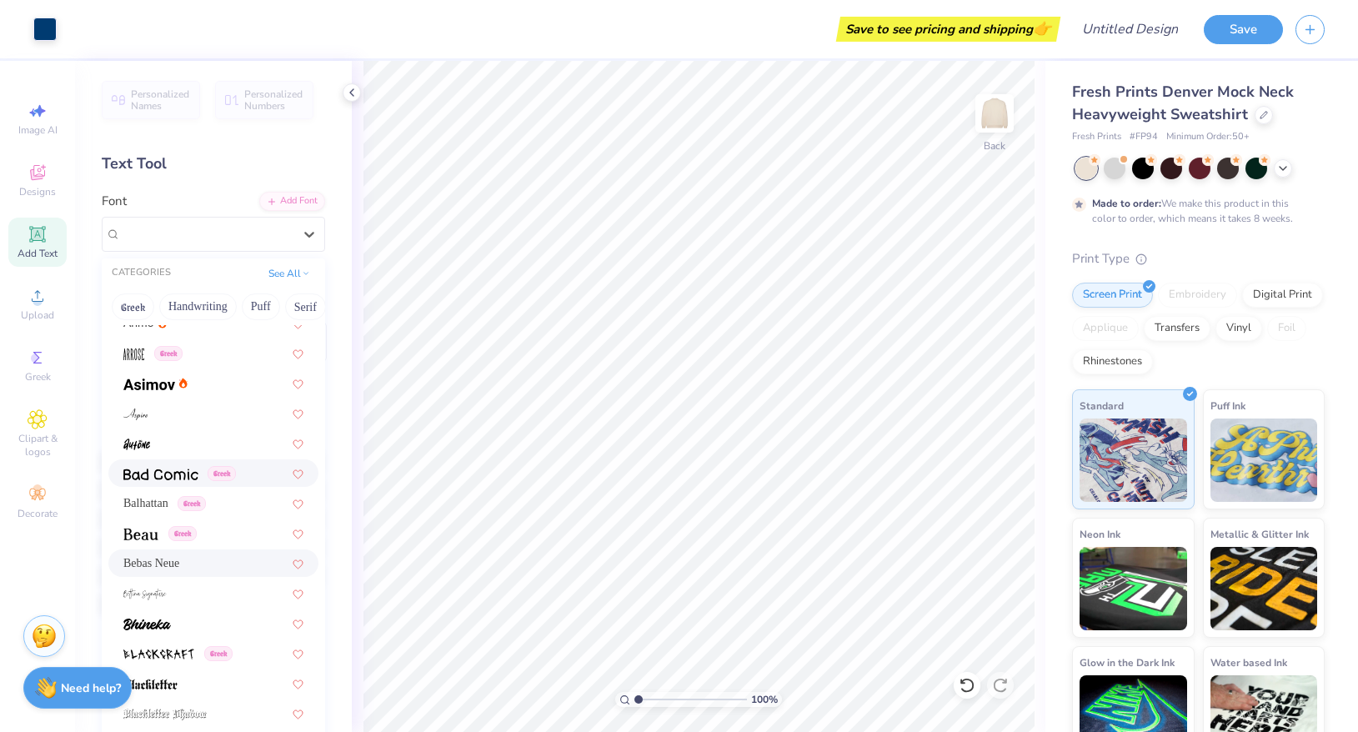
scroll to position [589, 0]
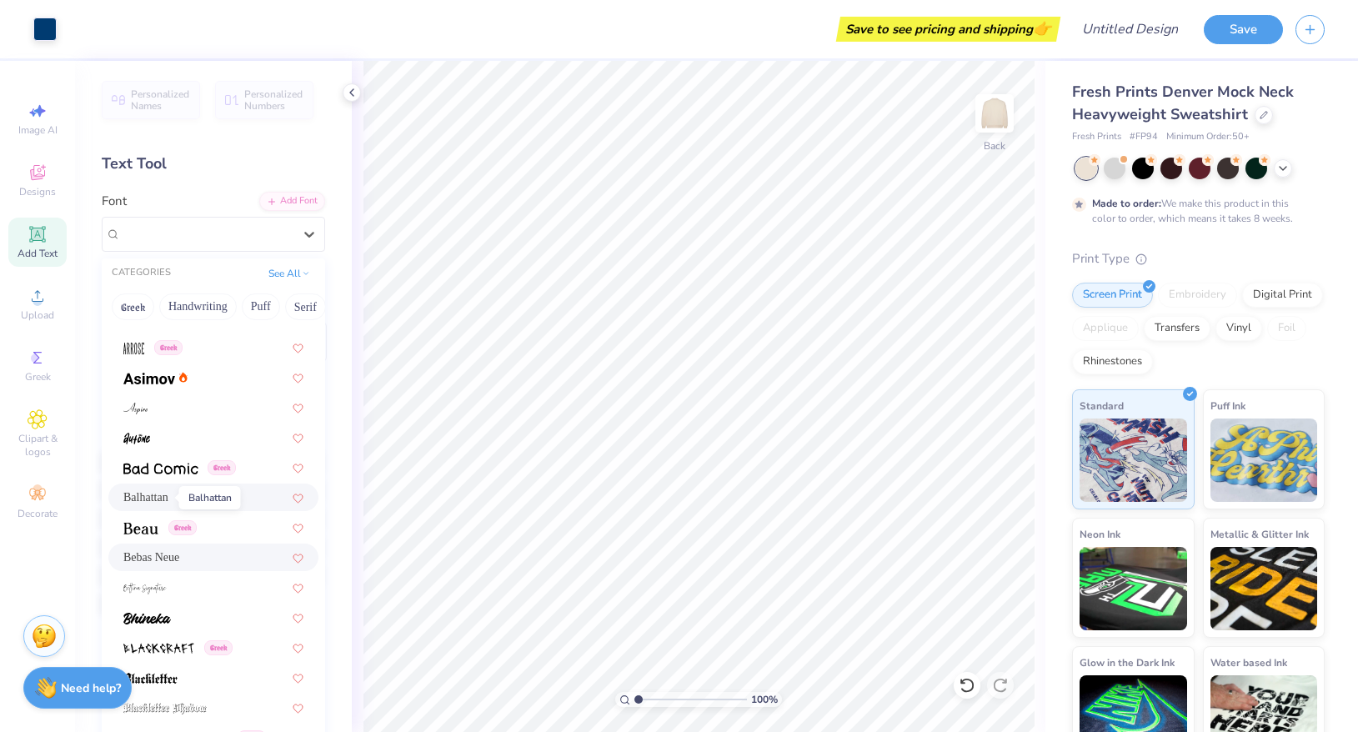
click at [162, 499] on span "Balhattan" at bounding box center [145, 498] width 45 height 18
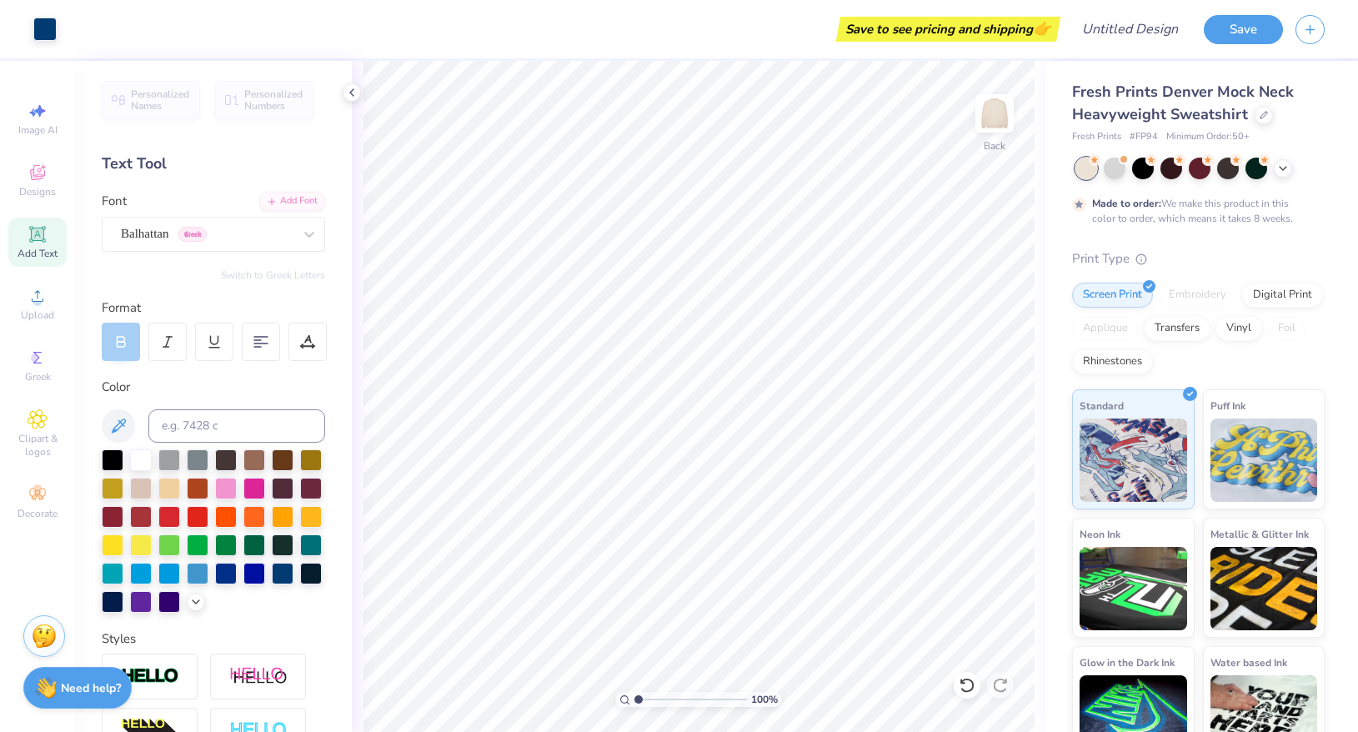
click at [208, 253] on div "Personalized Names Personalized Numbers Text Tool Add Font Font Balhattan Greek…" at bounding box center [213, 396] width 277 height 671
click at [208, 242] on div "Balhattan Greek" at bounding box center [206, 234] width 175 height 26
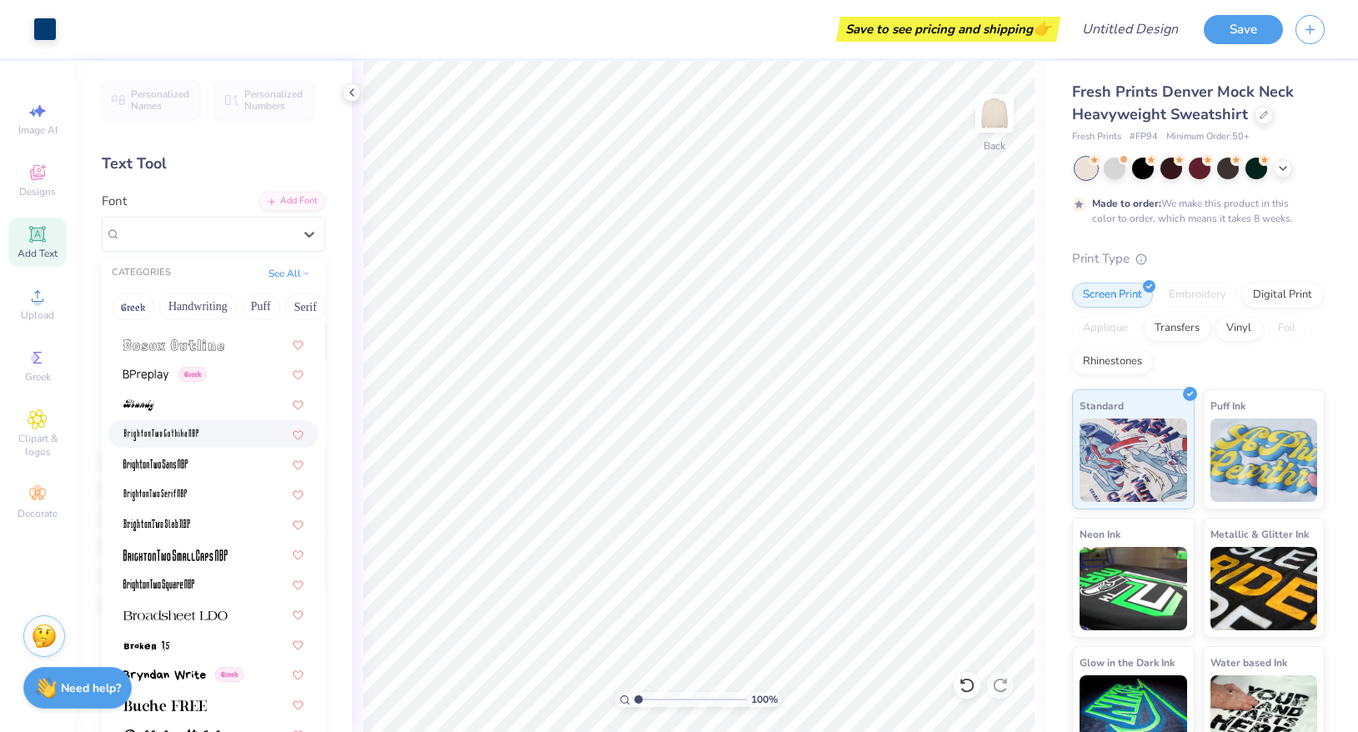
scroll to position [1161, 0]
click at [215, 545] on div at bounding box center [213, 555] width 210 height 28
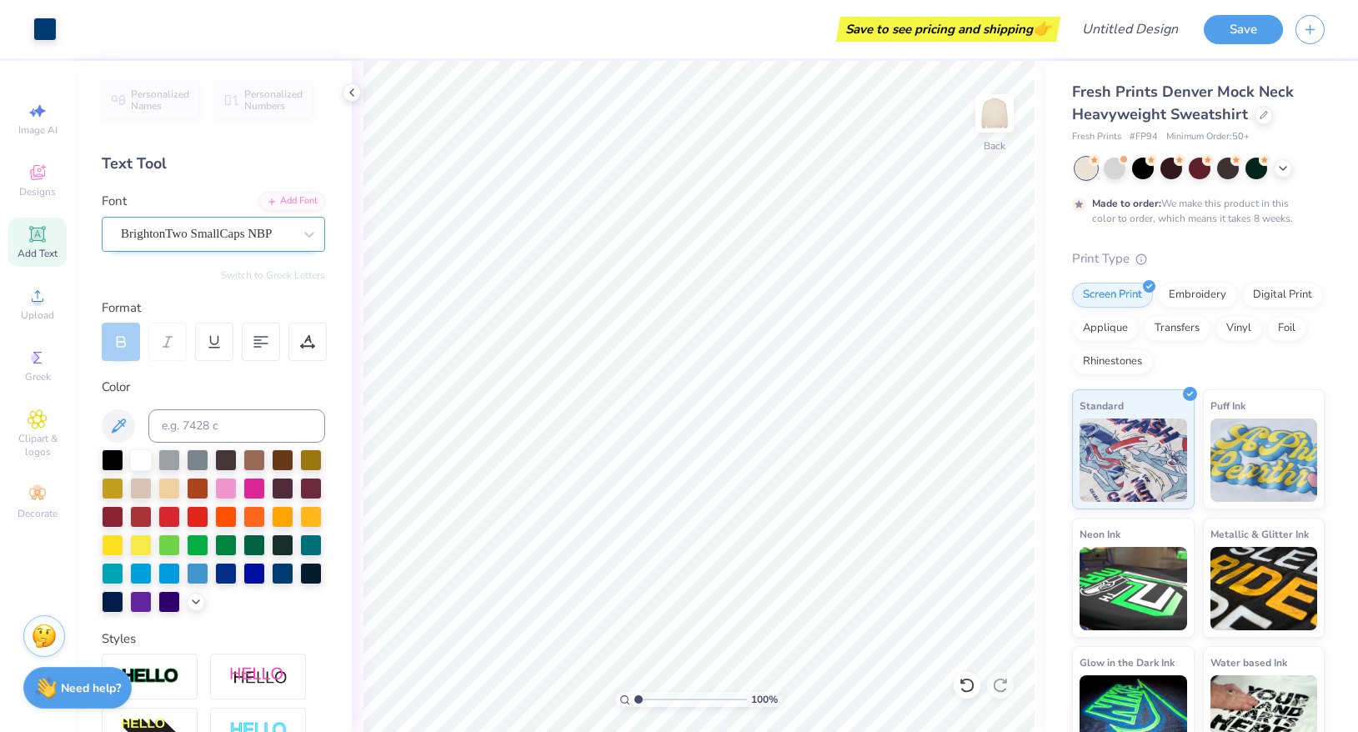
click at [267, 226] on div "BrightonTwo SmallCaps NBP" at bounding box center [206, 234] width 175 height 26
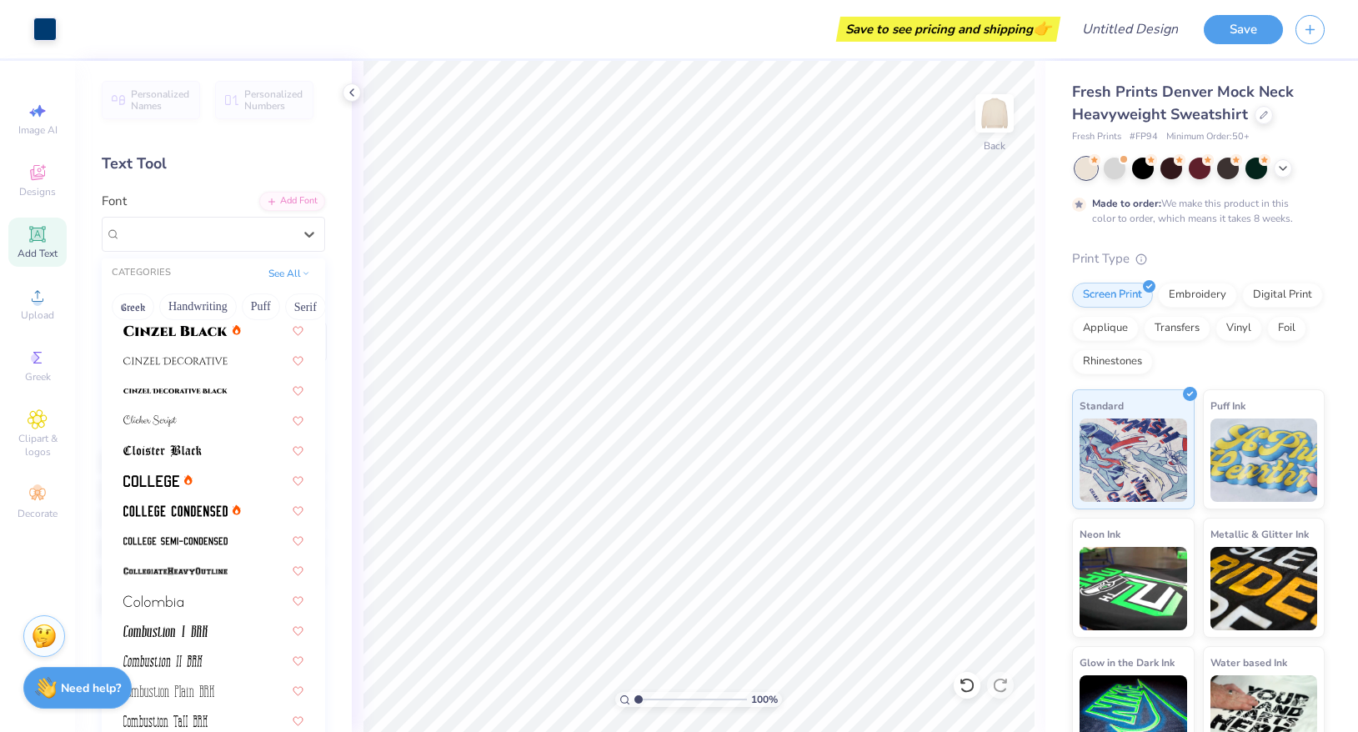
scroll to position [2048, 0]
click at [213, 506] on img at bounding box center [175, 510] width 104 height 12
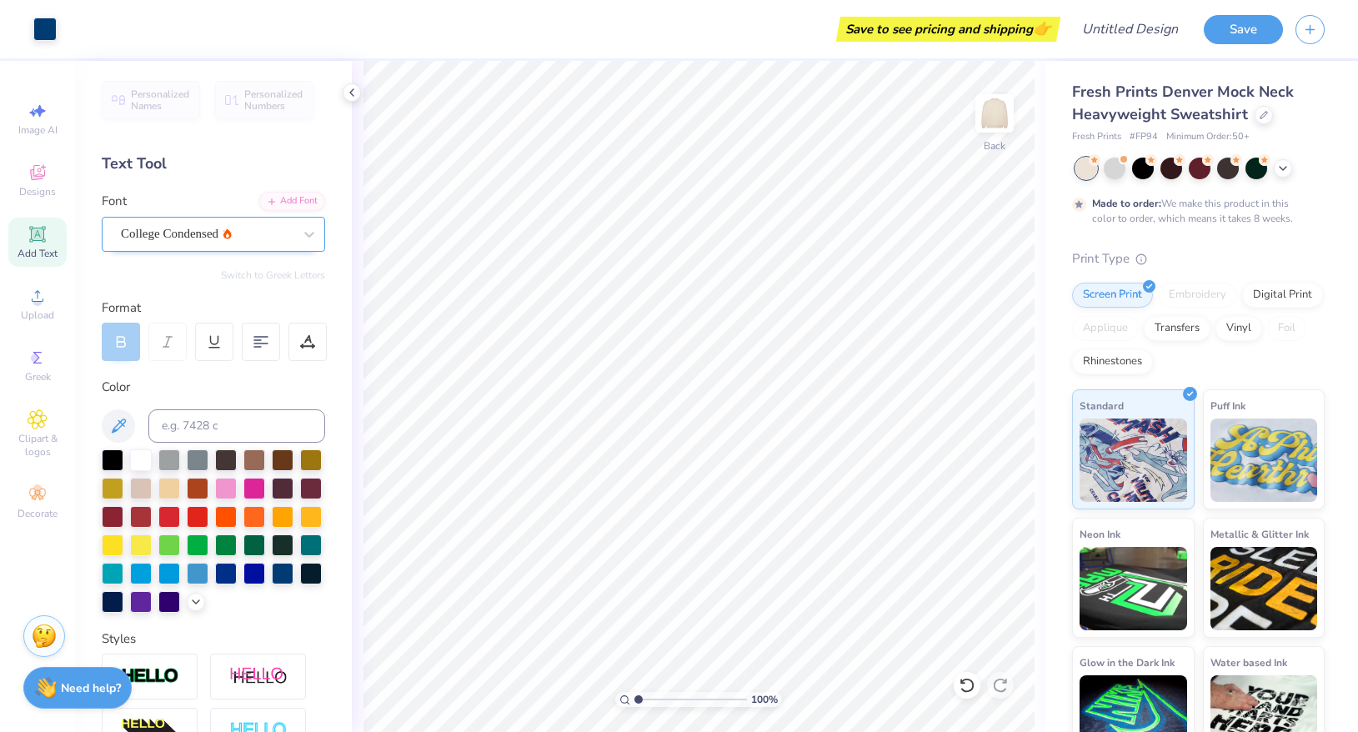
click at [188, 243] on div at bounding box center [207, 234] width 172 height 23
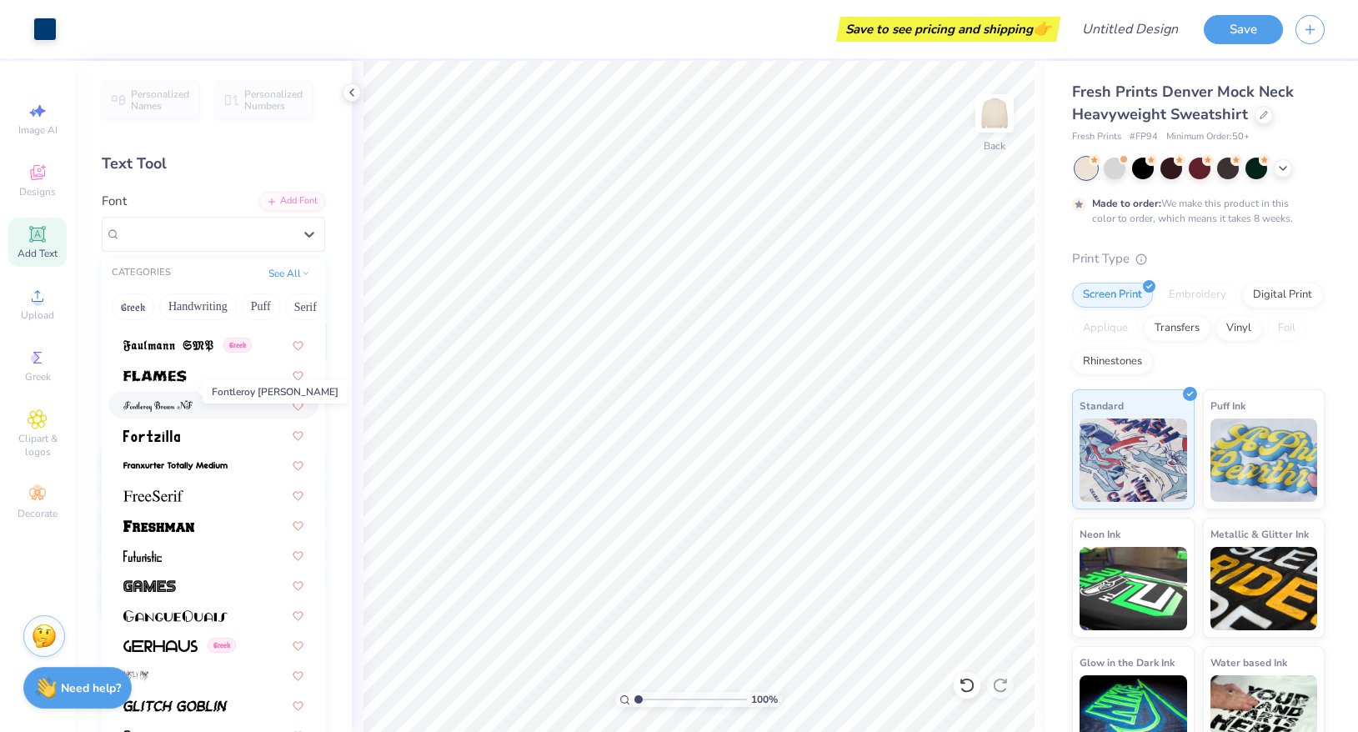
scroll to position [3580, 0]
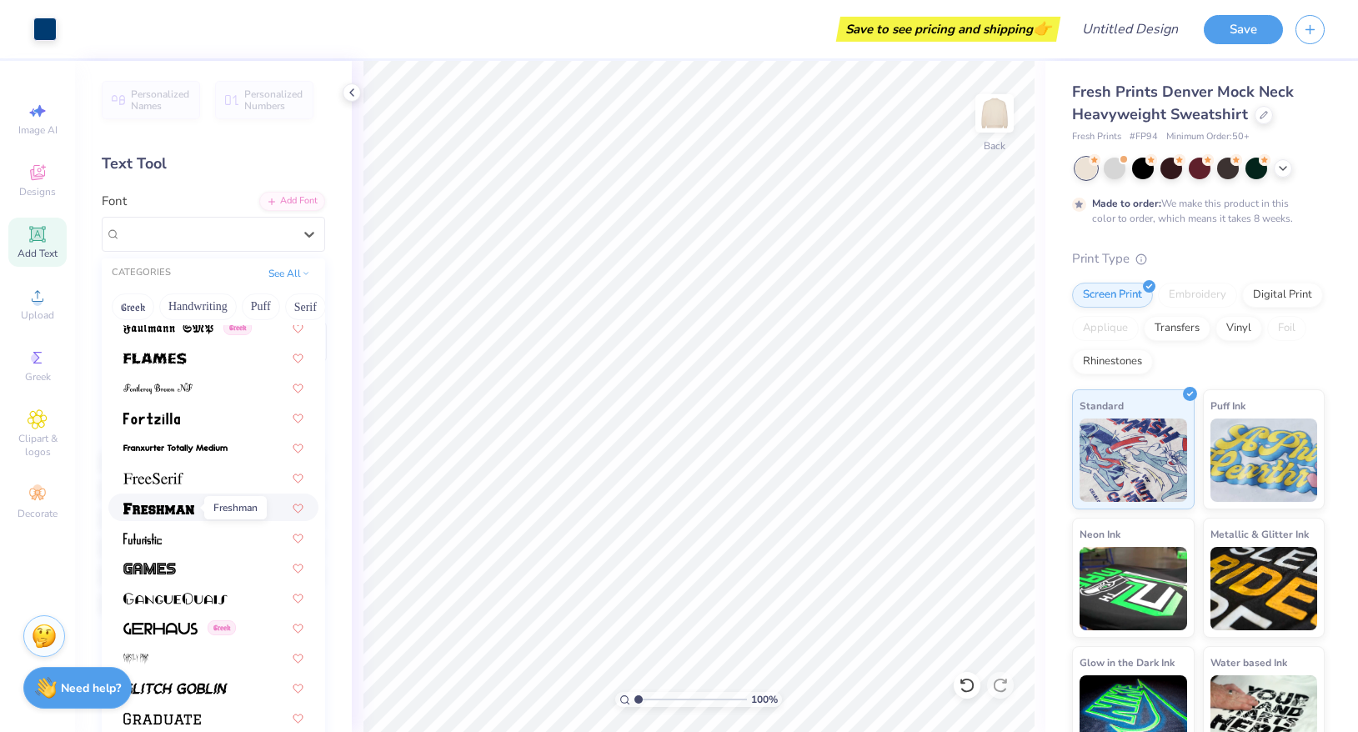
click at [176, 514] on span at bounding box center [158, 508] width 71 height 18
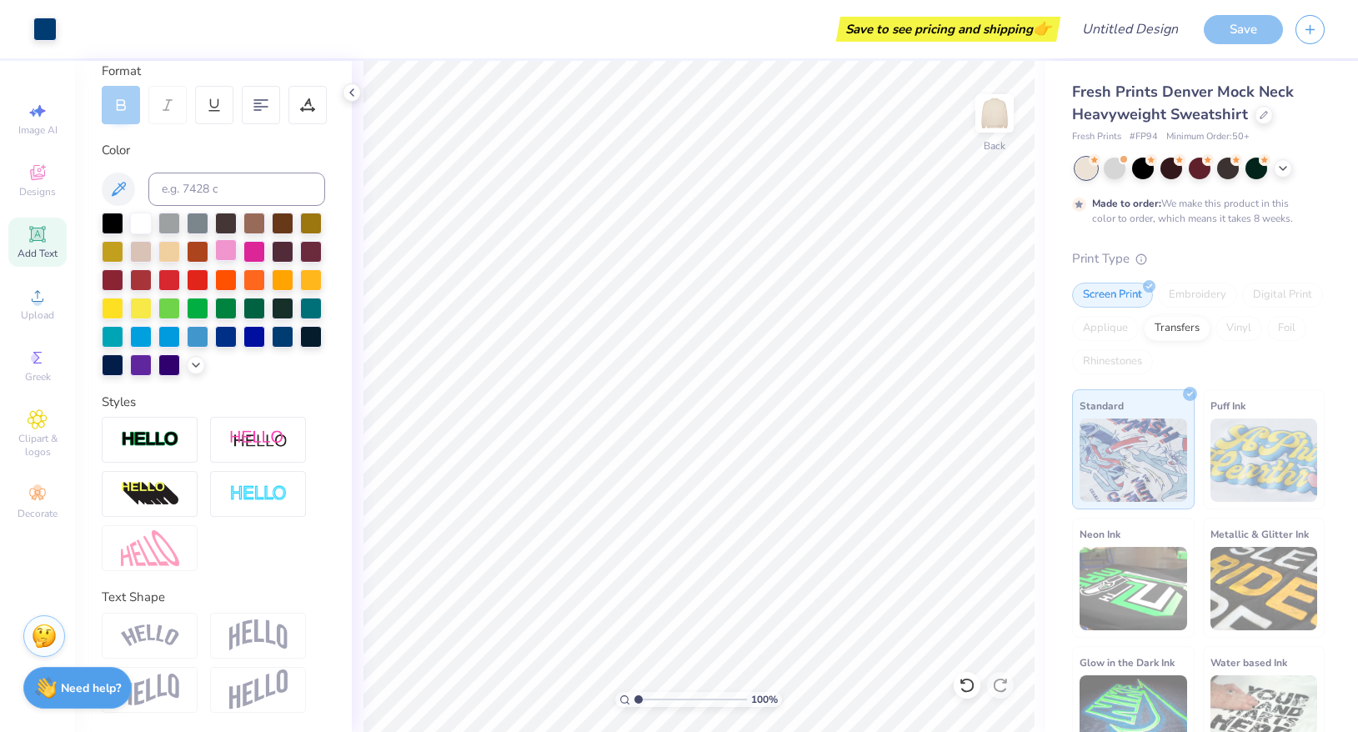
scroll to position [83, 0]
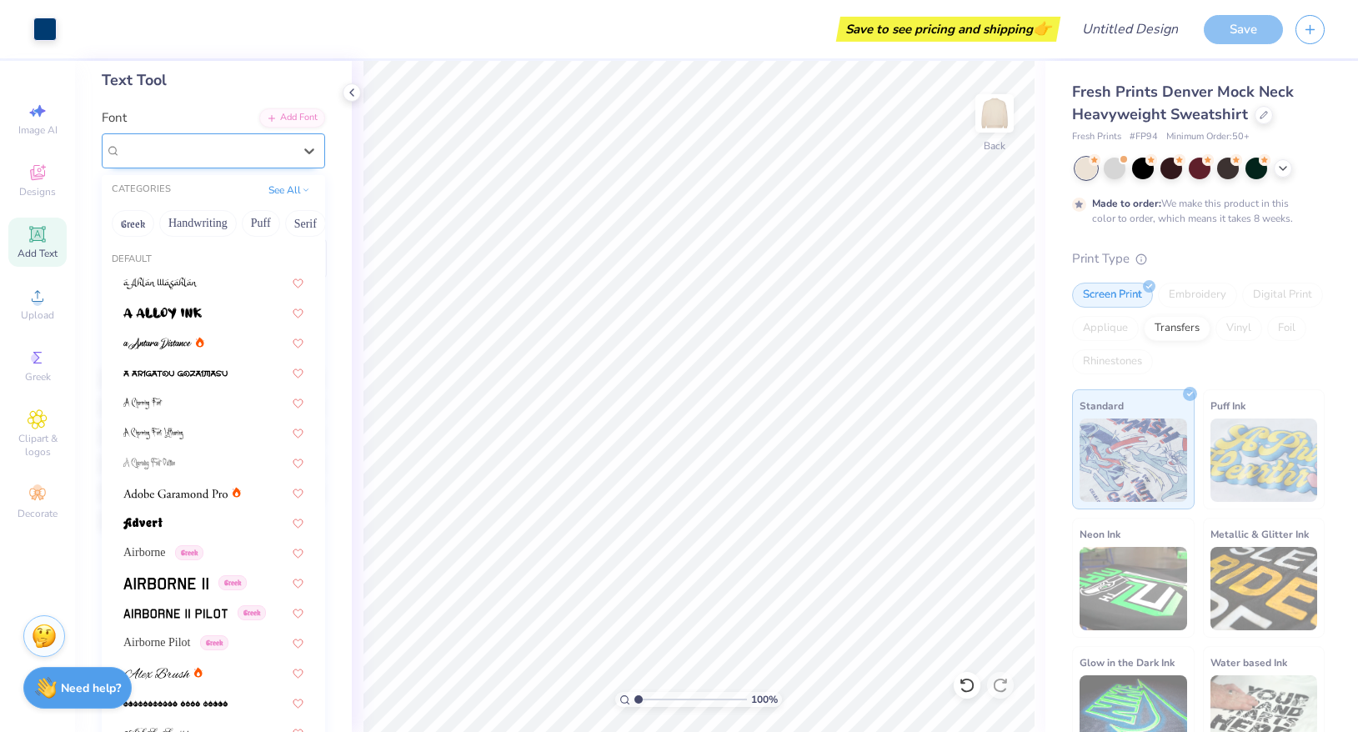
click at [225, 145] on div "Freshman" at bounding box center [206, 151] width 175 height 26
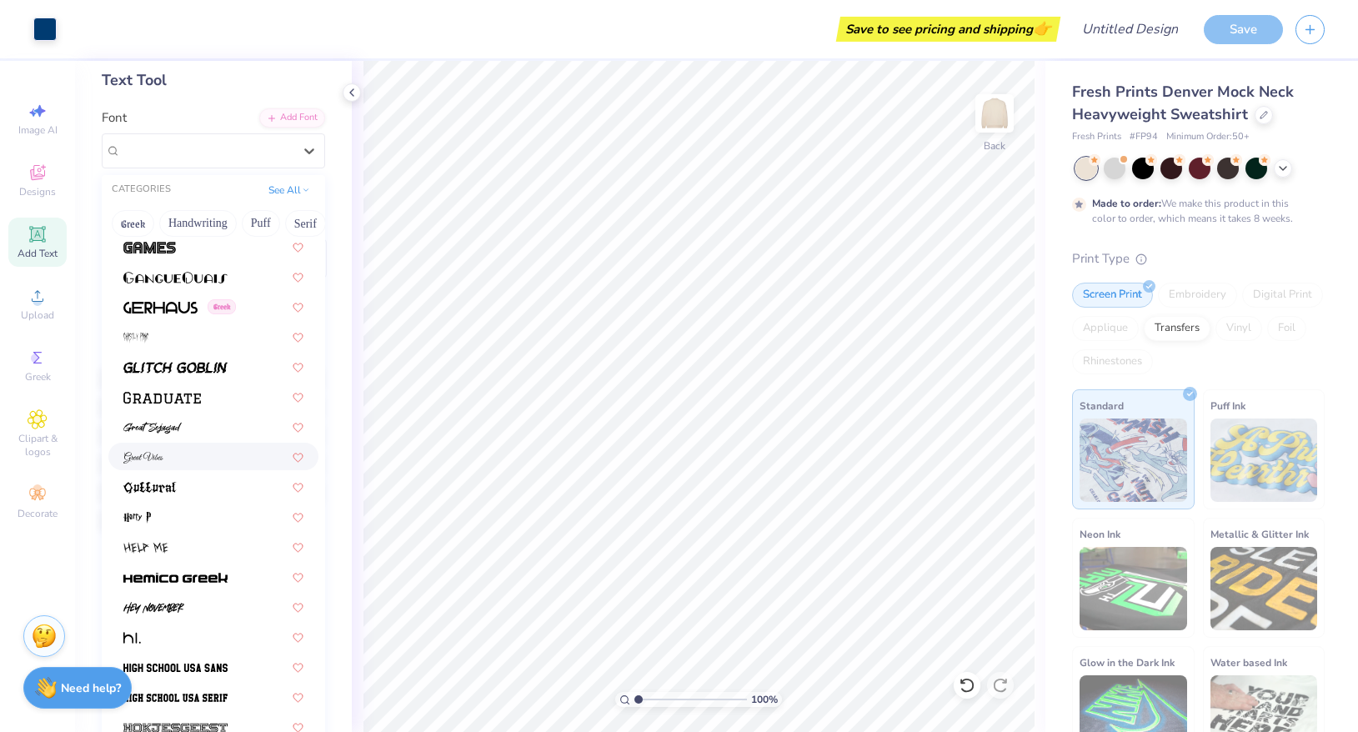
scroll to position [3833, 0]
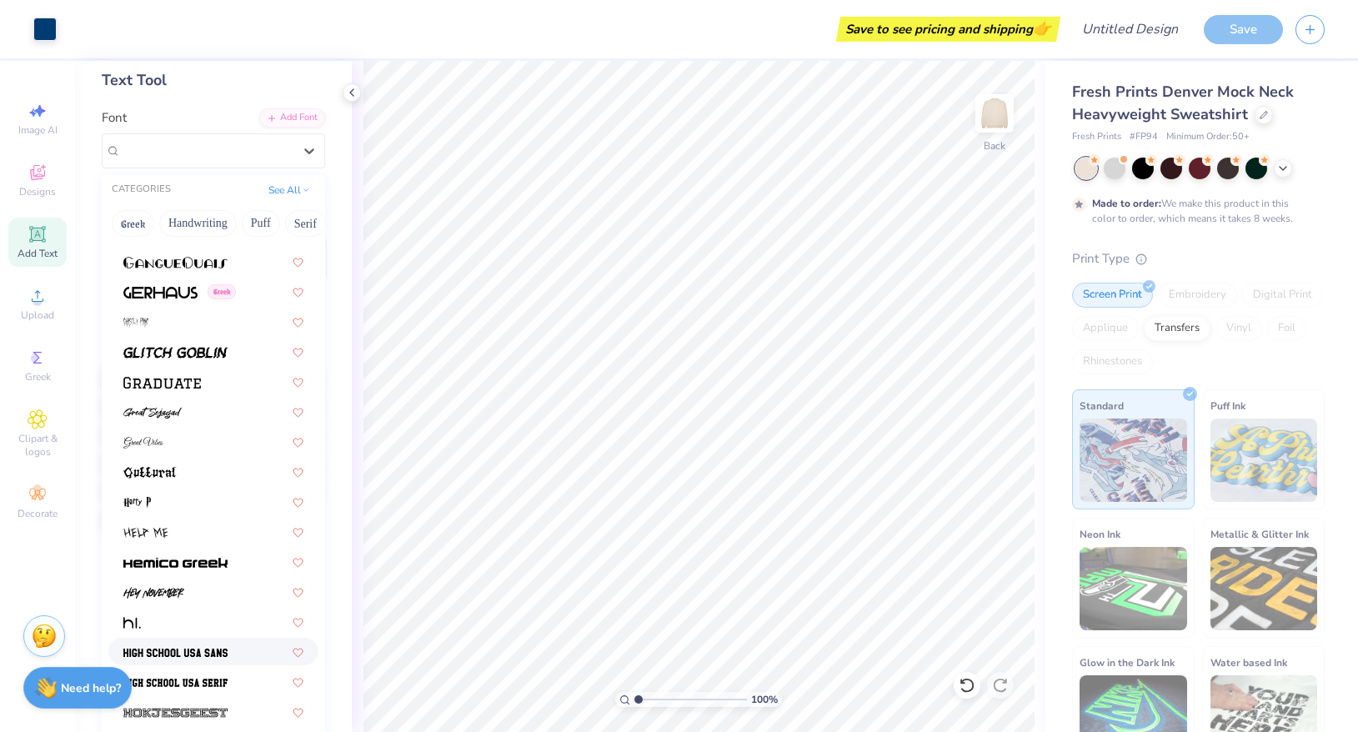
click at [213, 645] on span at bounding box center [175, 652] width 104 height 18
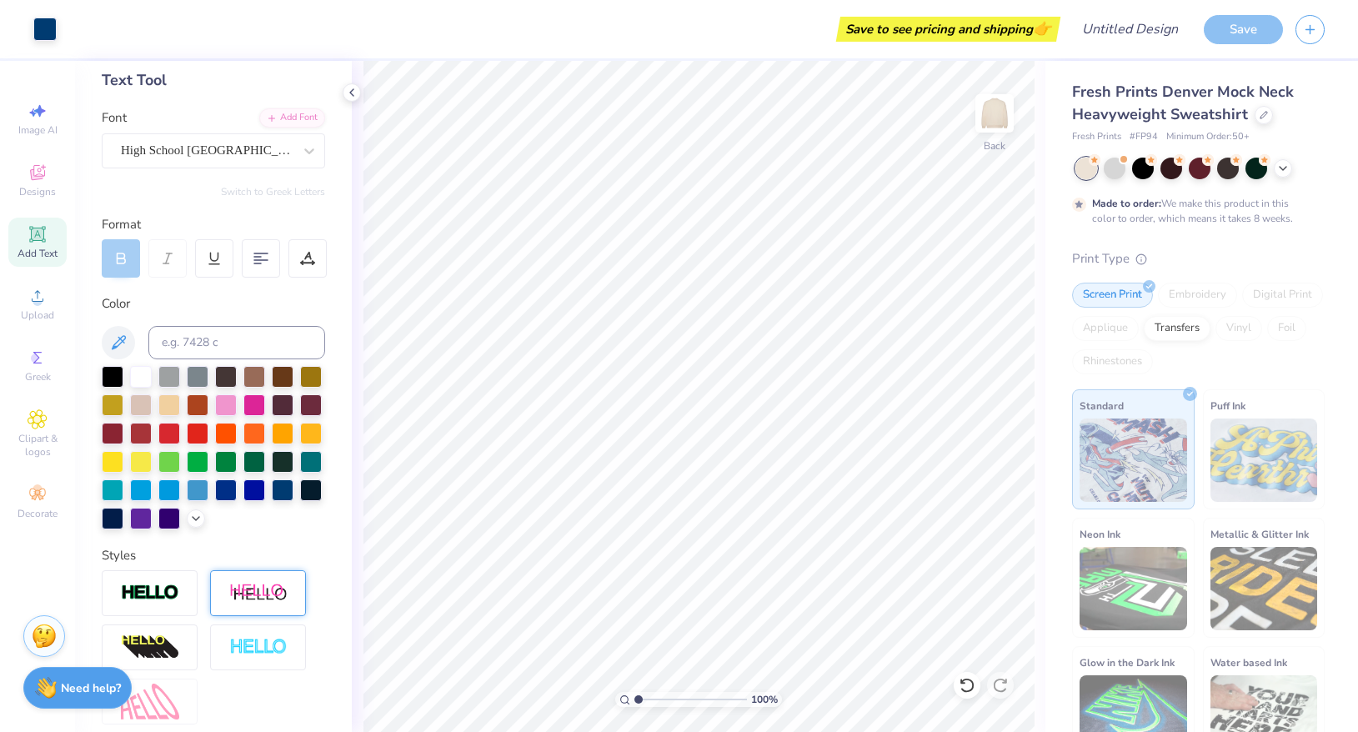
click at [258, 592] on img at bounding box center [258, 593] width 58 height 21
click at [168, 596] on img at bounding box center [150, 593] width 58 height 19
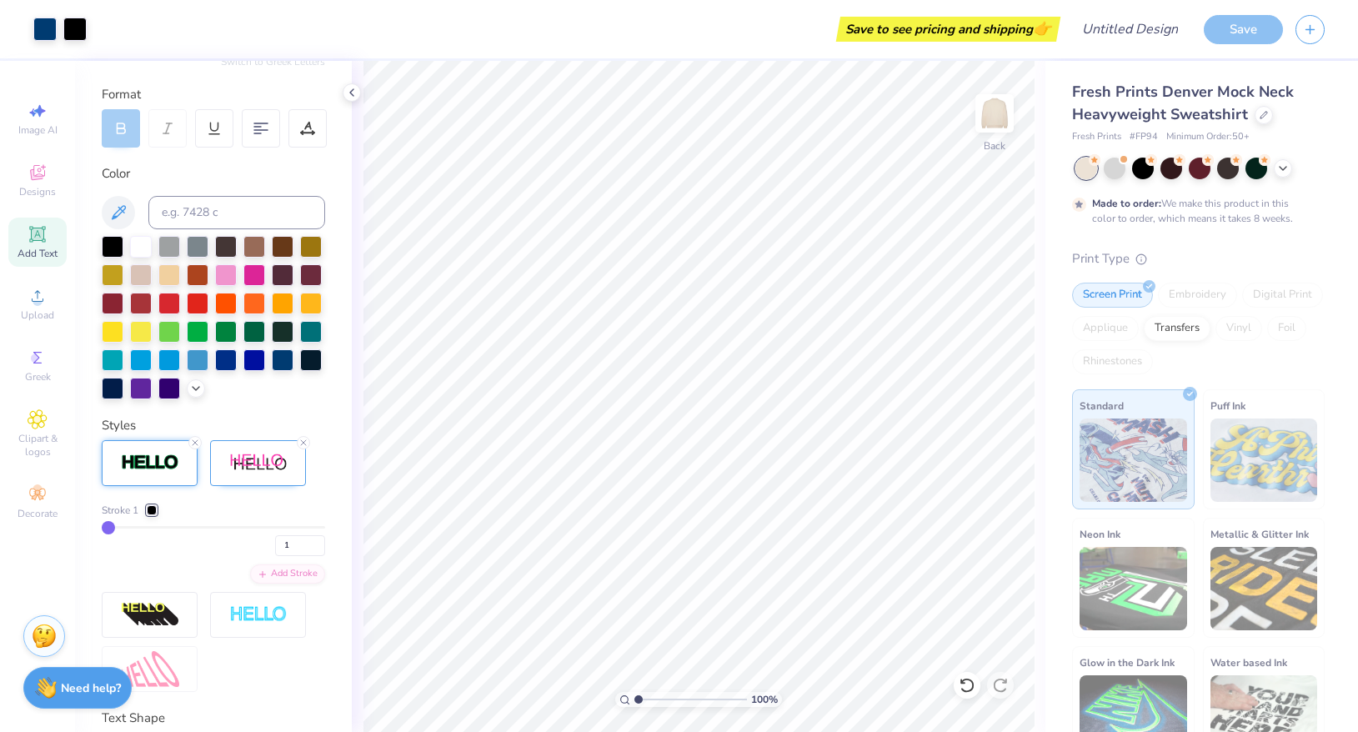
scroll to position [215, 0]
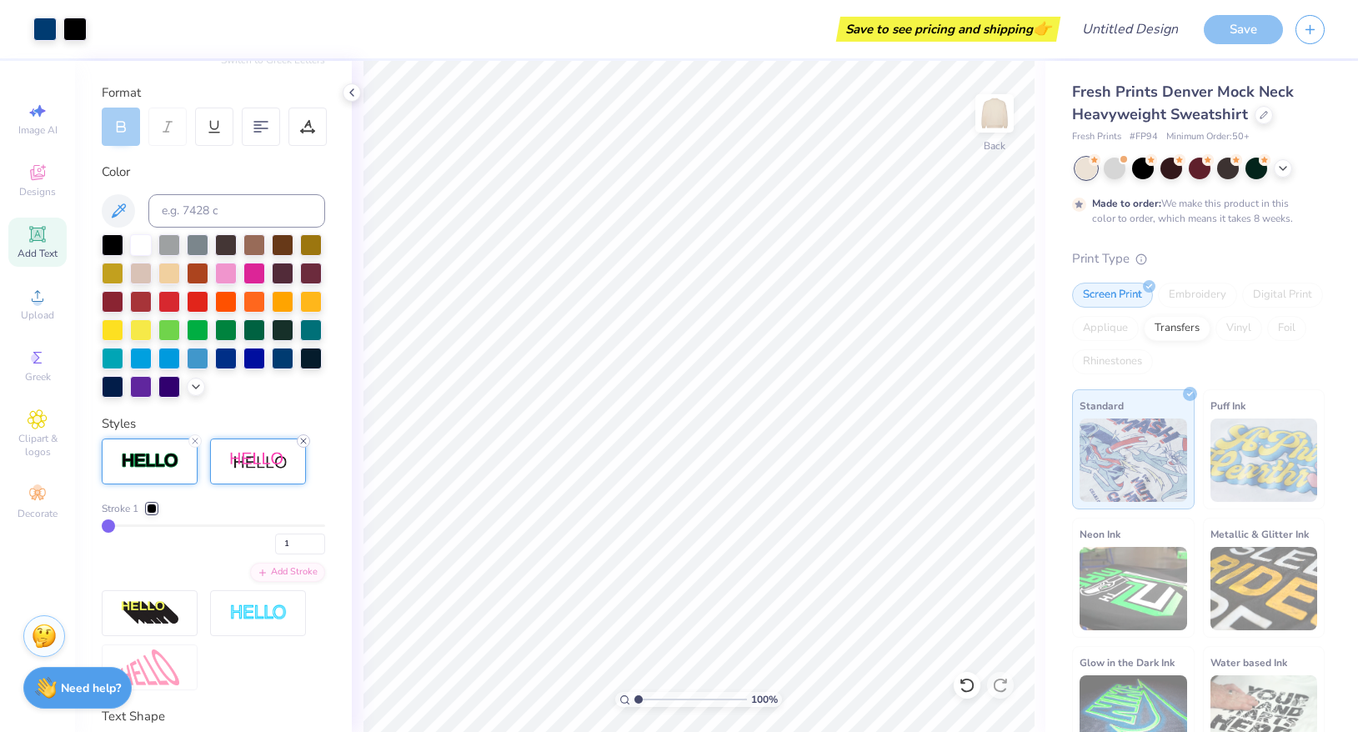
click at [303, 441] on line at bounding box center [303, 441] width 5 height 5
click at [149, 508] on div at bounding box center [152, 509] width 10 height 10
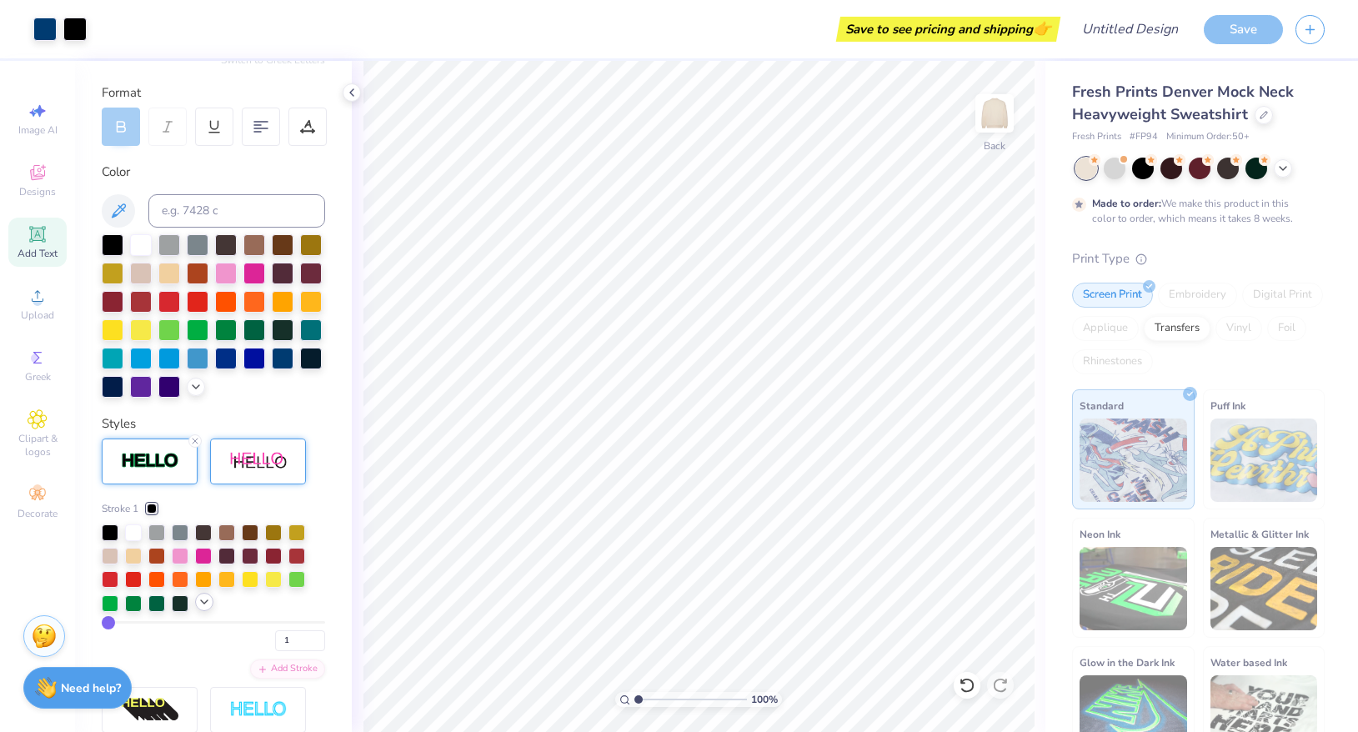
click at [198, 609] on div at bounding box center [213, 568] width 223 height 88
click at [204, 609] on div at bounding box center [204, 602] width 18 height 18
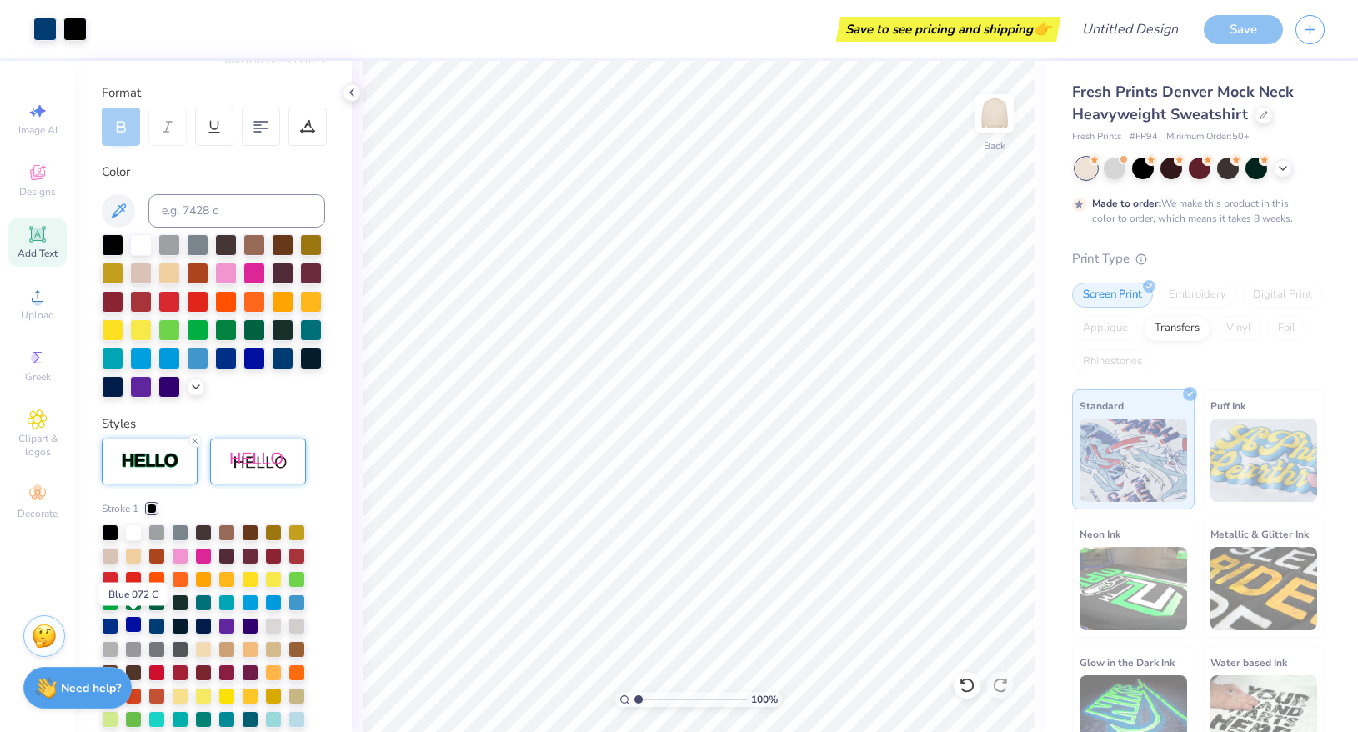
click at [133, 629] on div at bounding box center [133, 624] width 17 height 17
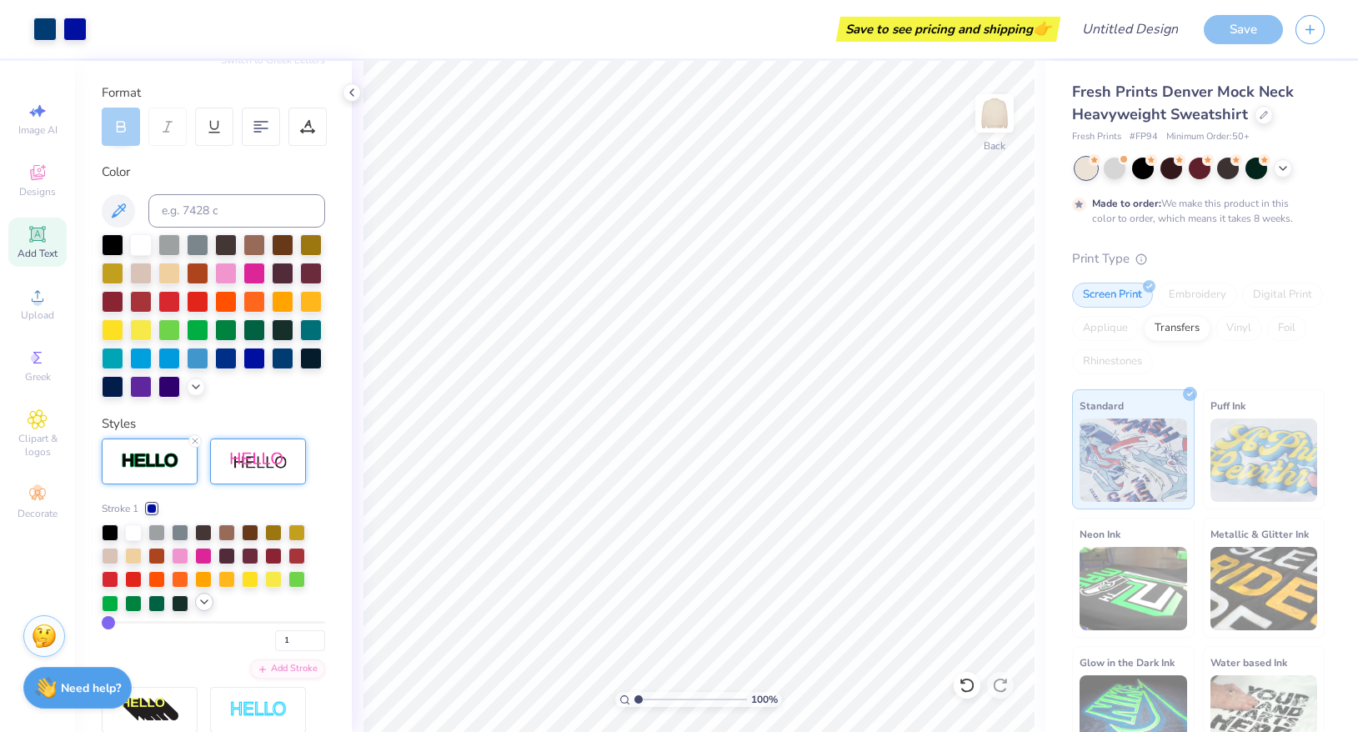
click at [203, 604] on icon at bounding box center [204, 601] width 13 height 13
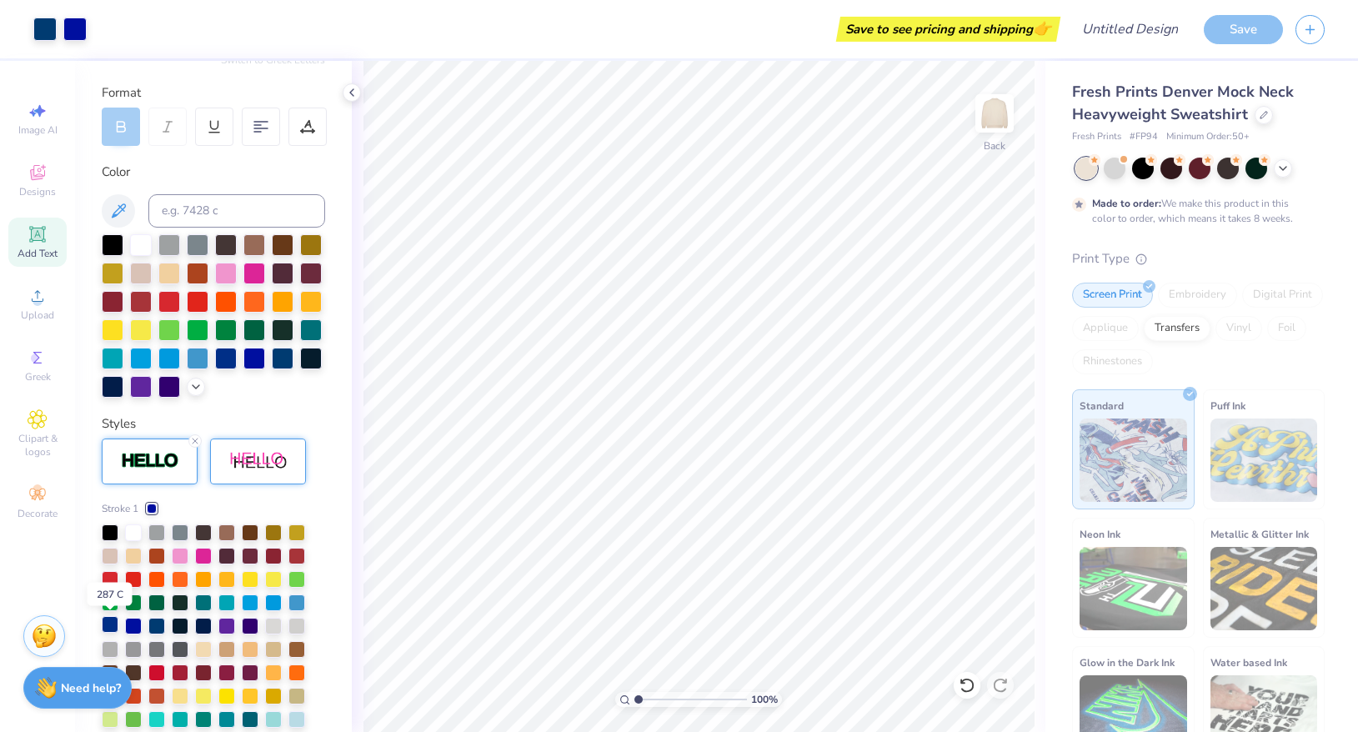
click at [106, 630] on div at bounding box center [110, 624] width 17 height 17
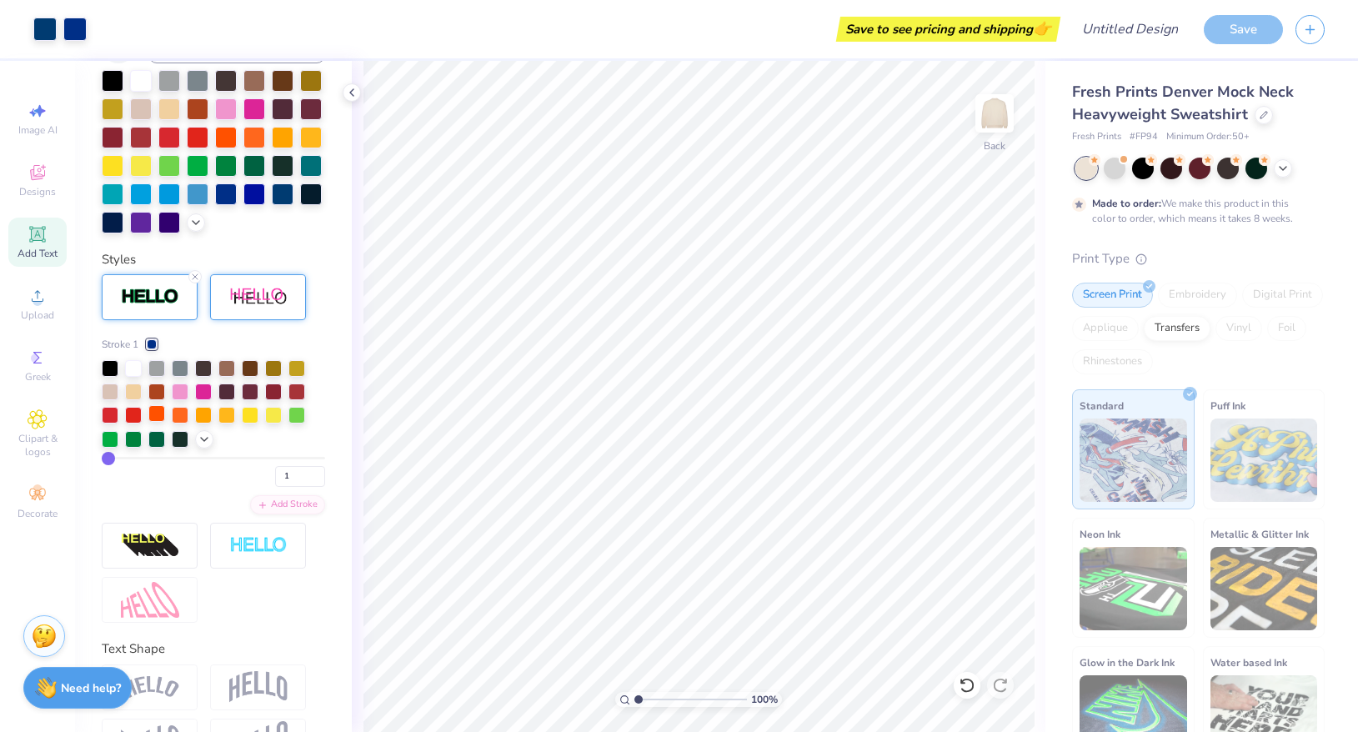
scroll to position [387, 0]
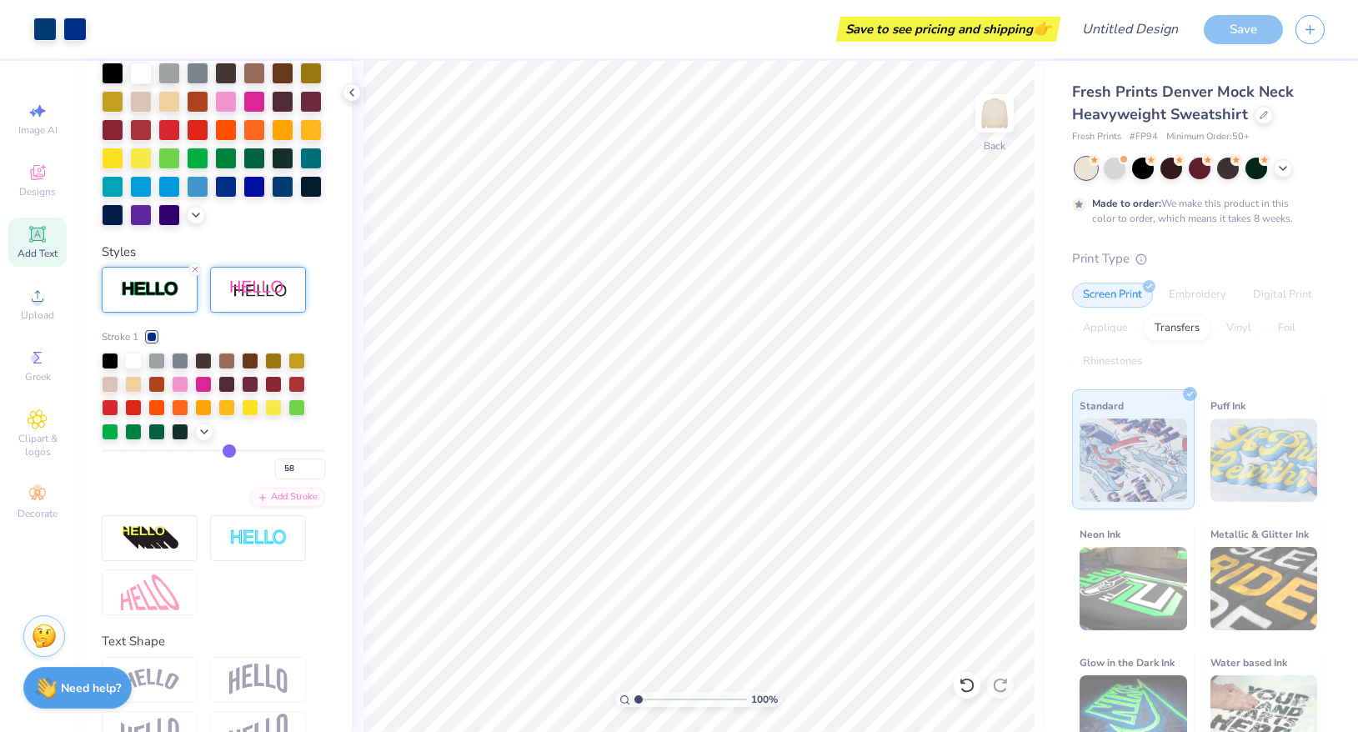
drag, startPoint x: 108, startPoint y: 454, endPoint x: 187, endPoint y: 465, distance: 80.1
drag, startPoint x: 232, startPoint y: 449, endPoint x: 182, endPoint y: 447, distance: 50.1
click at [182, 449] on input "range" at bounding box center [213, 450] width 223 height 3
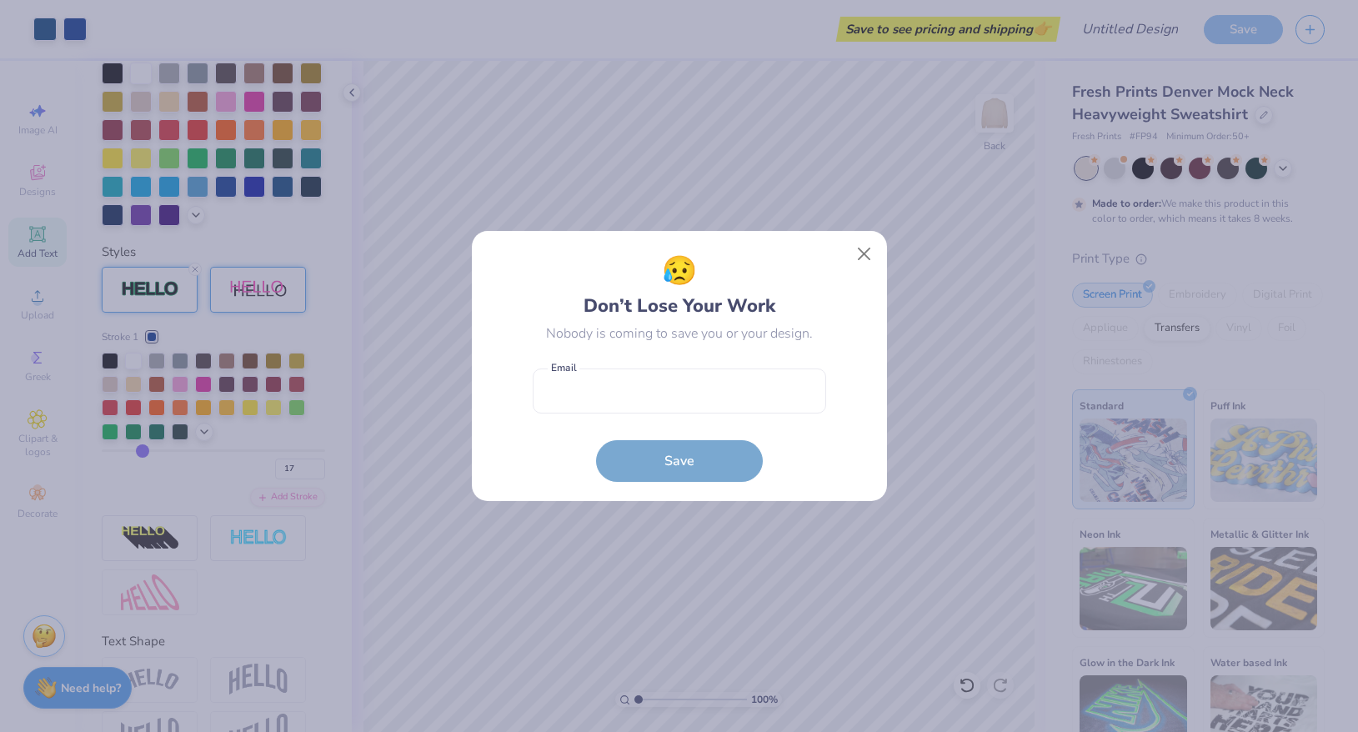
drag, startPoint x: 182, startPoint y: 447, endPoint x: 143, endPoint y: 445, distance: 39.2
click at [143, 445] on body "Art colors Save to see pricing and shipping 👉 Design Title Save Image AI Design…" at bounding box center [679, 366] width 1358 height 732
click at [865, 249] on button "Close" at bounding box center [864, 254] width 32 height 32
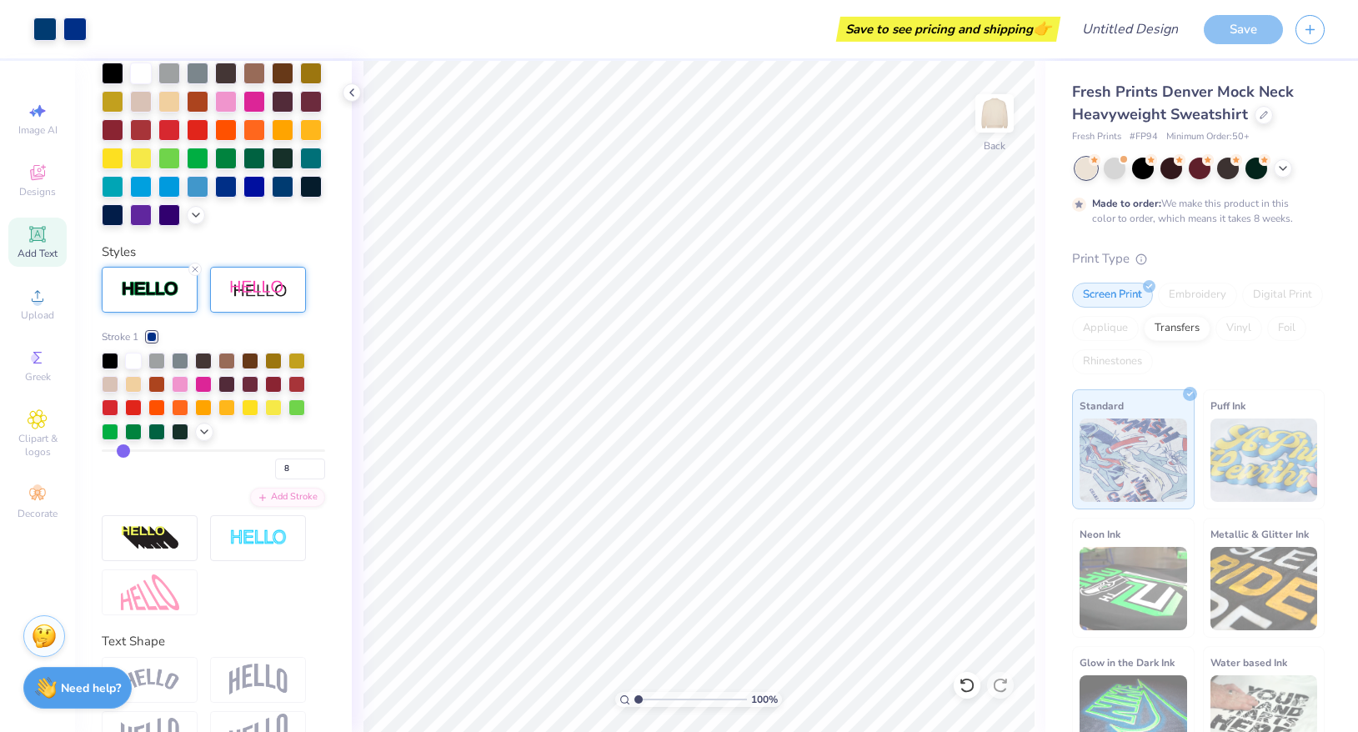
drag, startPoint x: 143, startPoint y: 450, endPoint x: 123, endPoint y: 449, distance: 20.1
click at [123, 449] on input "range" at bounding box center [213, 450] width 223 height 3
drag, startPoint x: 123, startPoint y: 449, endPoint x: 102, endPoint y: 447, distance: 20.9
click at [102, 449] on input "range" at bounding box center [213, 450] width 223 height 3
click at [204, 424] on icon at bounding box center [204, 430] width 13 height 13
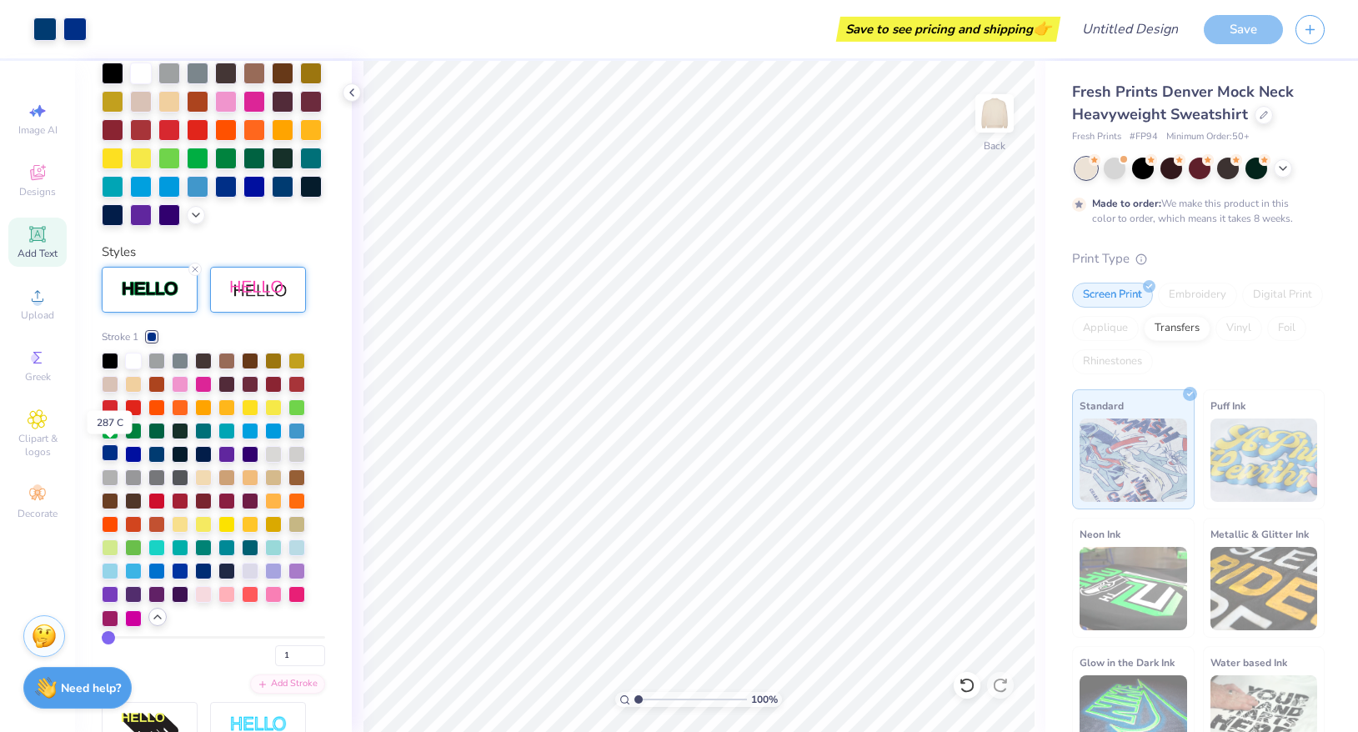
click at [113, 453] on div at bounding box center [110, 452] width 17 height 17
drag, startPoint x: 108, startPoint y: 636, endPoint x: 116, endPoint y: 637, distance: 8.4
click at [117, 637] on input "range" at bounding box center [213, 637] width 223 height 3
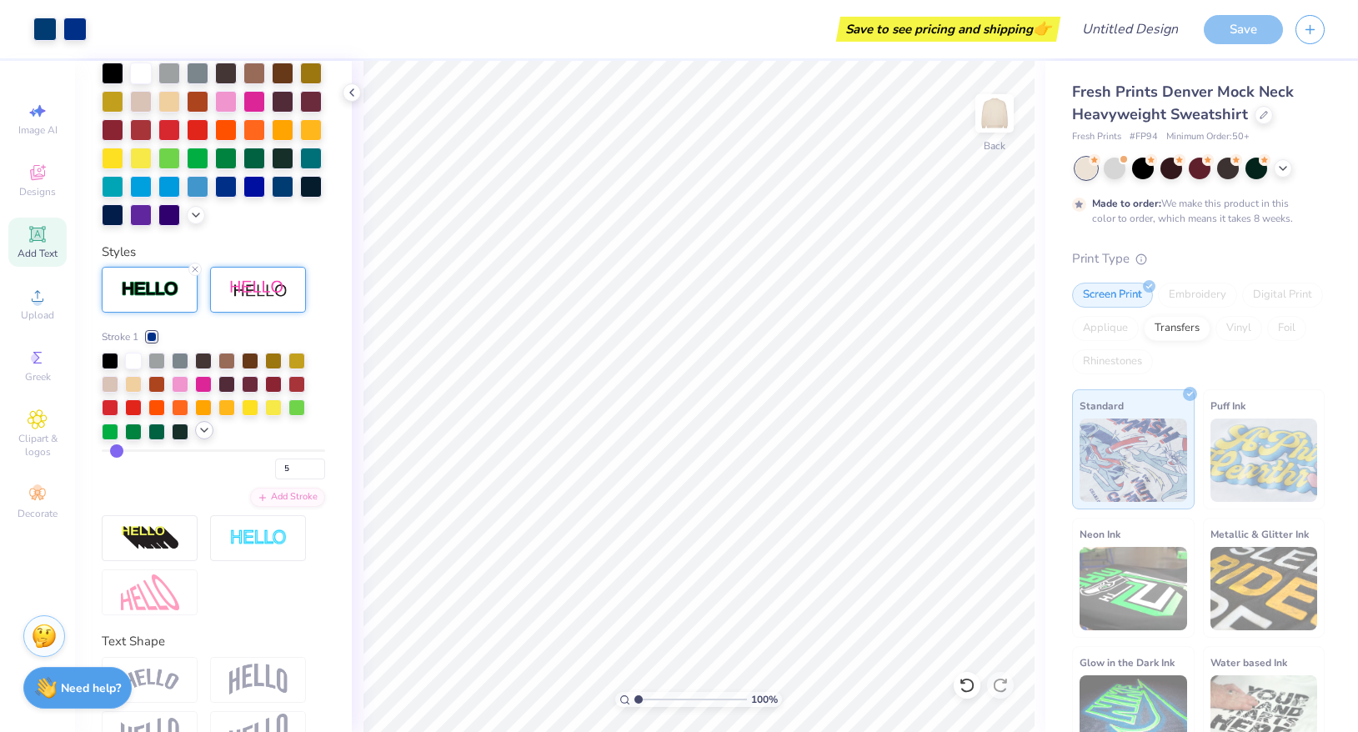
click at [211, 429] on div at bounding box center [204, 430] width 18 height 18
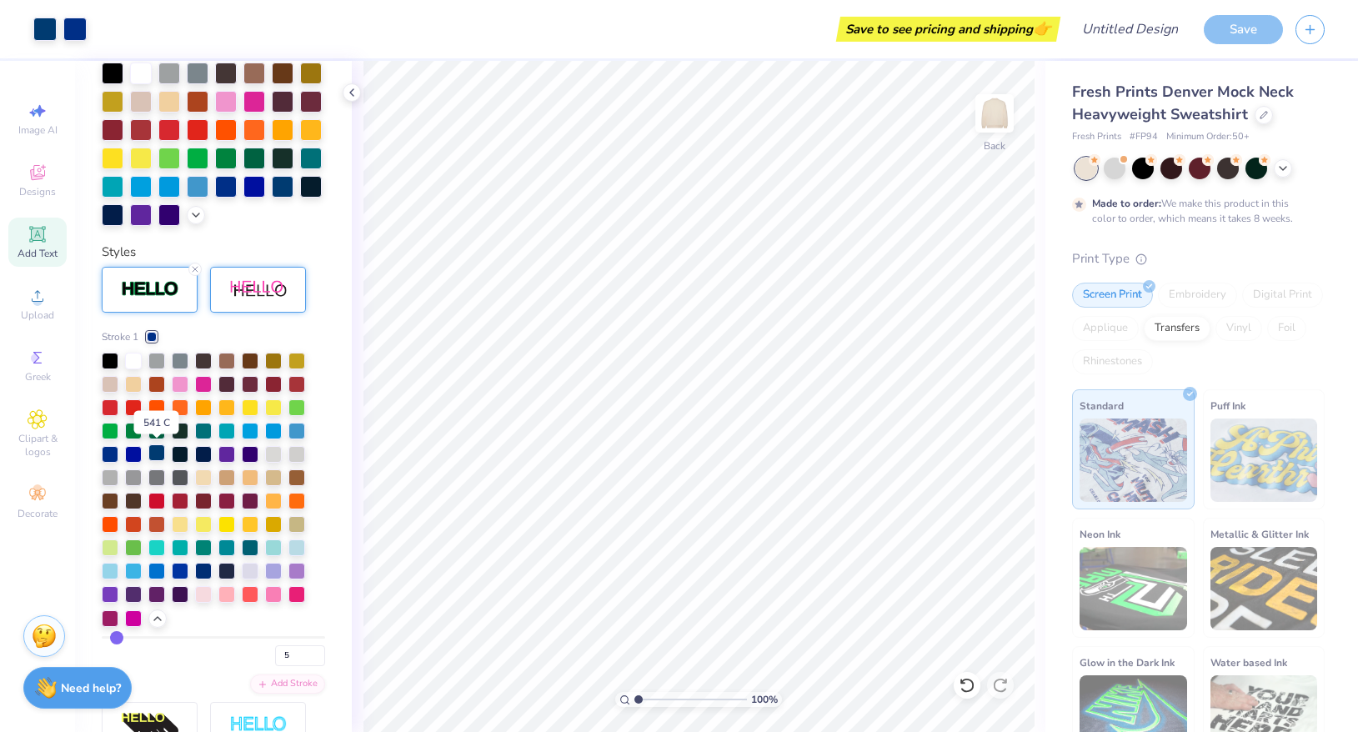
click at [154, 454] on div at bounding box center [156, 452] width 17 height 17
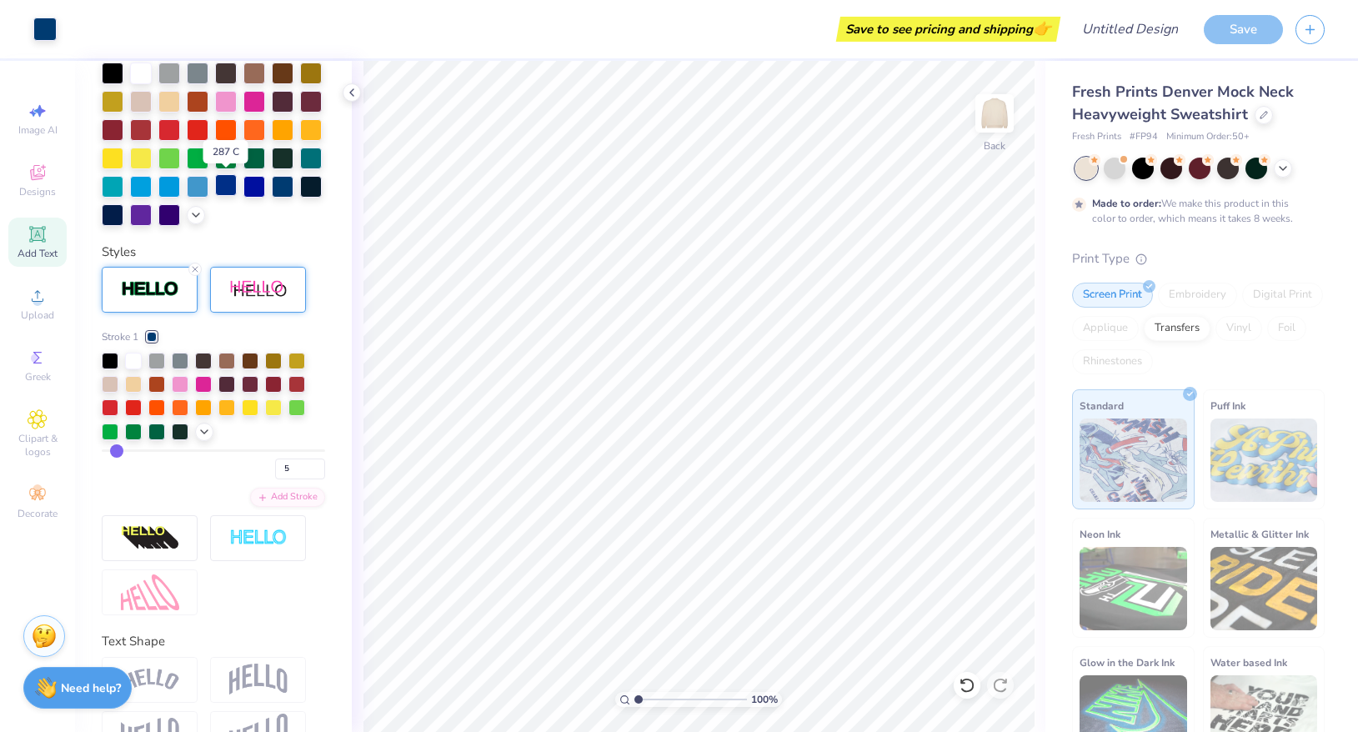
click at [232, 188] on div at bounding box center [226, 185] width 22 height 22
click at [261, 189] on div at bounding box center [254, 185] width 22 height 22
click at [197, 182] on div at bounding box center [198, 185] width 22 height 22
click at [283, 188] on div at bounding box center [283, 185] width 22 height 22
